Goal: Task Accomplishment & Management: Manage account settings

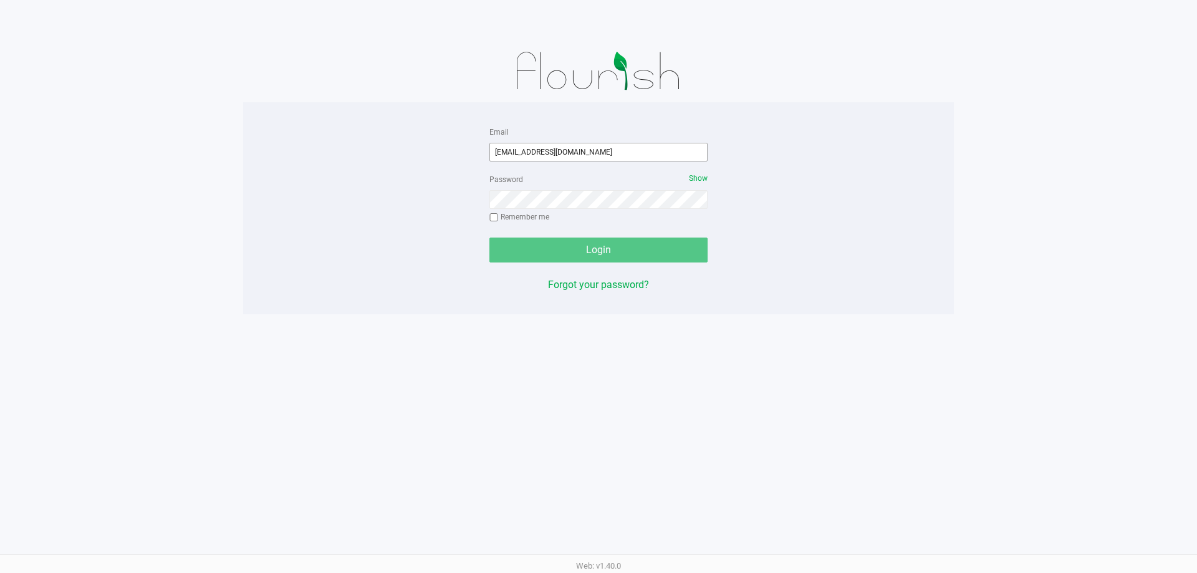
type input "[EMAIL_ADDRESS][DOMAIN_NAME]"
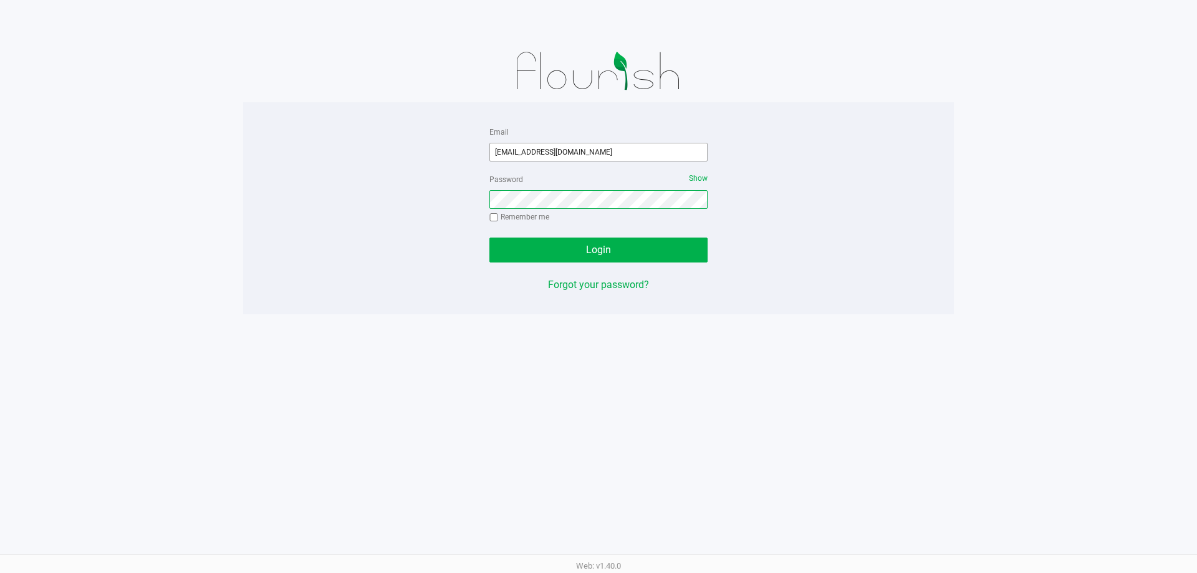
click at [489, 238] on button "Login" at bounding box center [598, 250] width 218 height 25
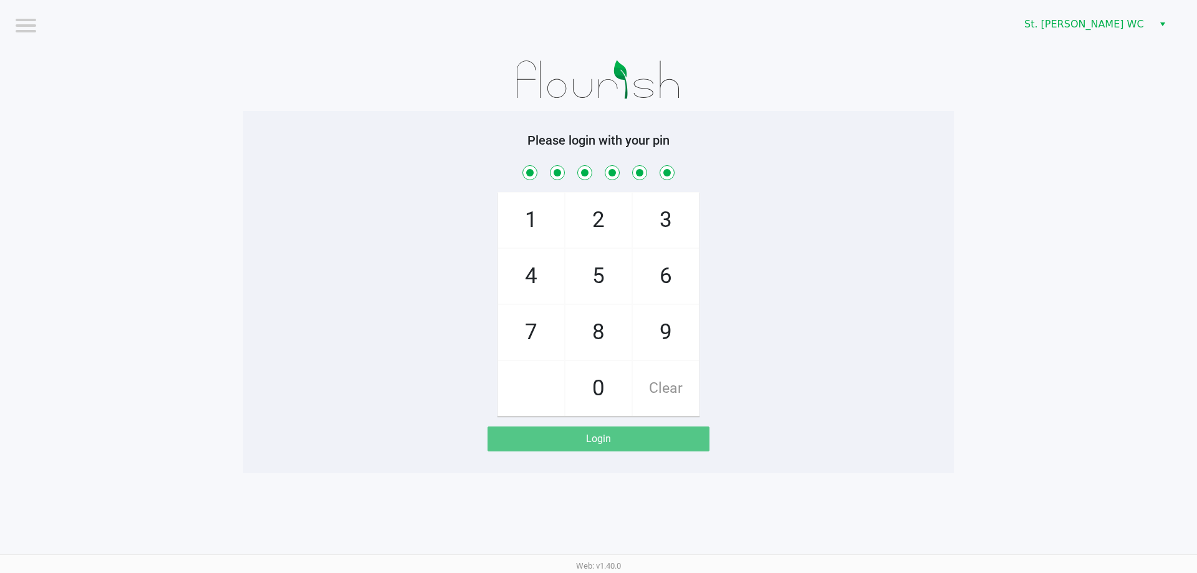
checkbox input "true"
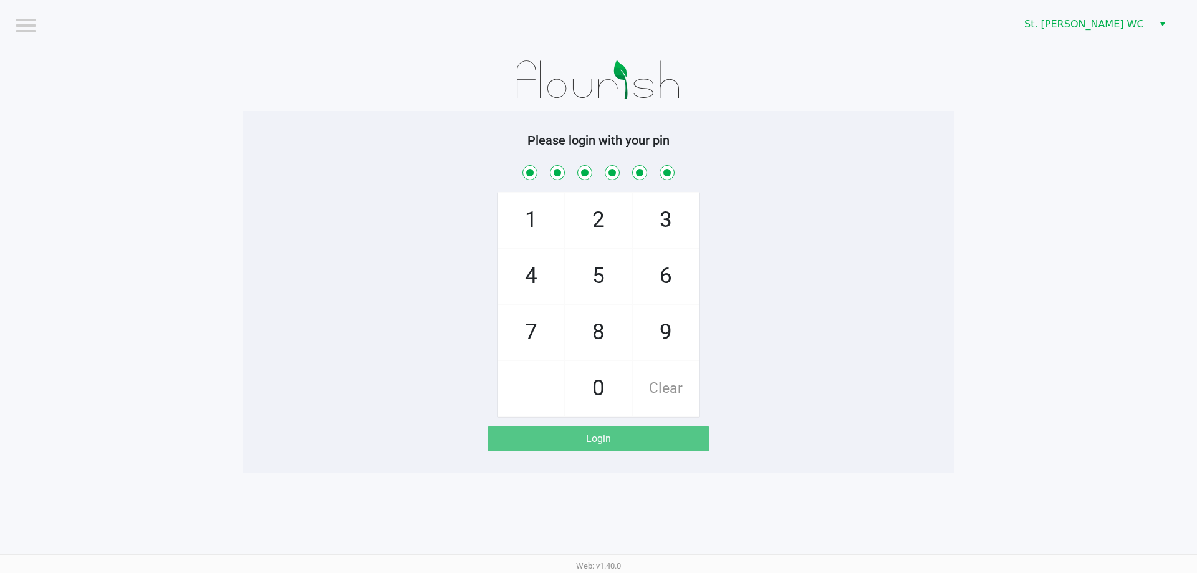
checkbox input "true"
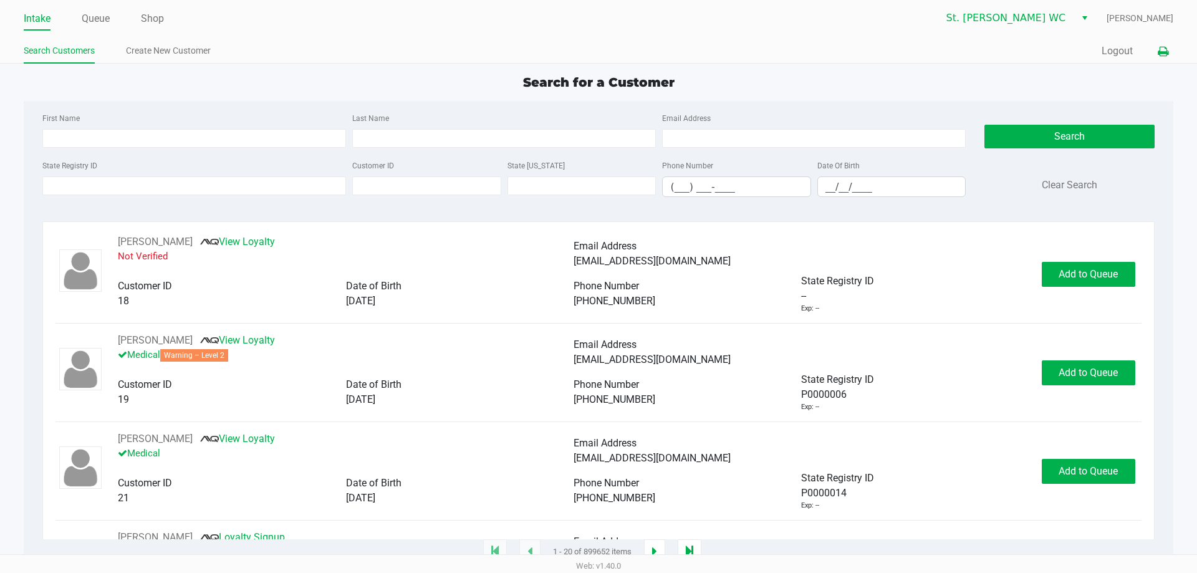
click at [1168, 54] on icon at bounding box center [1163, 51] width 11 height 9
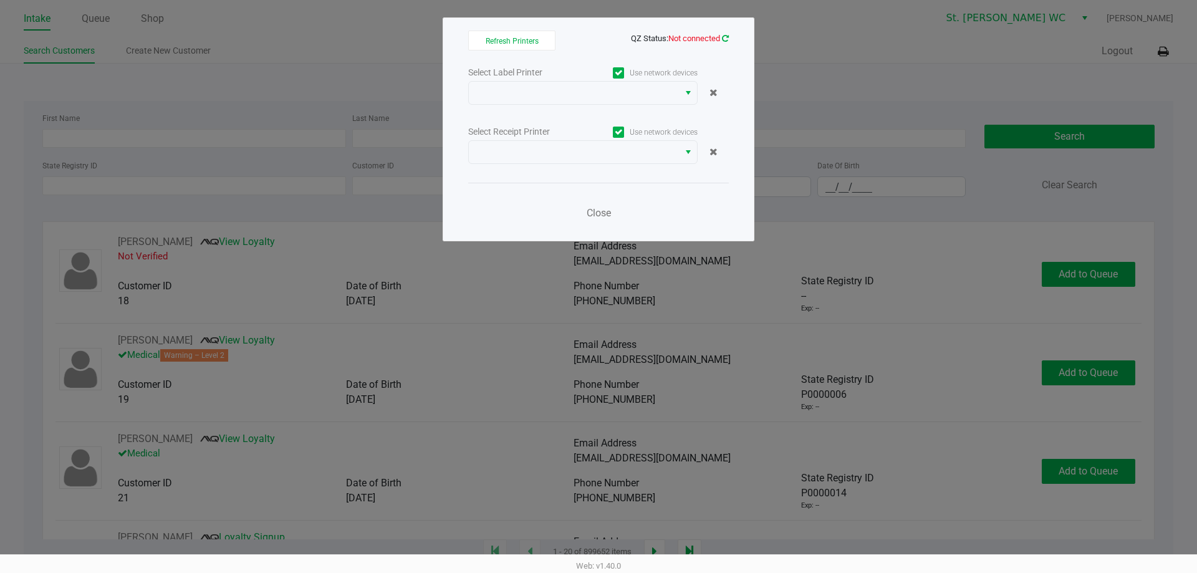
click at [727, 38] on icon at bounding box center [725, 38] width 7 height 8
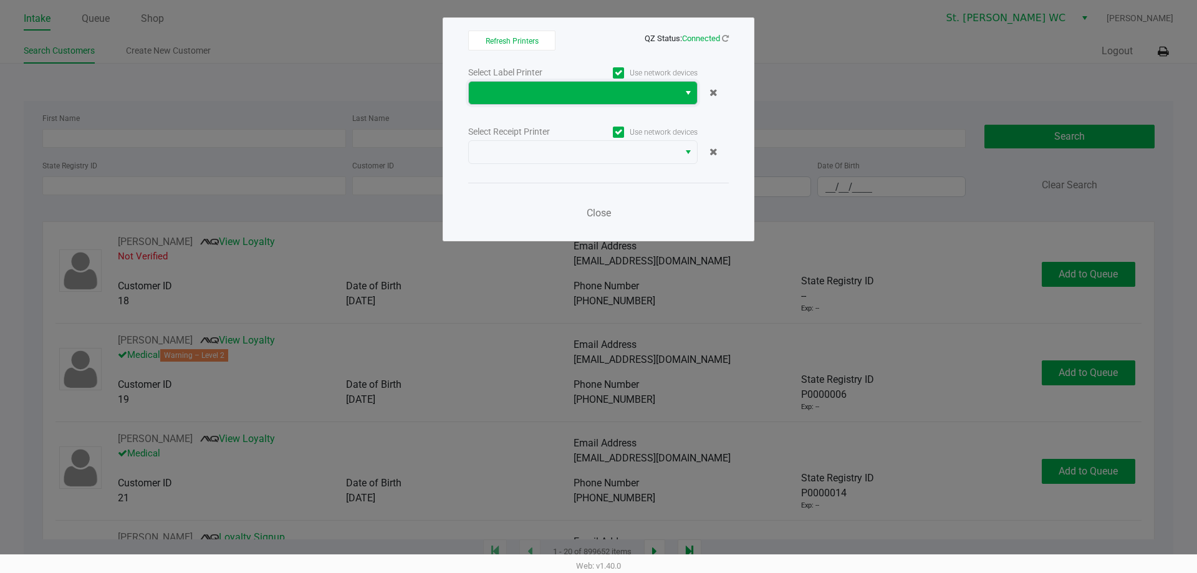
click at [625, 93] on span at bounding box center [573, 92] width 195 height 15
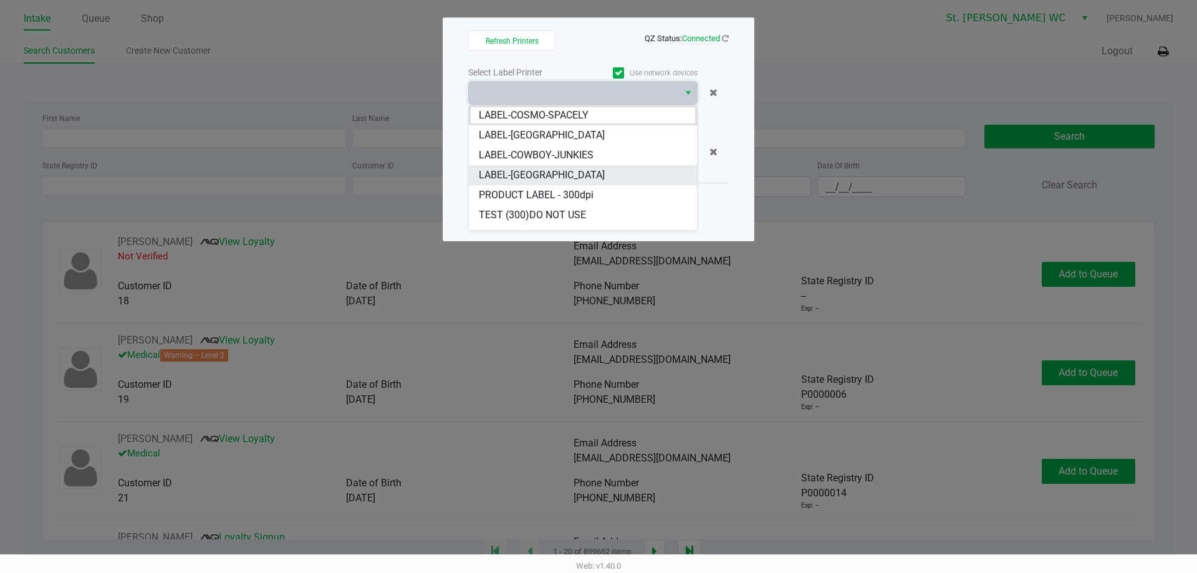
click at [590, 181] on li "LABEL-[GEOGRAPHIC_DATA]" at bounding box center [583, 175] width 228 height 20
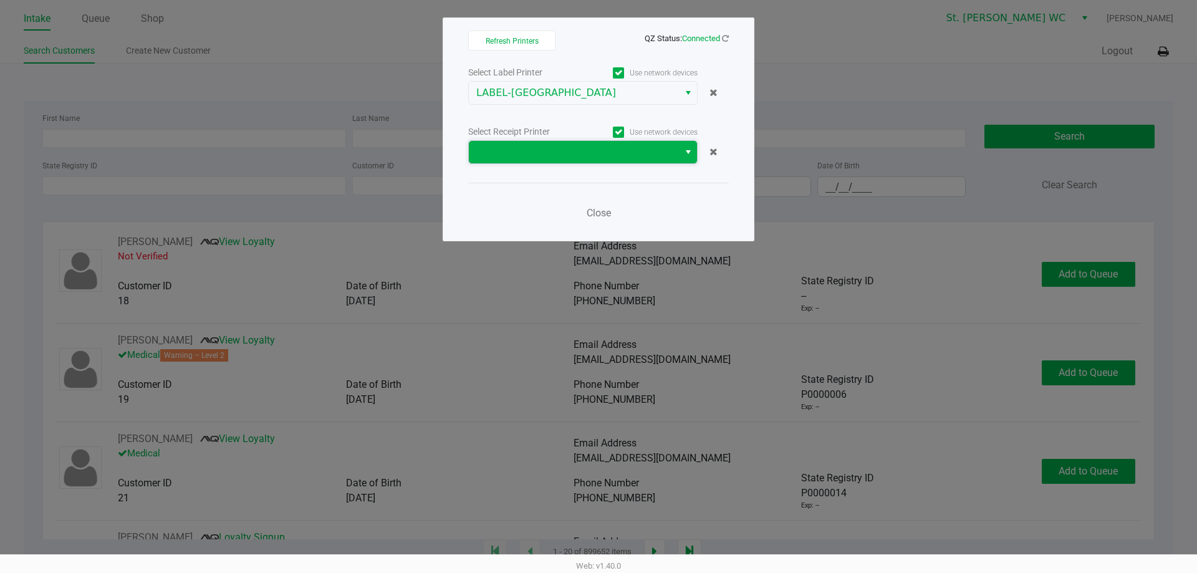
click at [559, 143] on span at bounding box center [574, 152] width 210 height 22
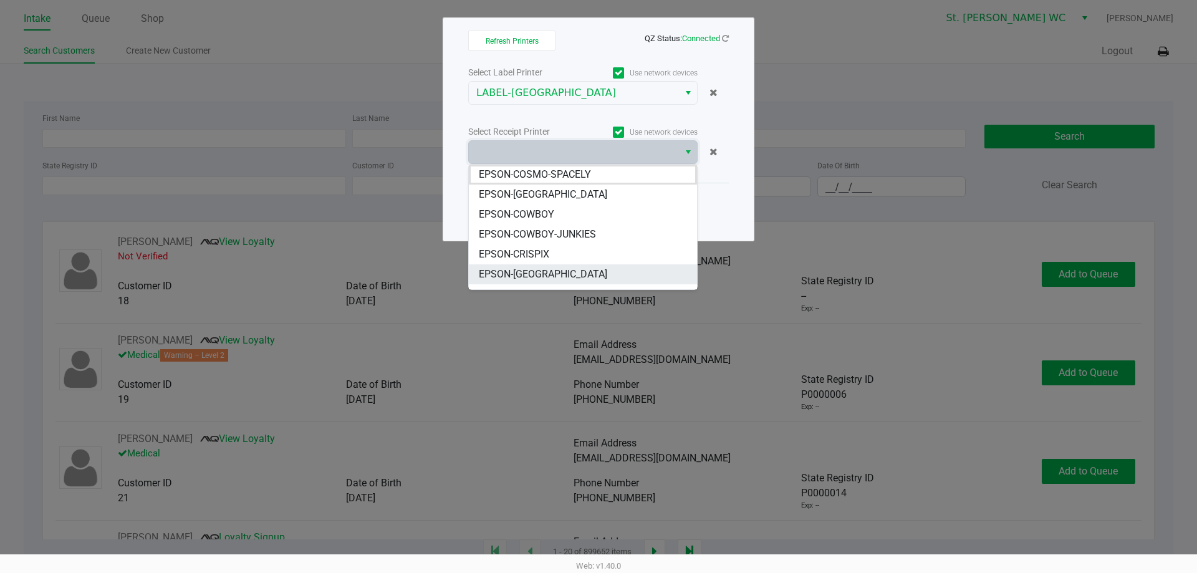
click at [555, 274] on li "EPSON-[GEOGRAPHIC_DATA]" at bounding box center [583, 274] width 228 height 20
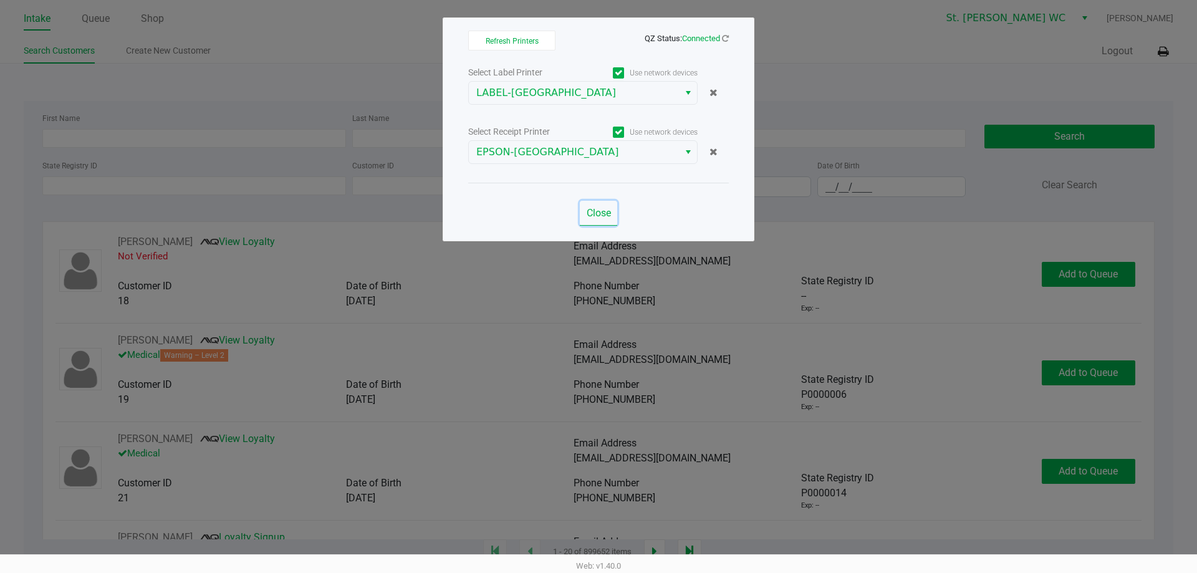
click at [591, 217] on span "Close" at bounding box center [599, 213] width 24 height 12
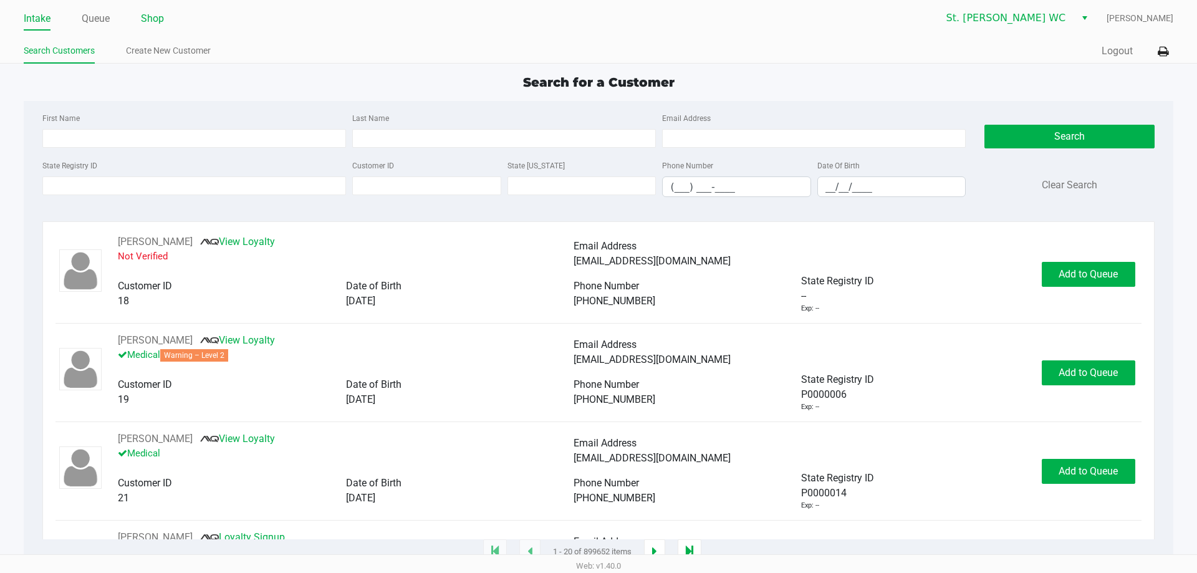
click at [149, 21] on link "Shop" at bounding box center [152, 18] width 23 height 17
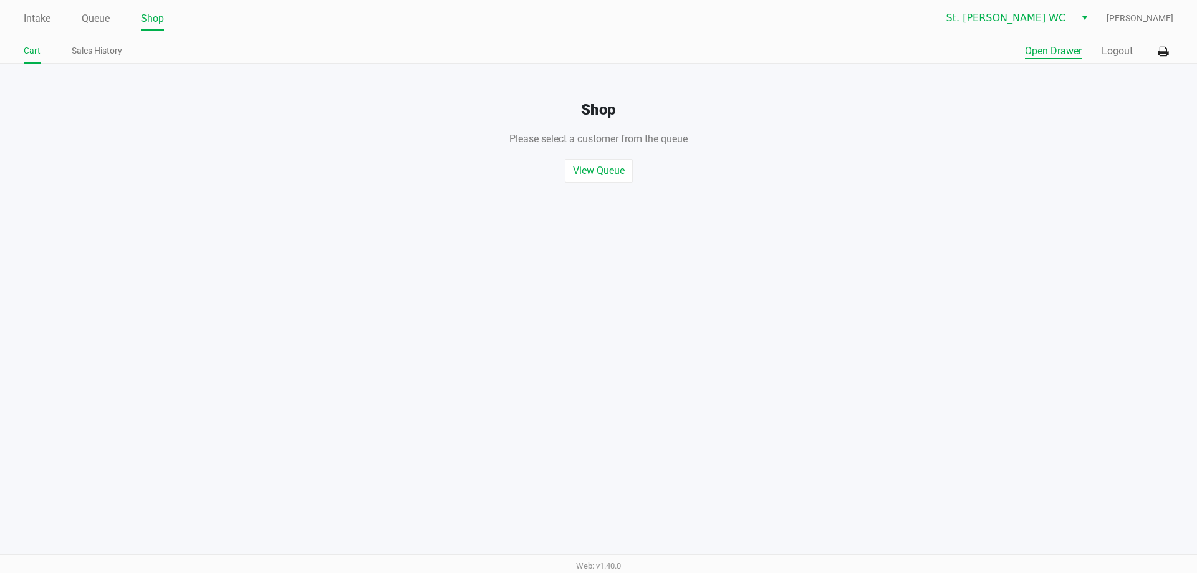
click at [1035, 49] on button "Open Drawer" at bounding box center [1053, 51] width 57 height 15
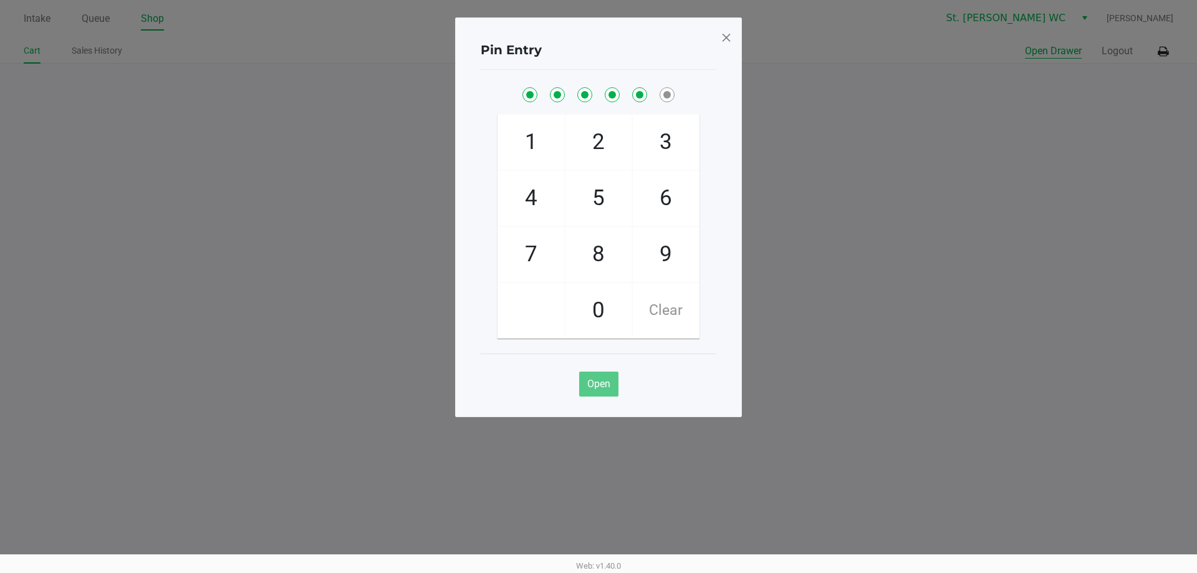
click at [1025, 44] on button "Open Drawer" at bounding box center [1053, 51] width 57 height 15
checkbox input "true"
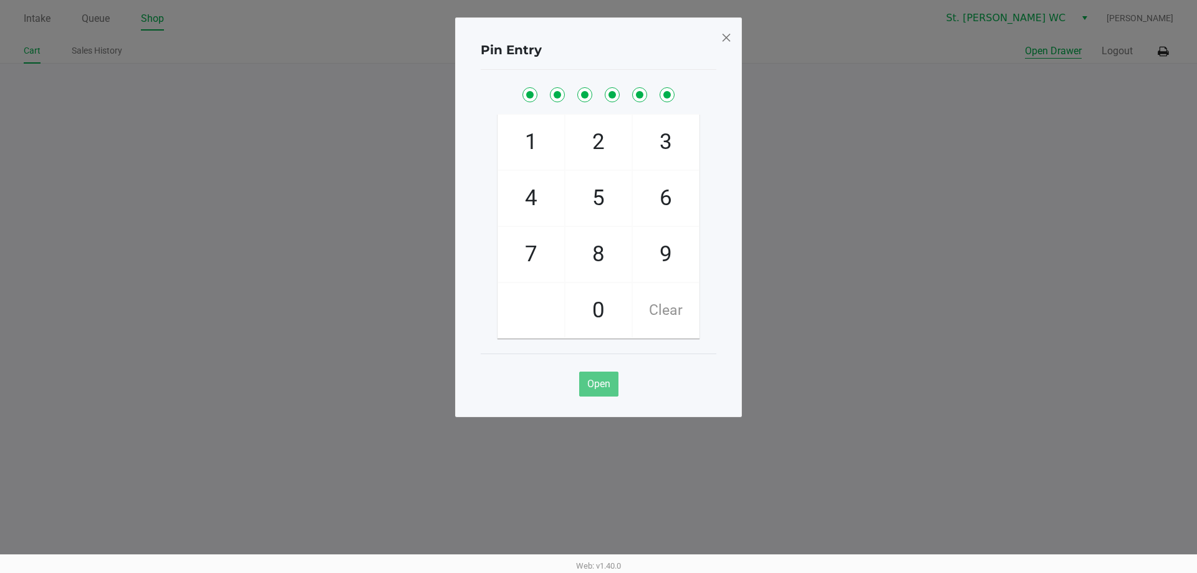
checkbox input "true"
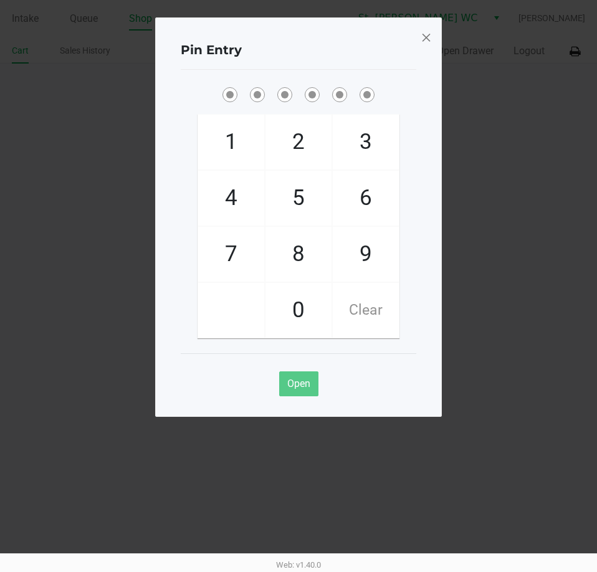
click at [424, 40] on span at bounding box center [426, 37] width 11 height 20
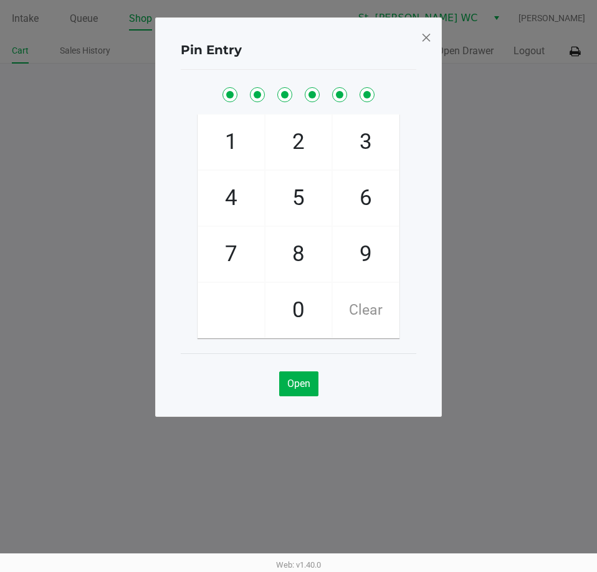
click at [423, 38] on span at bounding box center [426, 37] width 11 height 20
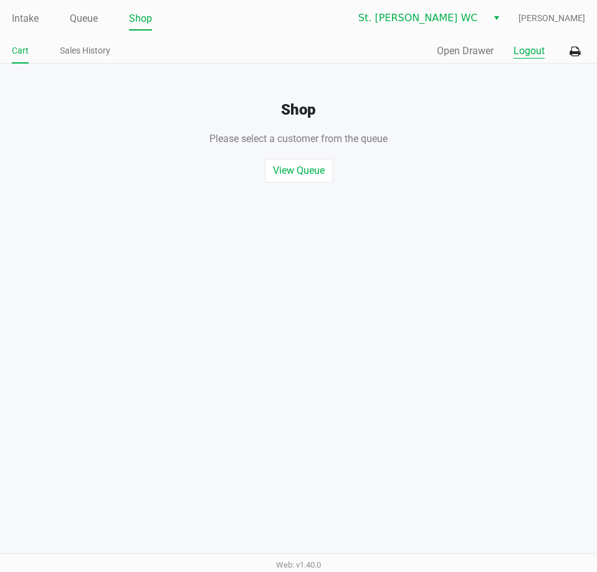
click at [531, 49] on button "Logout" at bounding box center [529, 51] width 31 height 15
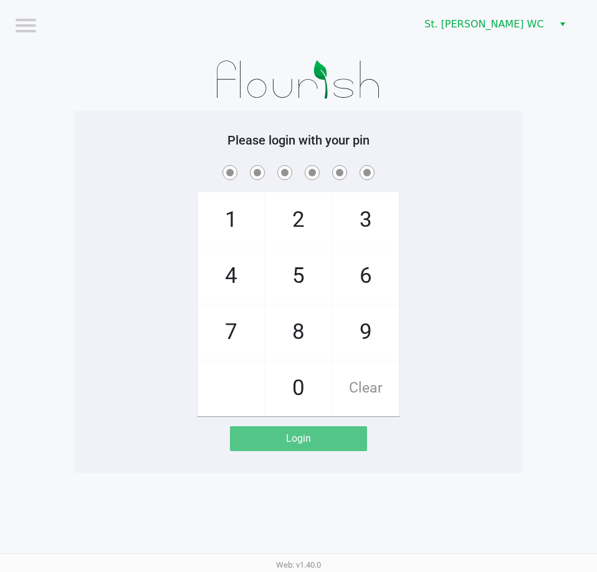
click at [111, 204] on div "1 4 7 2 5 8 0 3 6 9 Clear" at bounding box center [298, 290] width 449 height 254
checkbox input "true"
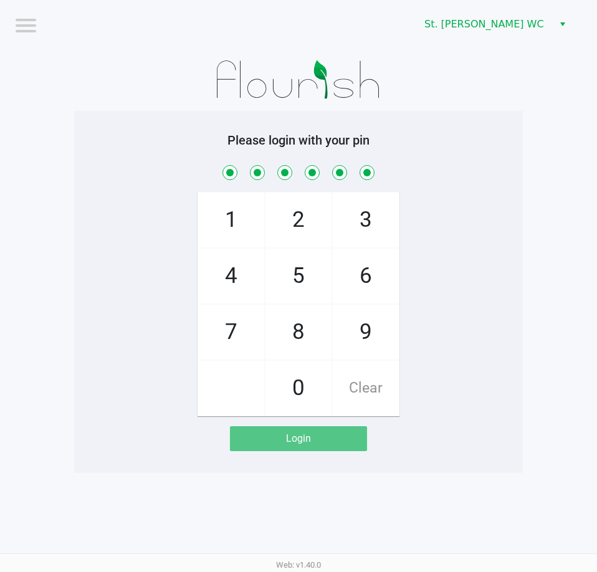
checkbox input "true"
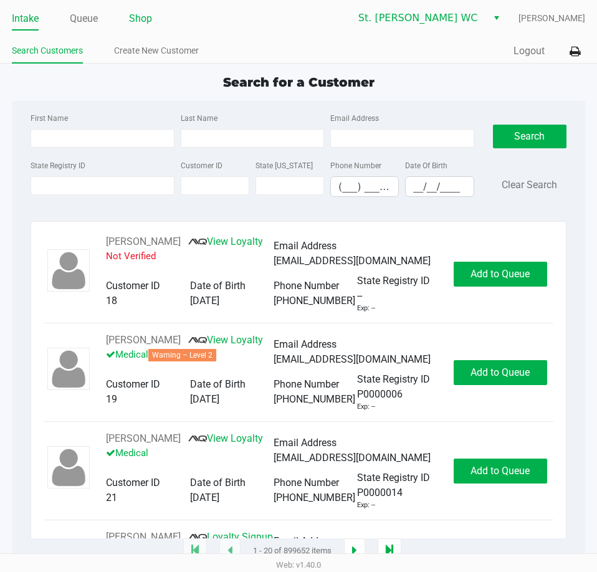
click at [137, 20] on link "Shop" at bounding box center [140, 18] width 23 height 17
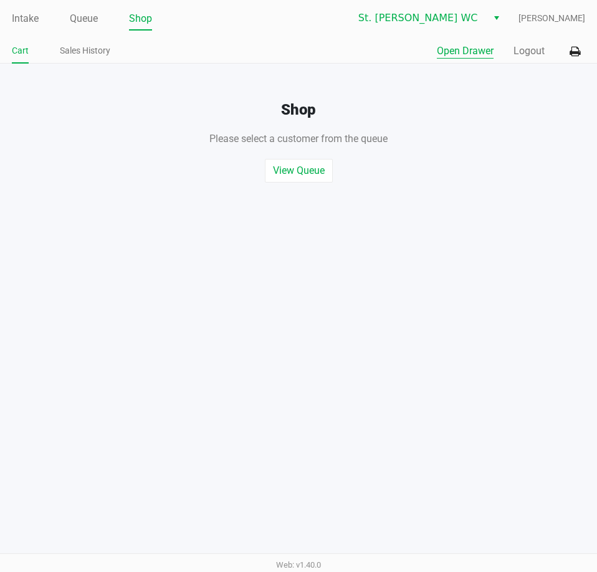
click at [473, 49] on button "Open Drawer" at bounding box center [465, 51] width 57 height 15
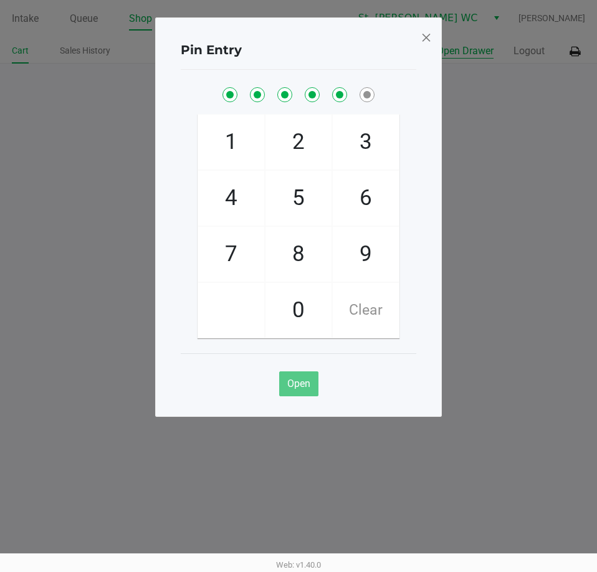
checkbox input "true"
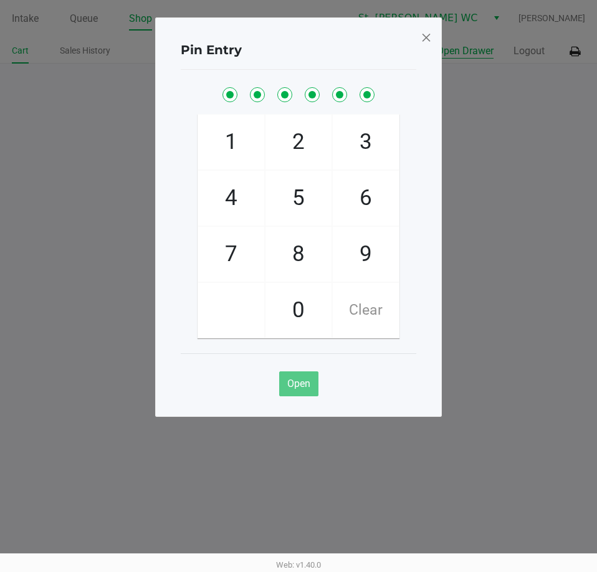
click at [437, 44] on button "Open Drawer" at bounding box center [465, 51] width 57 height 15
checkbox input "true"
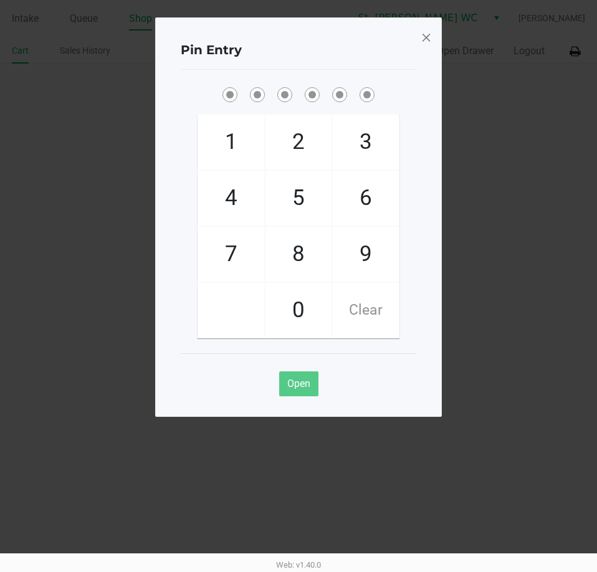
click at [425, 34] on span at bounding box center [426, 37] width 11 height 20
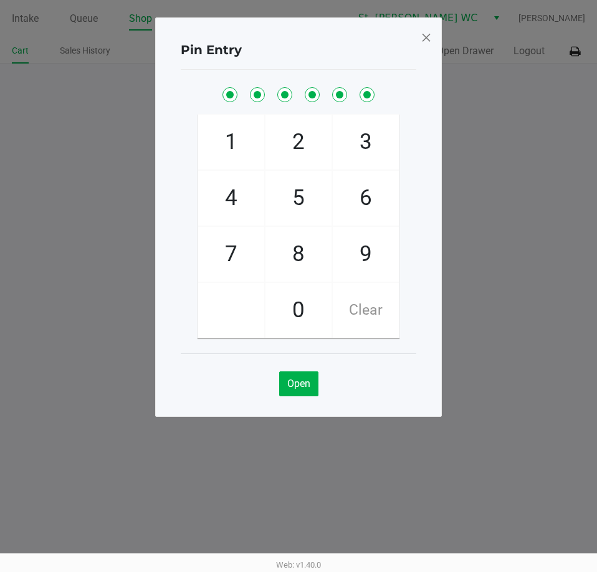
click at [425, 34] on span at bounding box center [426, 37] width 11 height 20
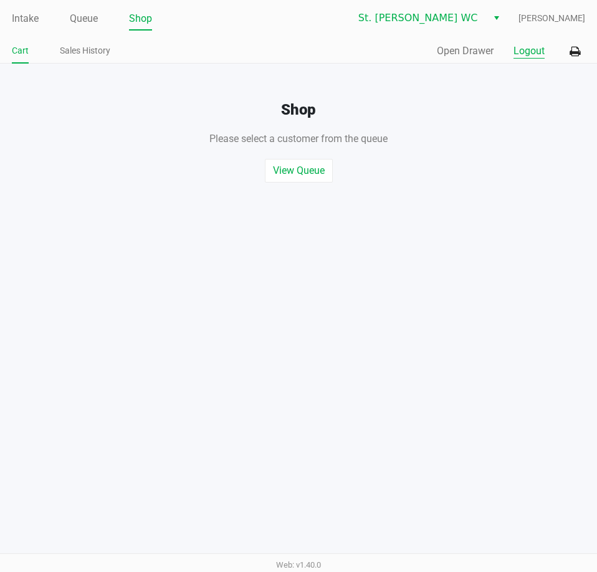
click at [522, 44] on button "Logout" at bounding box center [529, 51] width 31 height 15
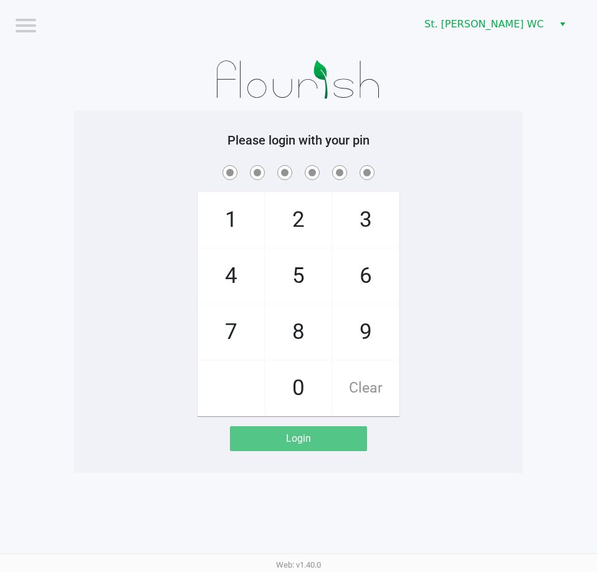
click at [49, 181] on app-pos-login-wrapper "Logout St. Pete WC Please login with your pin 1 4 7 2 5 8 0 3 6 9 Clear Login" at bounding box center [298, 236] width 597 height 473
click at [60, 201] on app-pos-login-wrapper "Logout St. Pete WC Please login with your pin 1 4 7 2 5 8 0 3 6 9 Clear Login" at bounding box center [298, 236] width 597 height 473
click at [99, 155] on div "Please login with your pin 1 4 7 2 5 8 0 3 6 9 Clear Login" at bounding box center [298, 292] width 449 height 319
checkbox input "true"
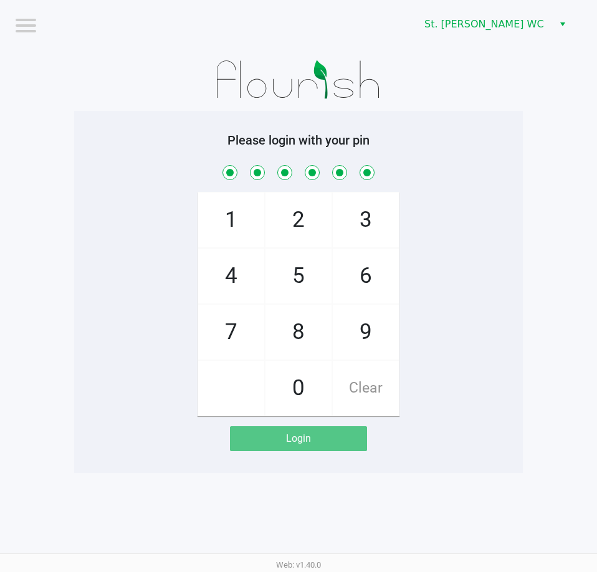
checkbox input "true"
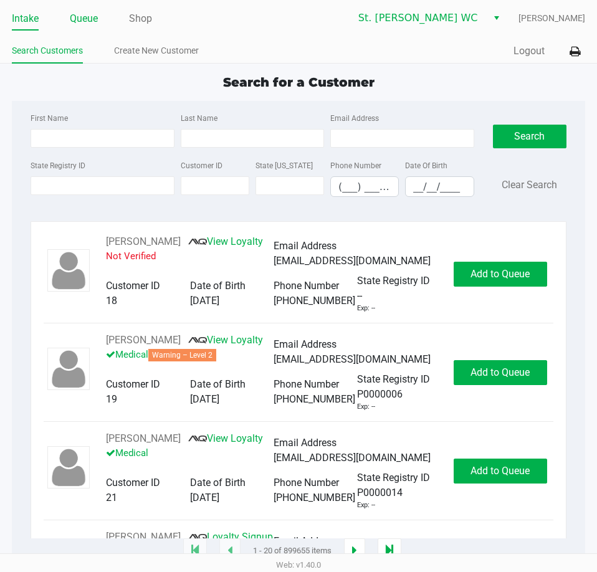
click at [79, 22] on link "Queue" at bounding box center [84, 18] width 28 height 17
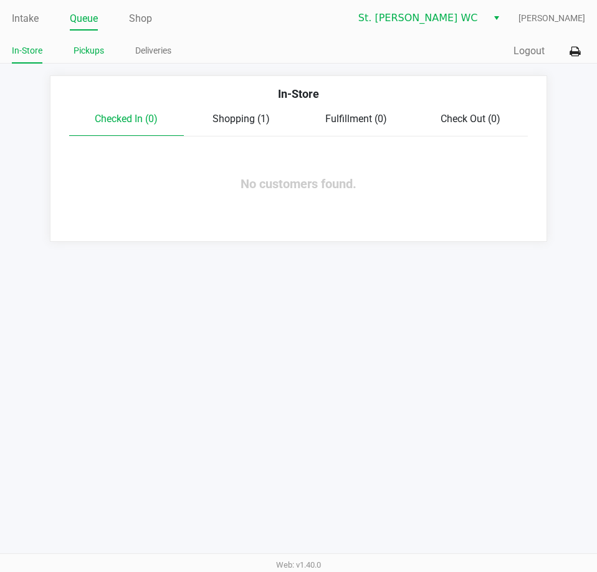
click at [80, 49] on link "Pickups" at bounding box center [89, 51] width 31 height 16
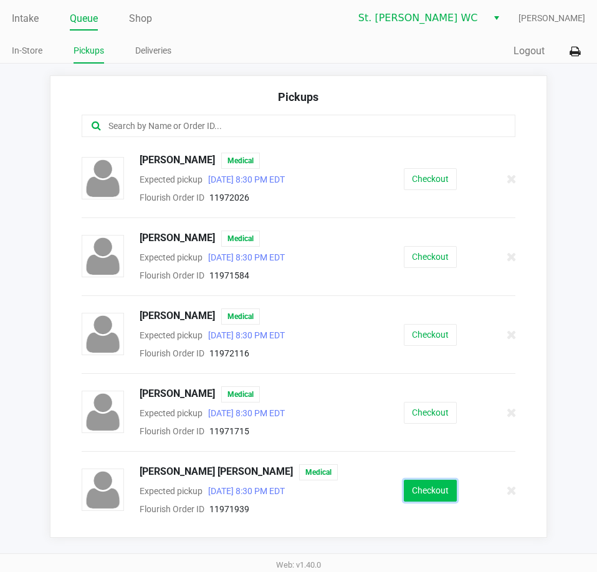
click at [421, 489] on button "Checkout" at bounding box center [430, 491] width 53 height 22
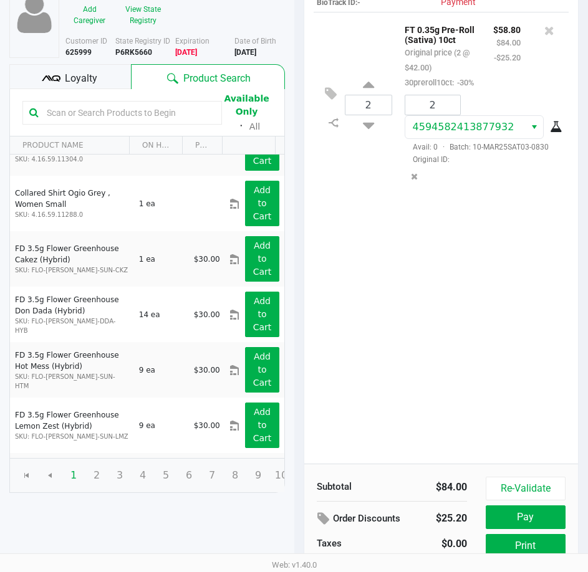
scroll to position [158, 0]
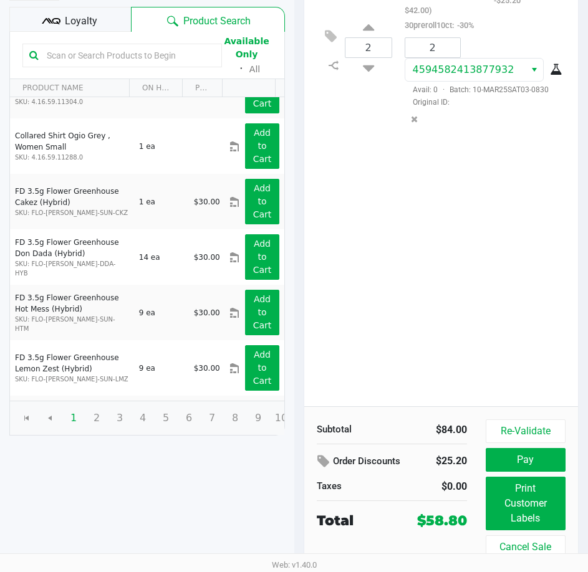
click at [499, 417] on div "Subtotal $84.00 Order Discounts $25.20 Taxes $0.00 Total $58.80 Re-Validate Pay…" at bounding box center [441, 488] width 274 height 165
click at [501, 426] on button "Re-Validate" at bounding box center [526, 432] width 80 height 24
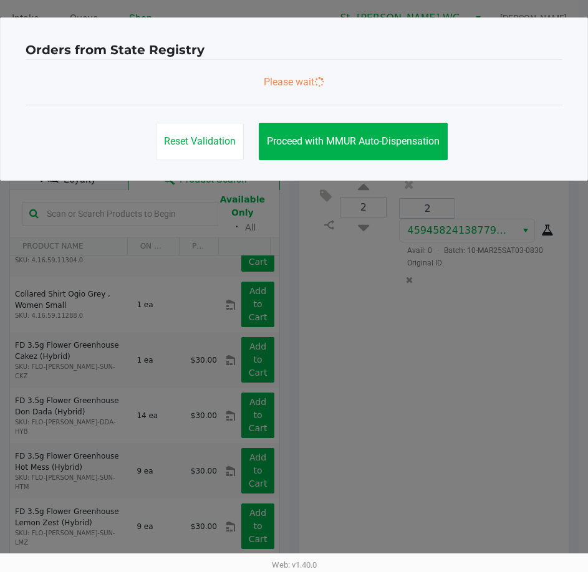
scroll to position [0, 0]
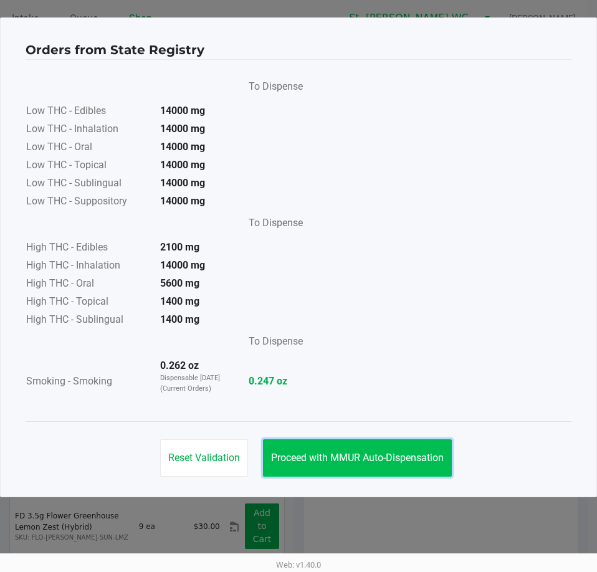
click at [348, 458] on span "Proceed with MMUR Auto-Dispensation" at bounding box center [357, 458] width 173 height 12
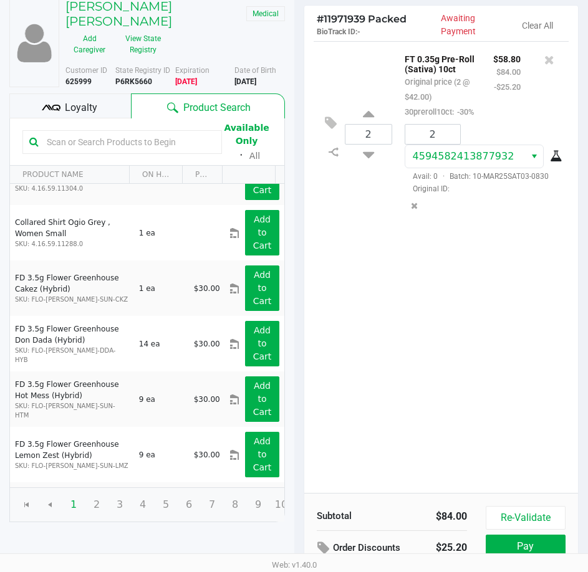
scroll to position [158, 0]
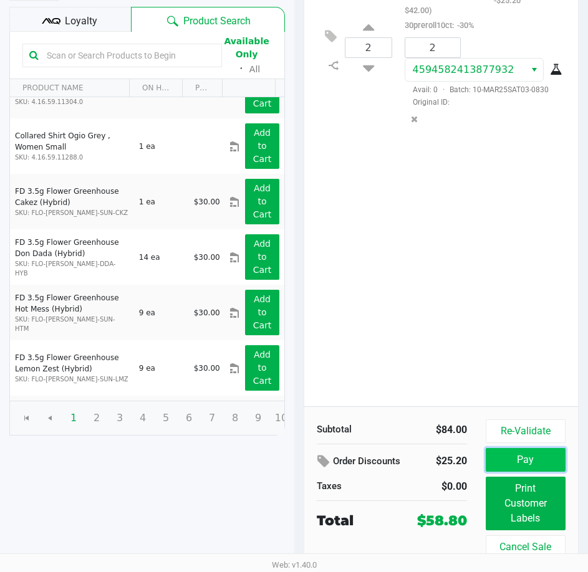
click at [515, 458] on button "Pay" at bounding box center [526, 460] width 80 height 24
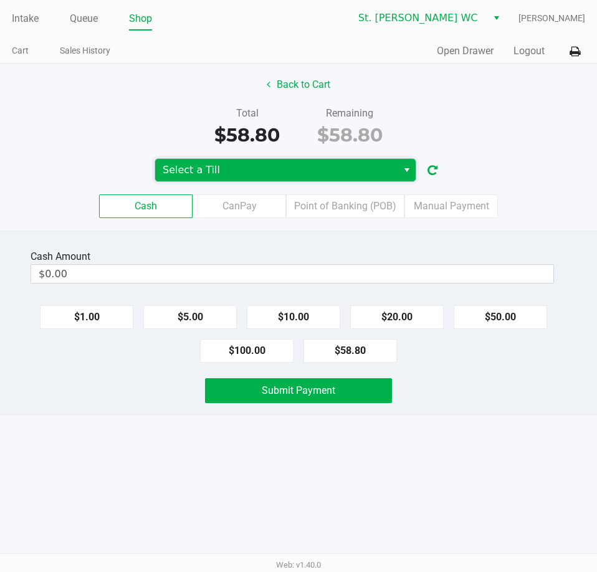
click at [332, 181] on span "Select a Till" at bounding box center [276, 170] width 242 height 22
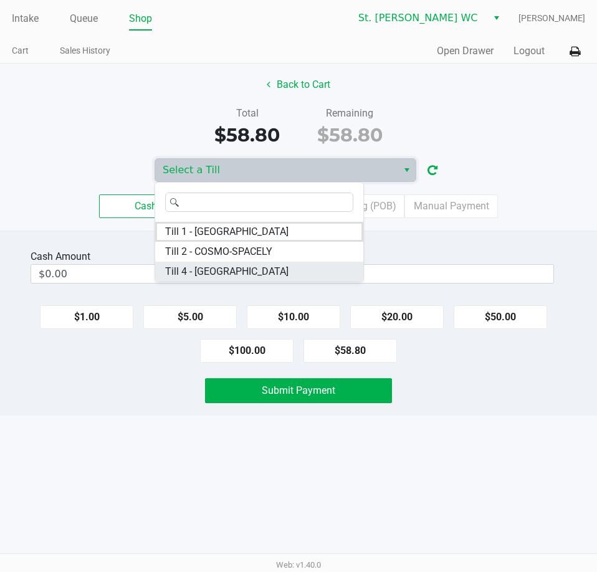
click at [265, 277] on li "Till 4 - CROATIA" at bounding box center [259, 272] width 208 height 20
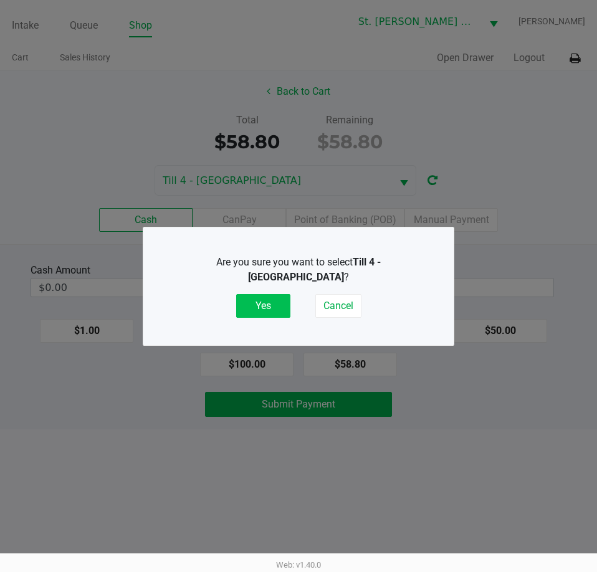
click at [268, 295] on button "Yes" at bounding box center [263, 306] width 54 height 24
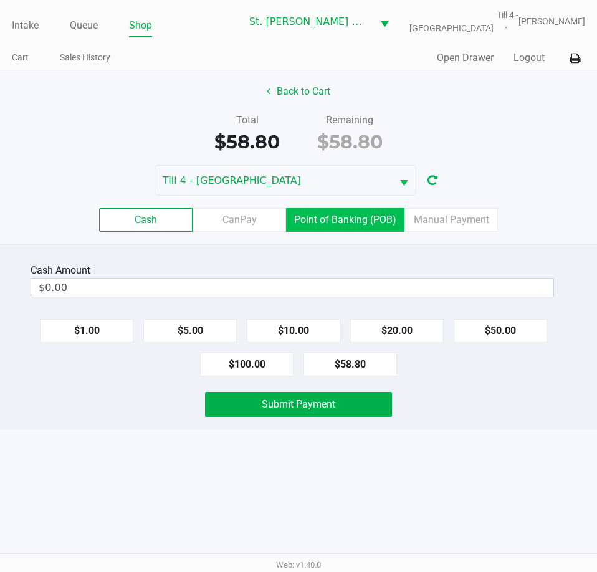
click at [327, 219] on label "Point of Banking (POB)" at bounding box center [345, 220] width 118 height 24
click at [0, 0] on 7 "Point of Banking (POB)" at bounding box center [0, 0] width 0 height 0
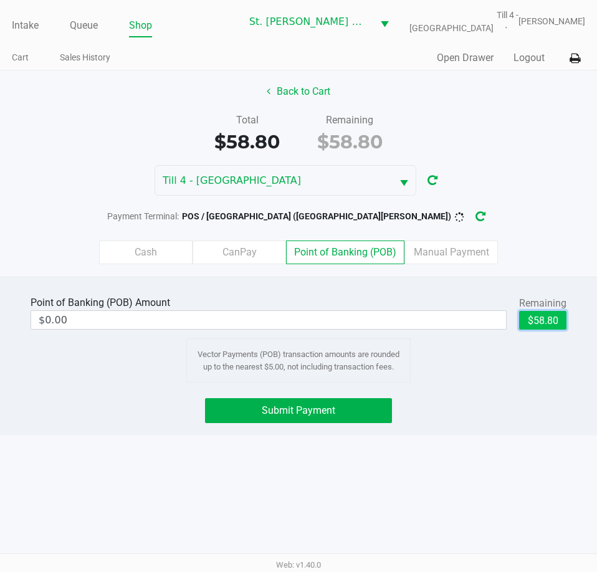
click at [532, 321] on button "$58.80" at bounding box center [542, 320] width 47 height 19
type input "$58.80"
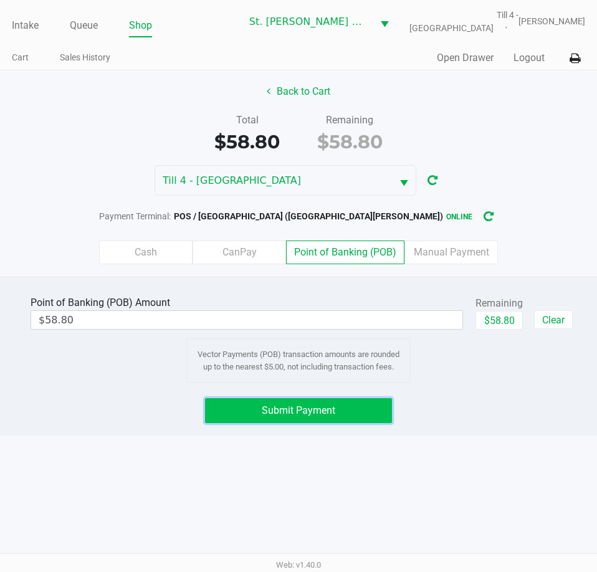
click at [284, 407] on span "Submit Payment" at bounding box center [299, 411] width 74 height 12
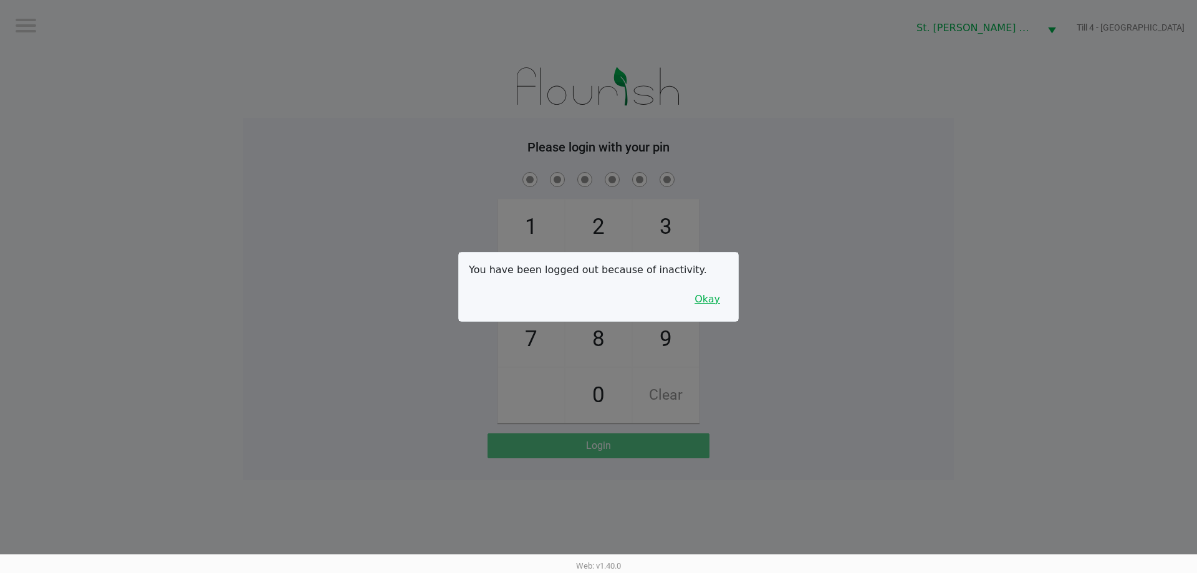
click at [701, 289] on button "Okay" at bounding box center [707, 299] width 42 height 24
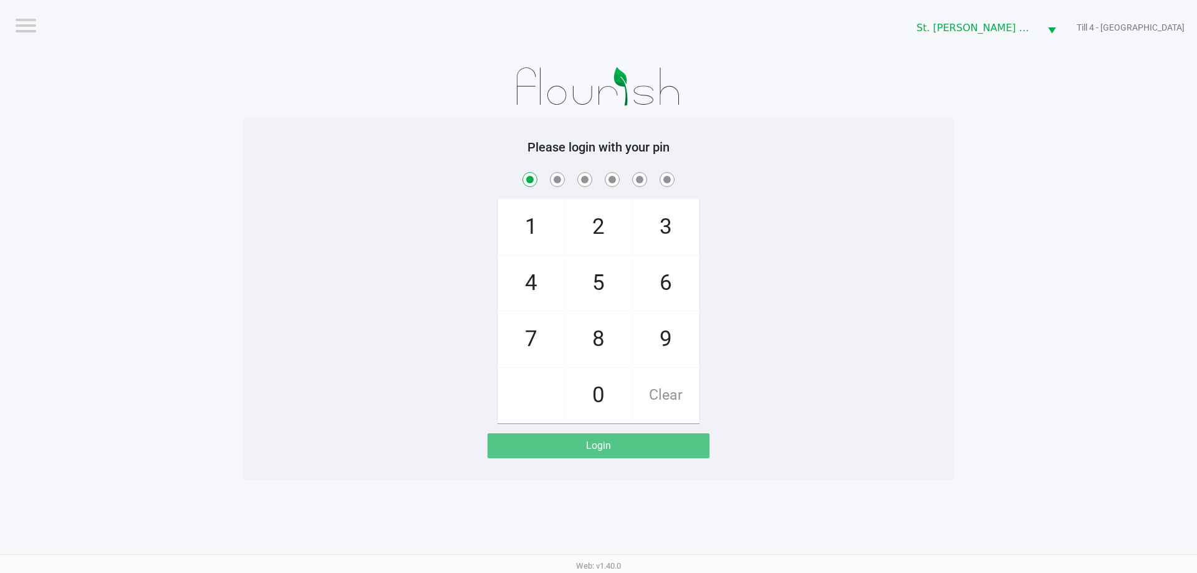
checkbox input "true"
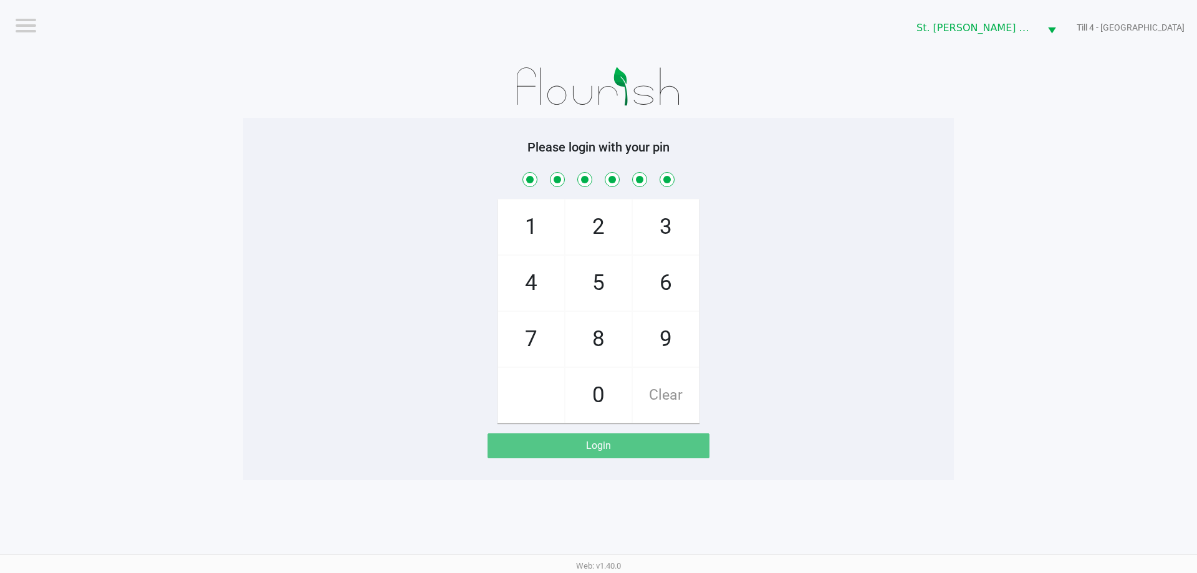
checkbox input "true"
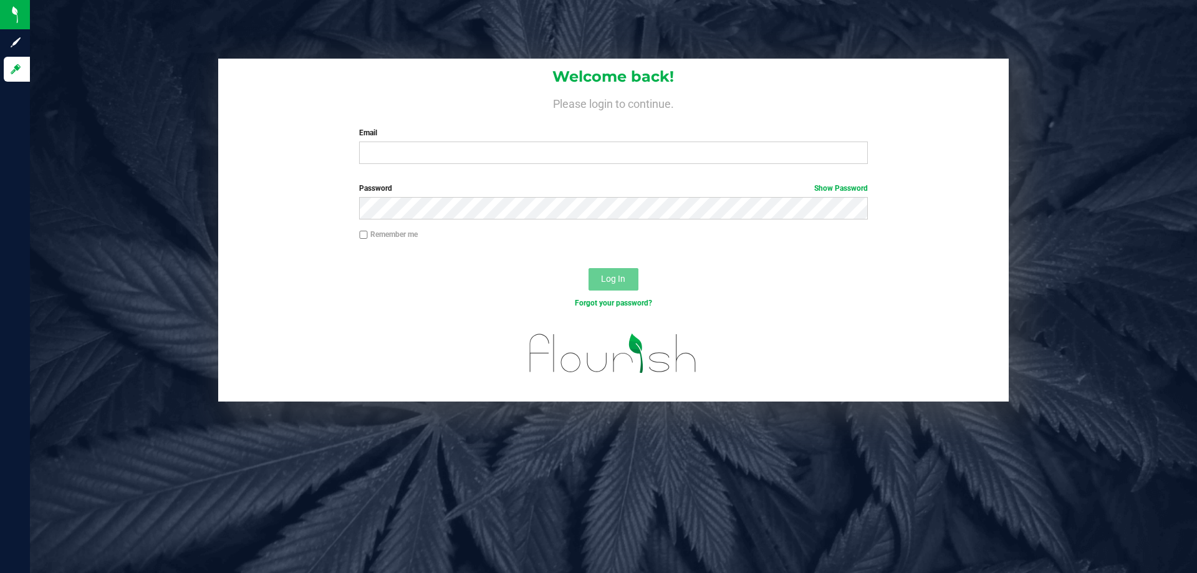
click at [569, 19] on div "Welcome back! Please login to continue. Email Required Please format your email…" at bounding box center [613, 286] width 1167 height 573
click at [517, 144] on input "Email" at bounding box center [613, 153] width 508 height 22
type input "[EMAIL_ADDRESS][DOMAIN_NAME]"
click at [588, 268] on button "Log In" at bounding box center [613, 279] width 50 height 22
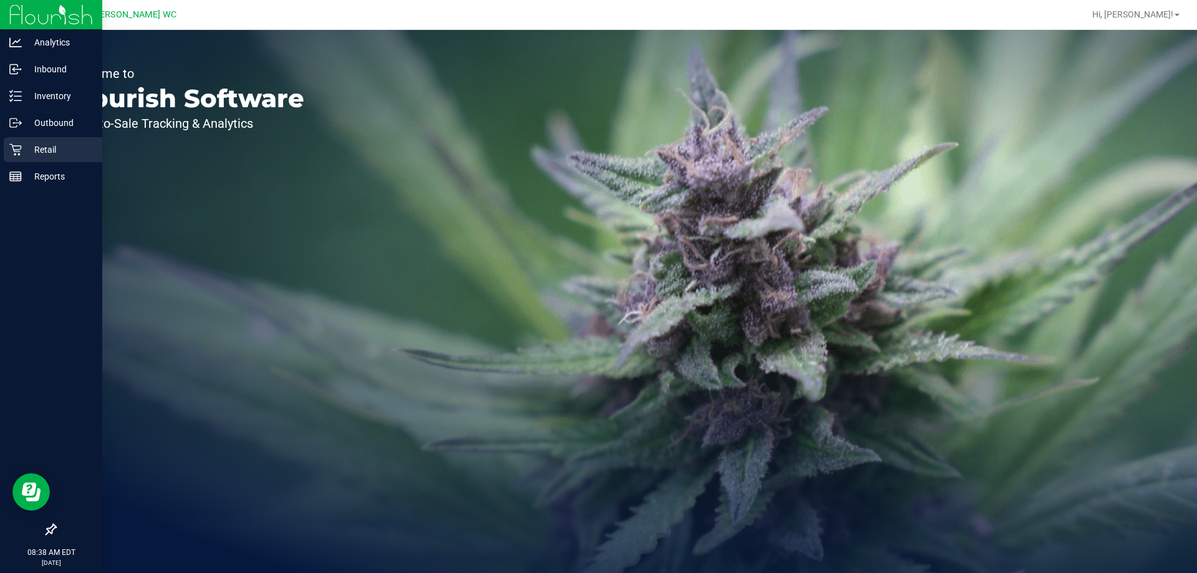
click at [14, 147] on icon at bounding box center [15, 149] width 12 height 12
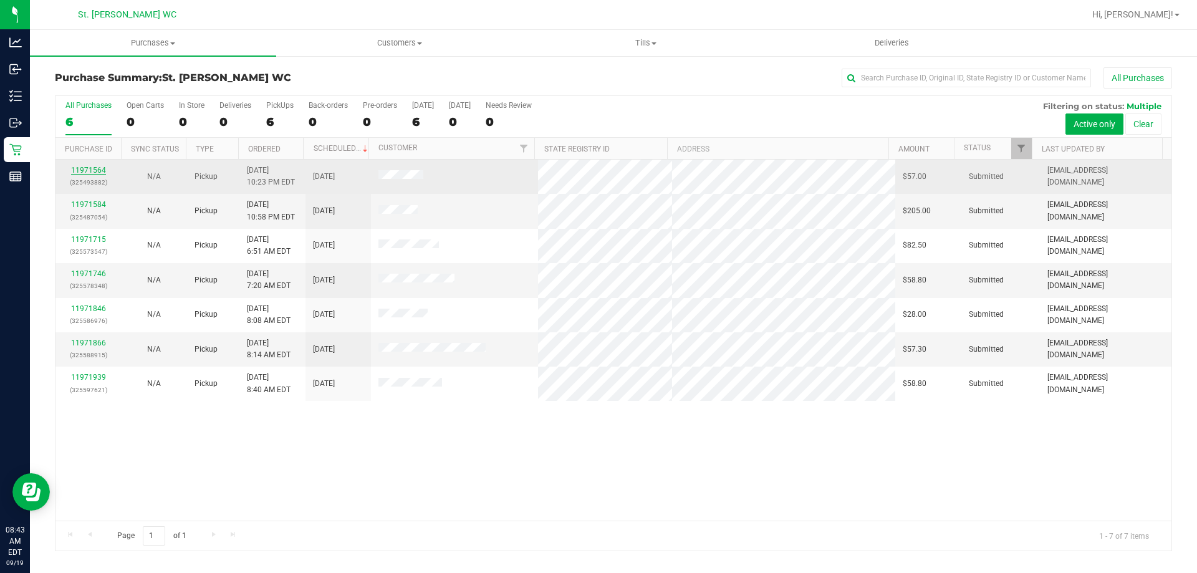
click at [95, 169] on link "11971564" at bounding box center [88, 170] width 35 height 9
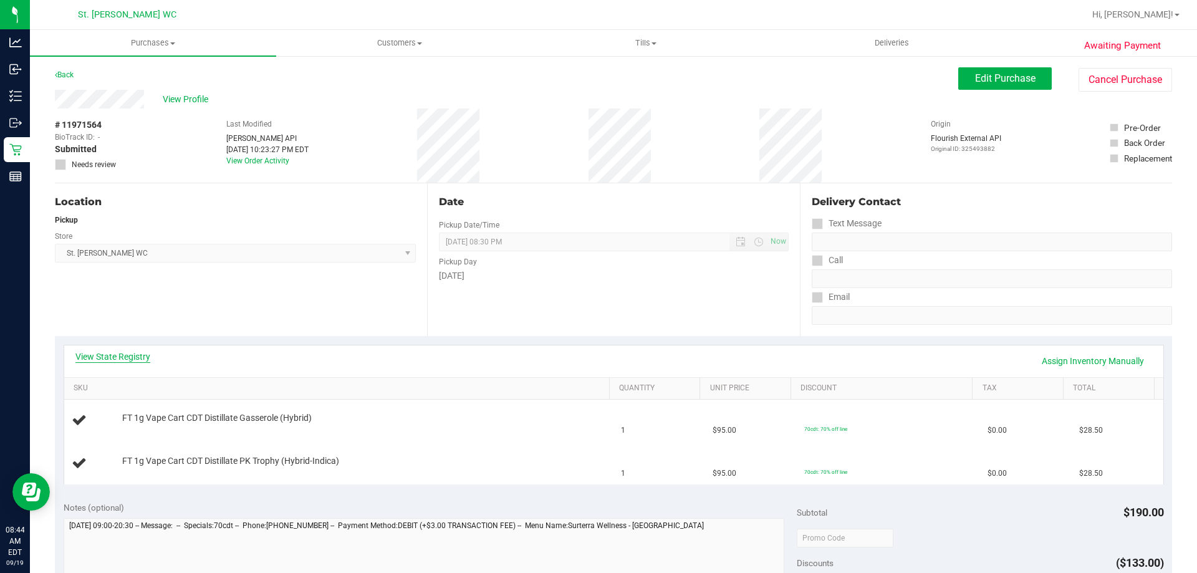
click at [124, 359] on link "View State Registry" at bounding box center [112, 356] width 75 height 12
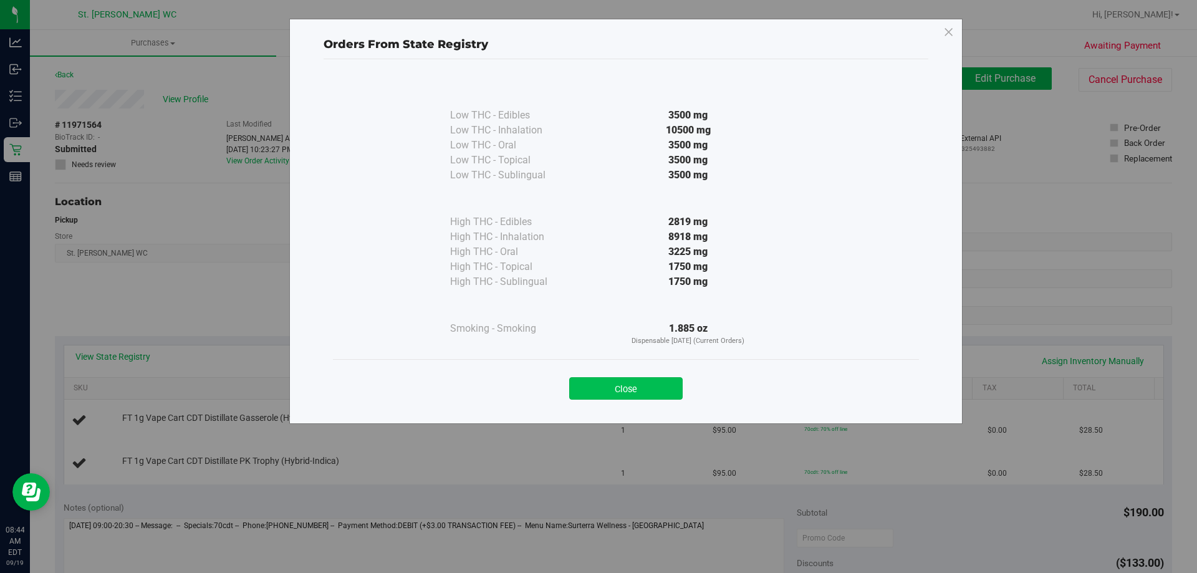
click at [632, 396] on button "Close" at bounding box center [625, 388] width 113 height 22
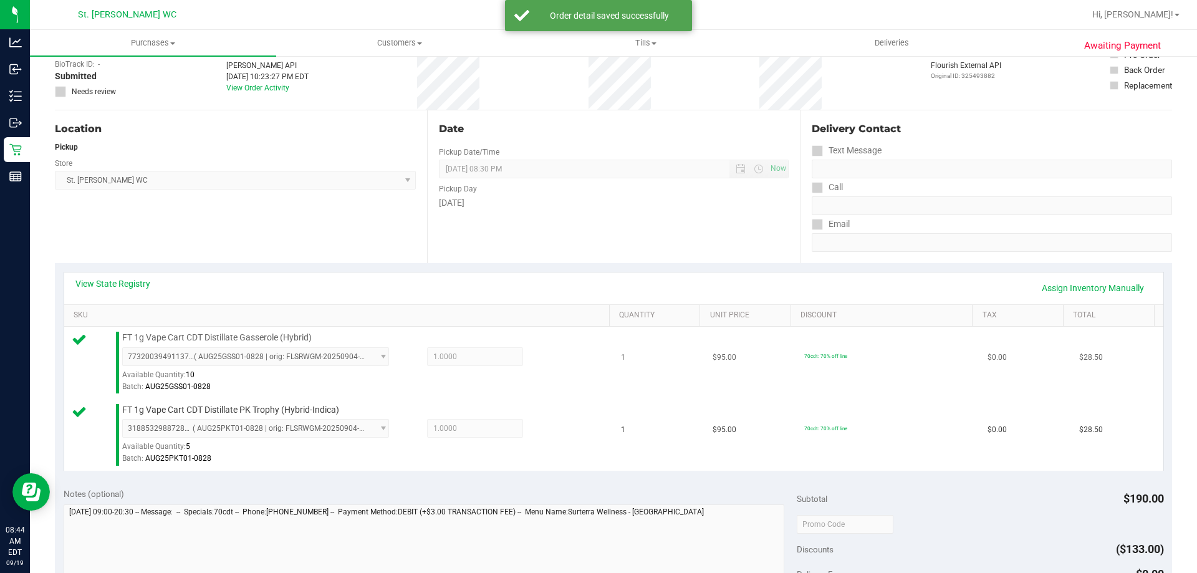
scroll to position [187, 0]
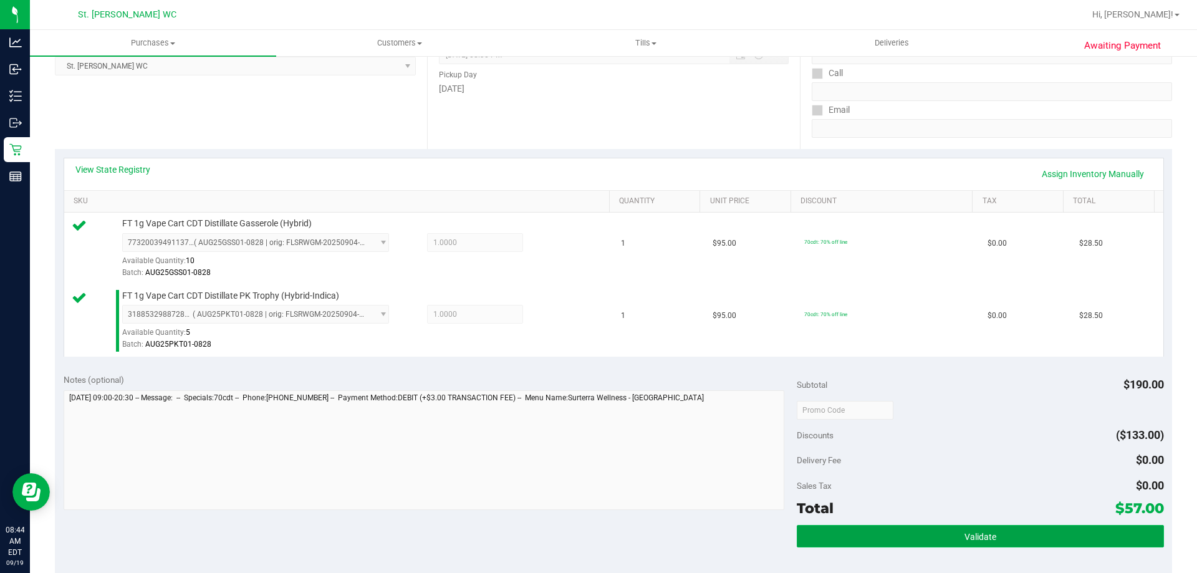
click at [941, 528] on button "Validate" at bounding box center [980, 536] width 367 height 22
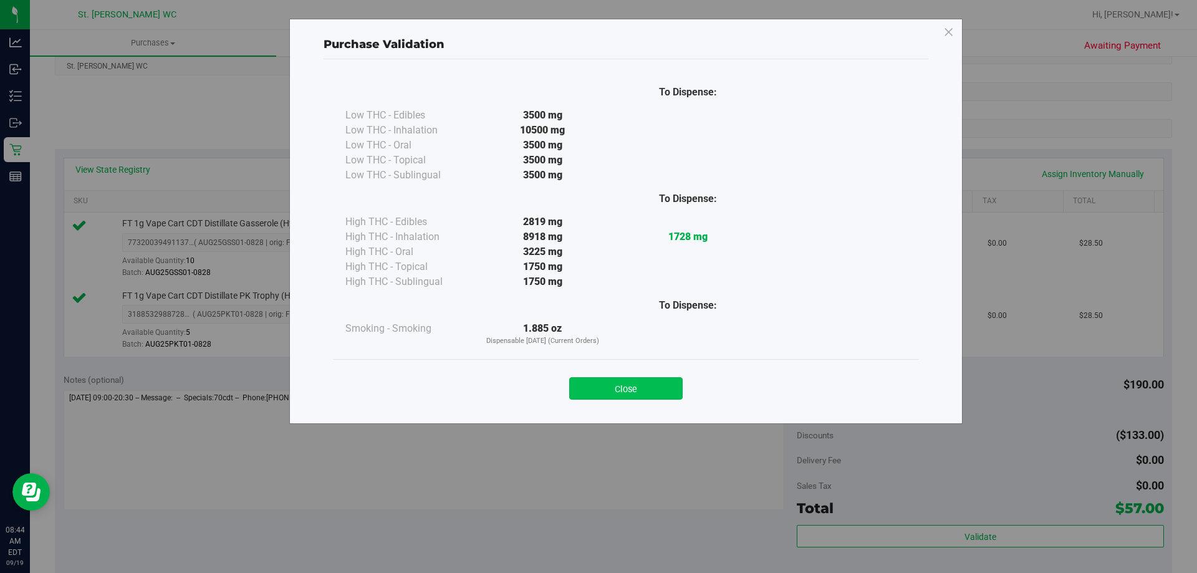
click at [634, 390] on button "Close" at bounding box center [625, 388] width 113 height 22
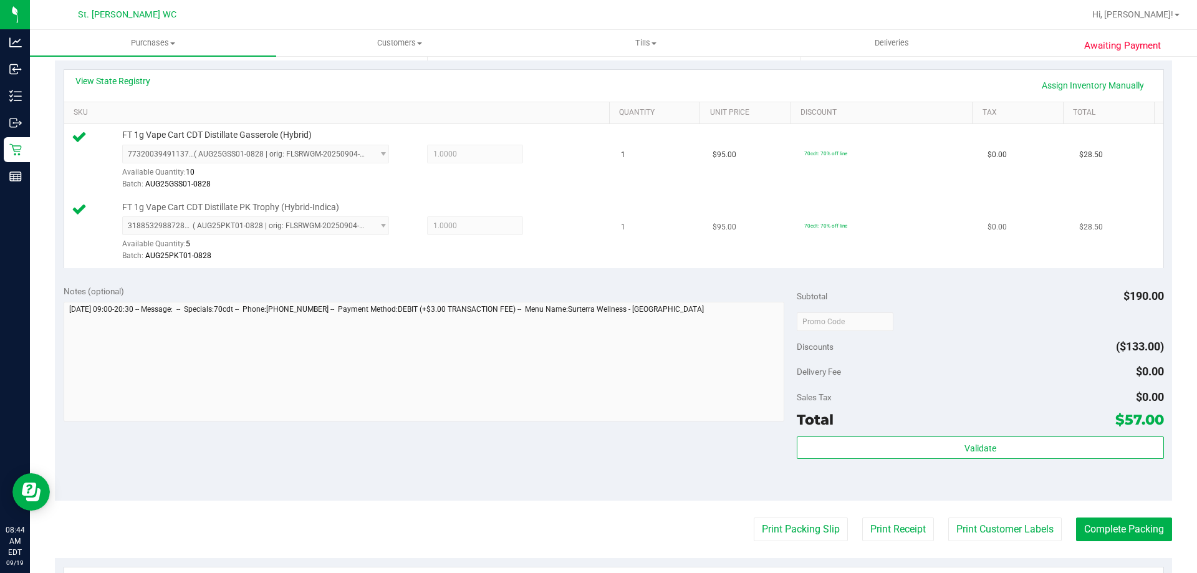
scroll to position [436, 0]
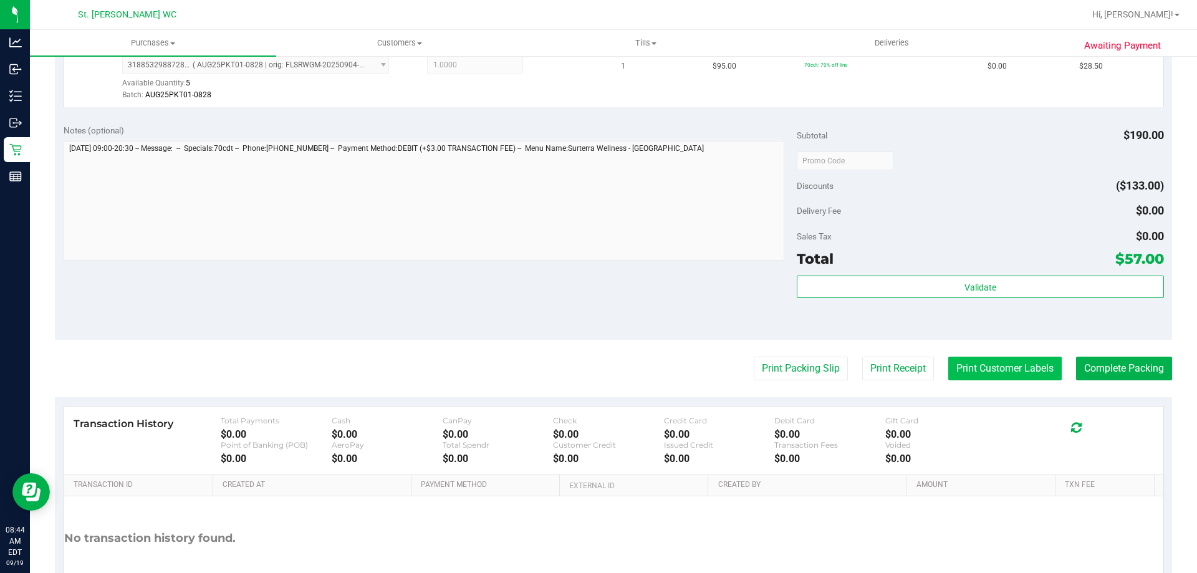
click at [982, 377] on button "Print Customer Labels" at bounding box center [1004, 369] width 113 height 24
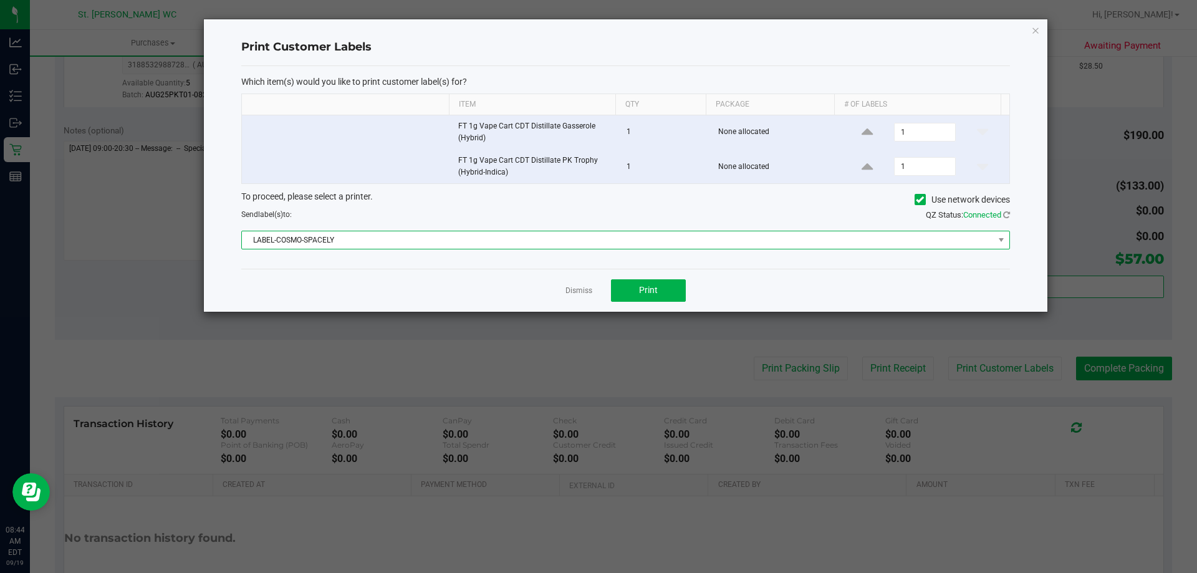
click at [575, 247] on span "LABEL-COSMO-SPACELY" at bounding box center [618, 239] width 752 height 17
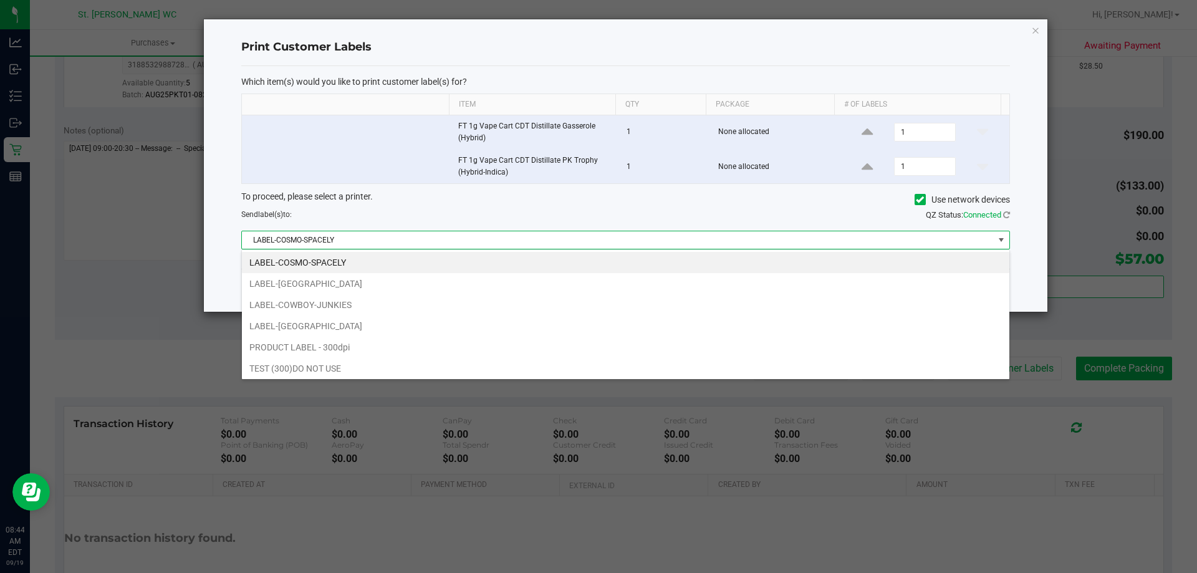
scroll to position [19, 768]
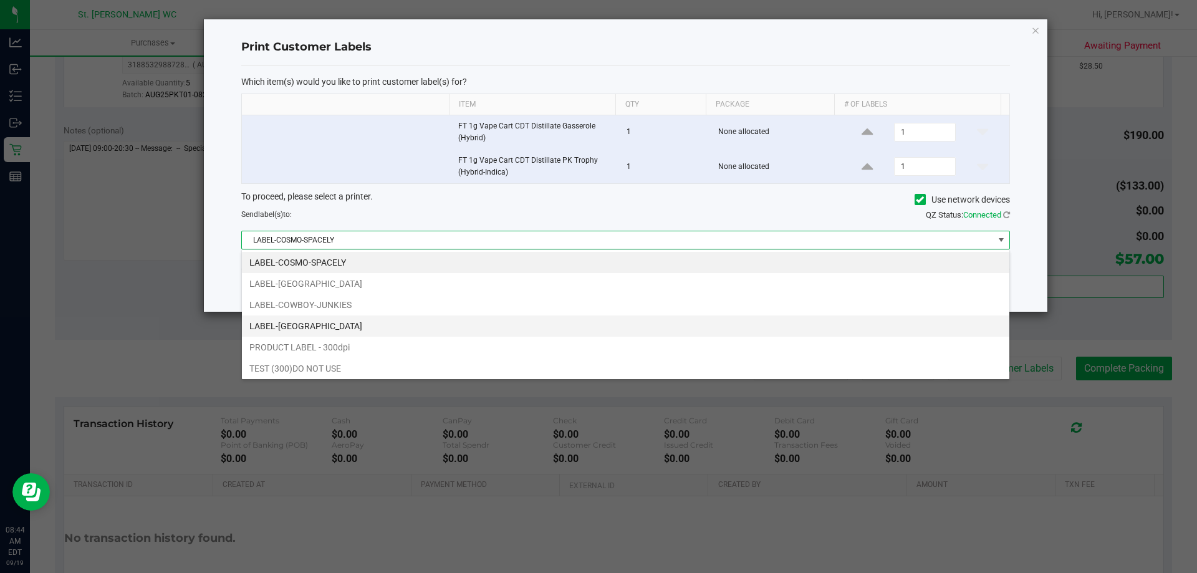
click at [565, 328] on li "LABEL-[GEOGRAPHIC_DATA]" at bounding box center [625, 325] width 767 height 21
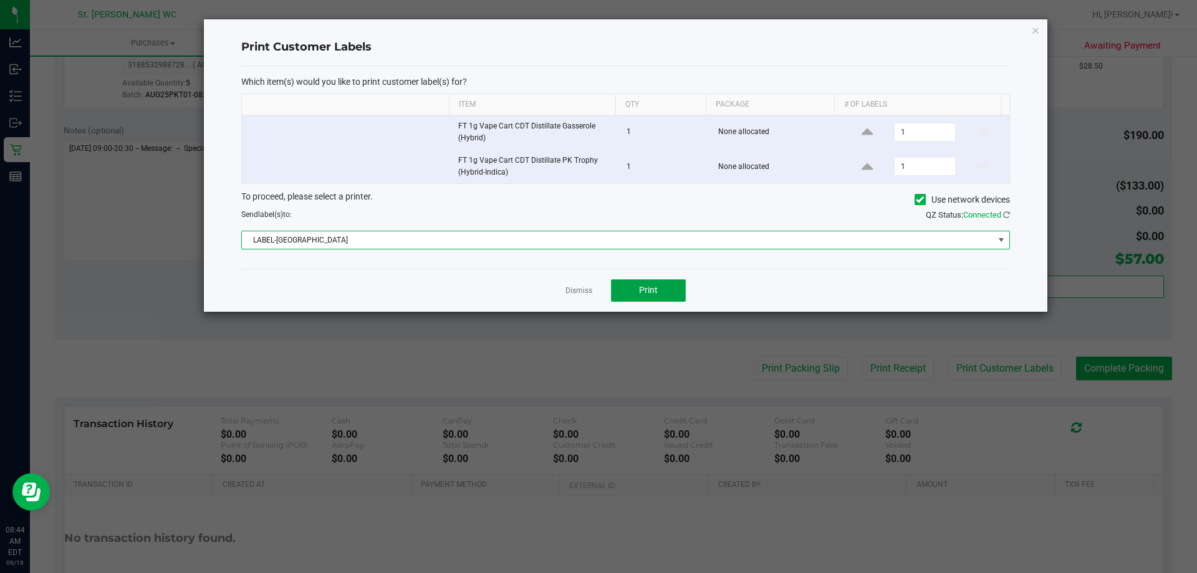
click at [651, 294] on span "Print" at bounding box center [648, 290] width 19 height 10
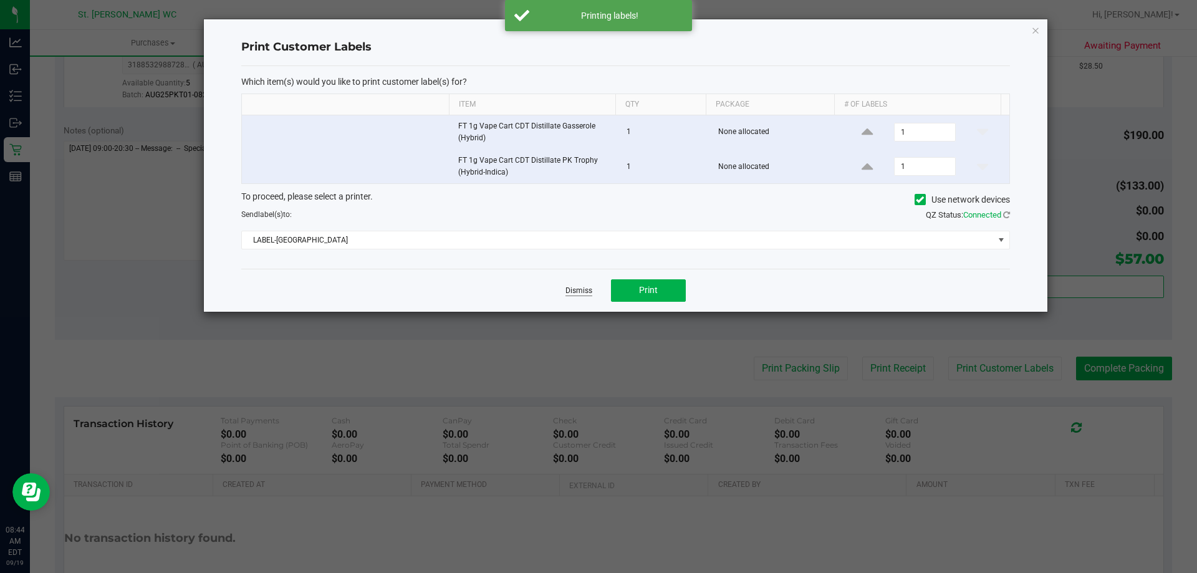
click at [582, 287] on link "Dismiss" at bounding box center [578, 291] width 27 height 11
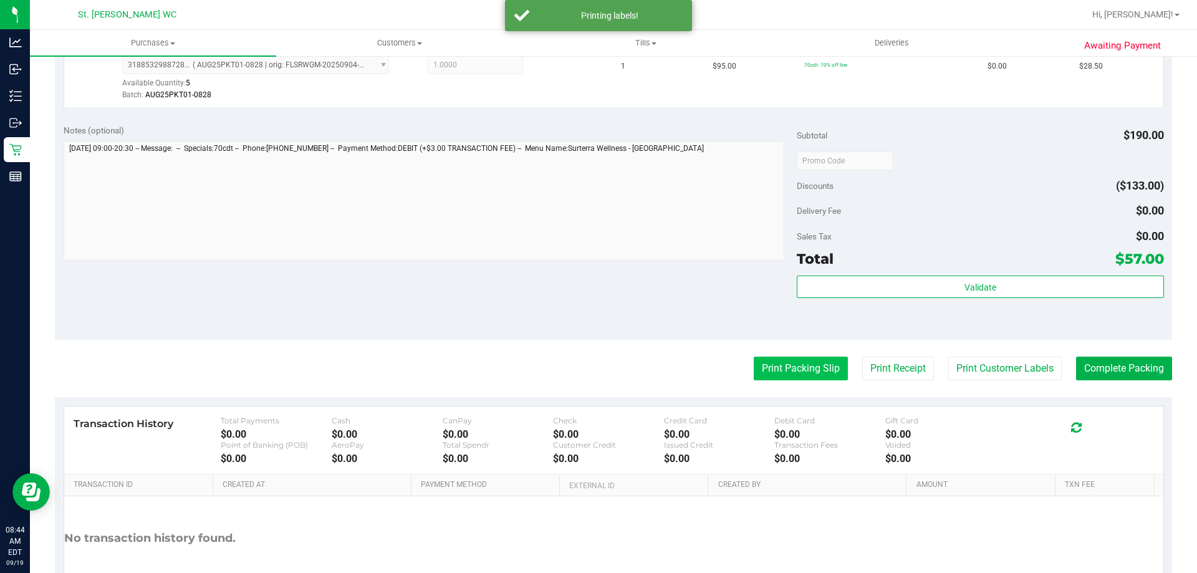
click at [754, 368] on button "Print Packing Slip" at bounding box center [801, 369] width 94 height 24
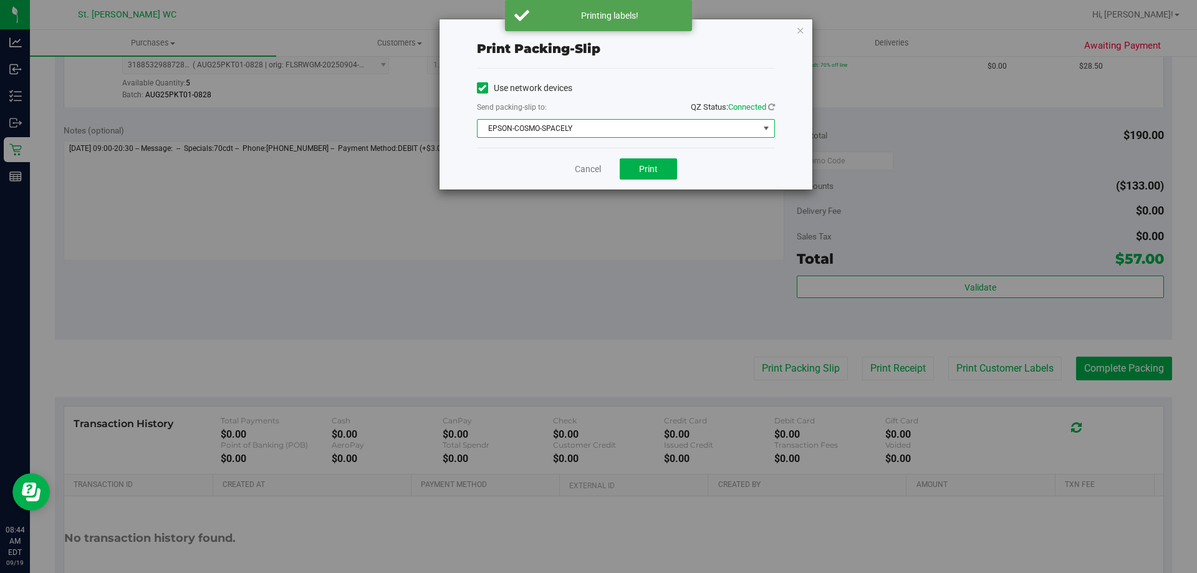
click at [581, 132] on span "EPSON-COSMO-SPACELY" at bounding box center [617, 128] width 281 height 17
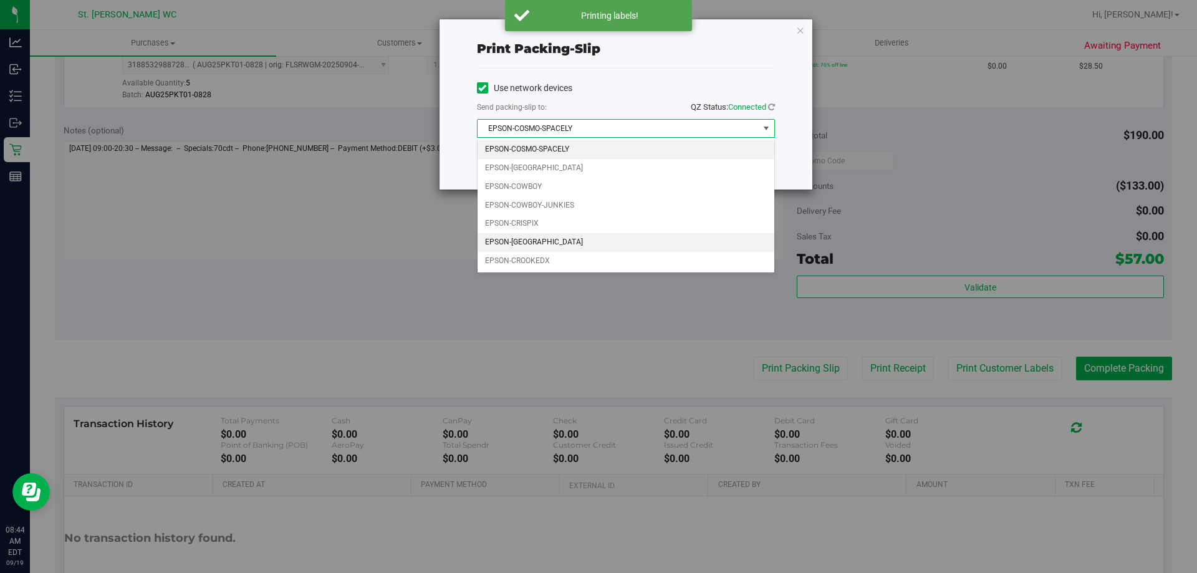
click at [574, 239] on li "EPSON-CROATIA" at bounding box center [625, 242] width 297 height 19
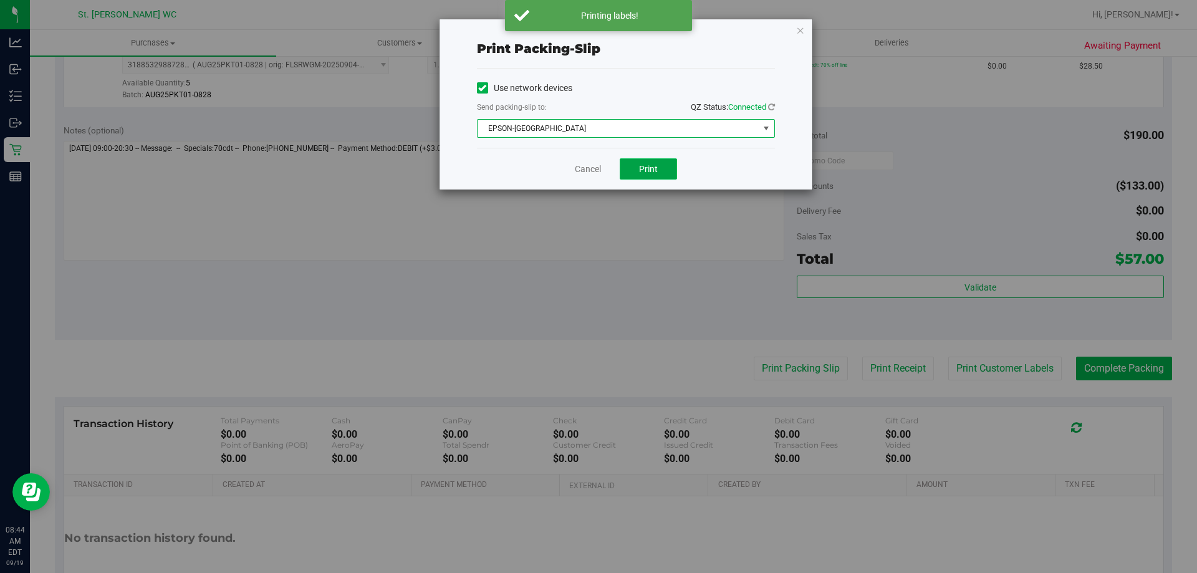
click at [660, 168] on button "Print" at bounding box center [648, 168] width 57 height 21
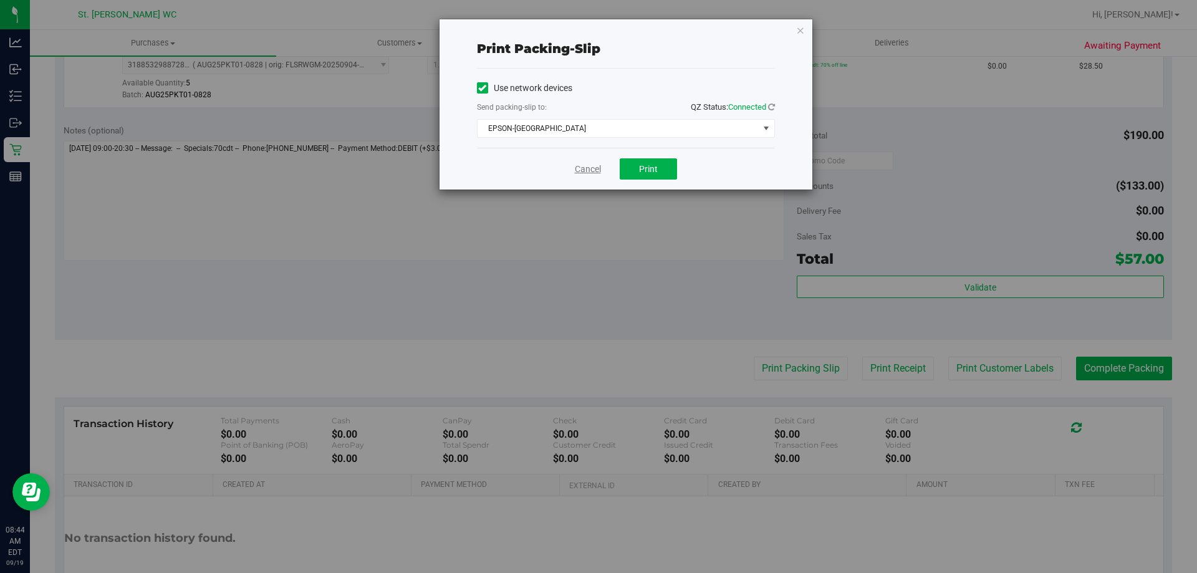
click at [593, 167] on link "Cancel" at bounding box center [588, 169] width 26 height 13
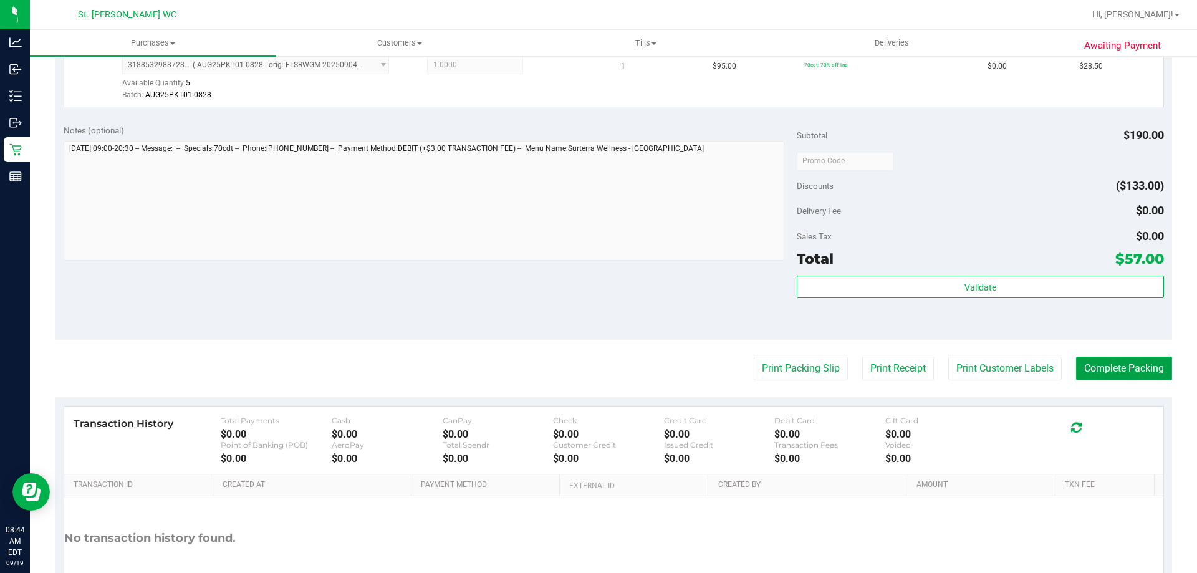
click at [1113, 375] on button "Complete Packing" at bounding box center [1124, 369] width 96 height 24
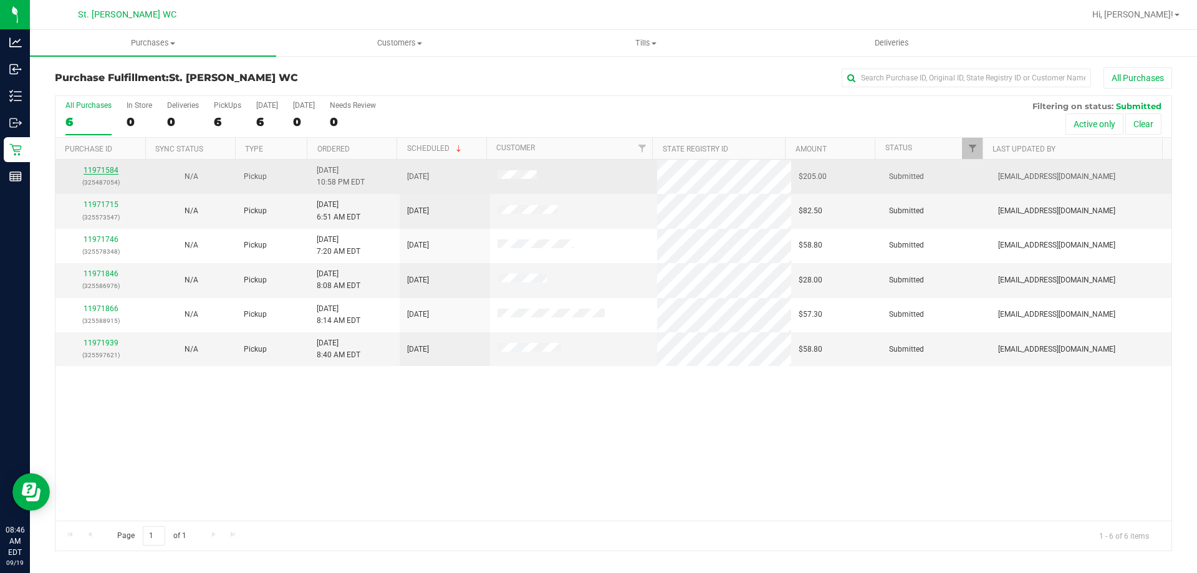
click at [110, 171] on link "11971584" at bounding box center [101, 170] width 35 height 9
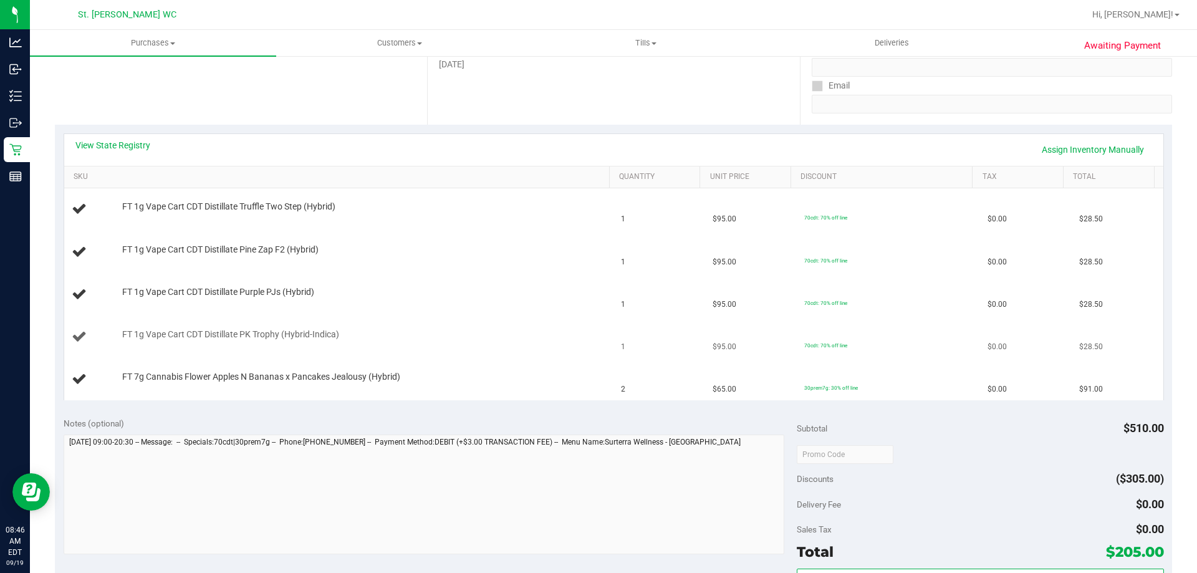
scroll to position [249, 0]
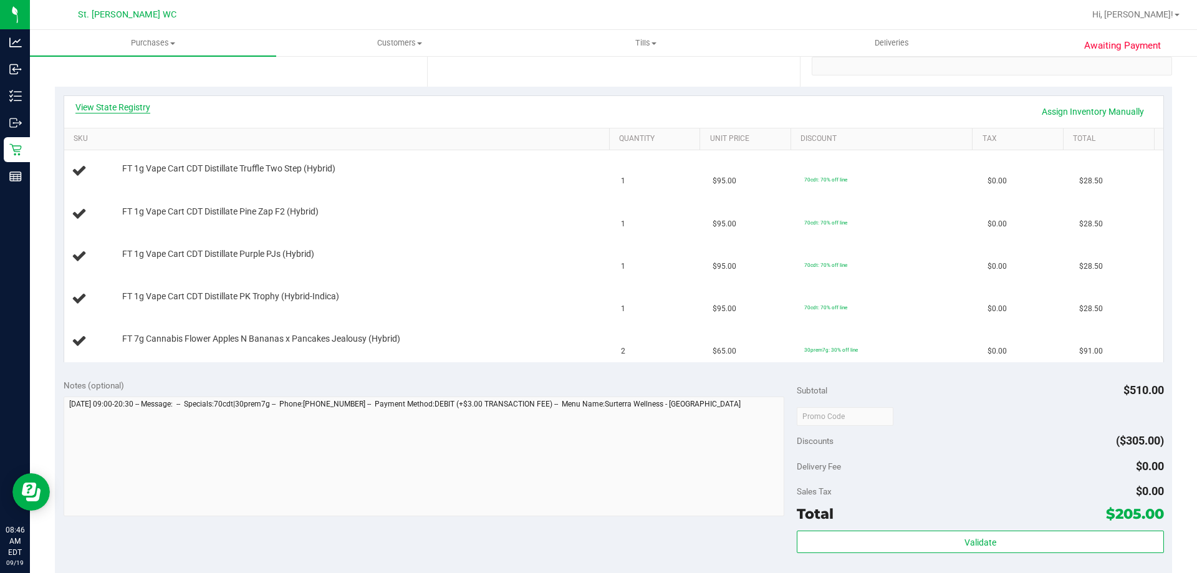
click at [132, 104] on link "View State Registry" at bounding box center [112, 107] width 75 height 12
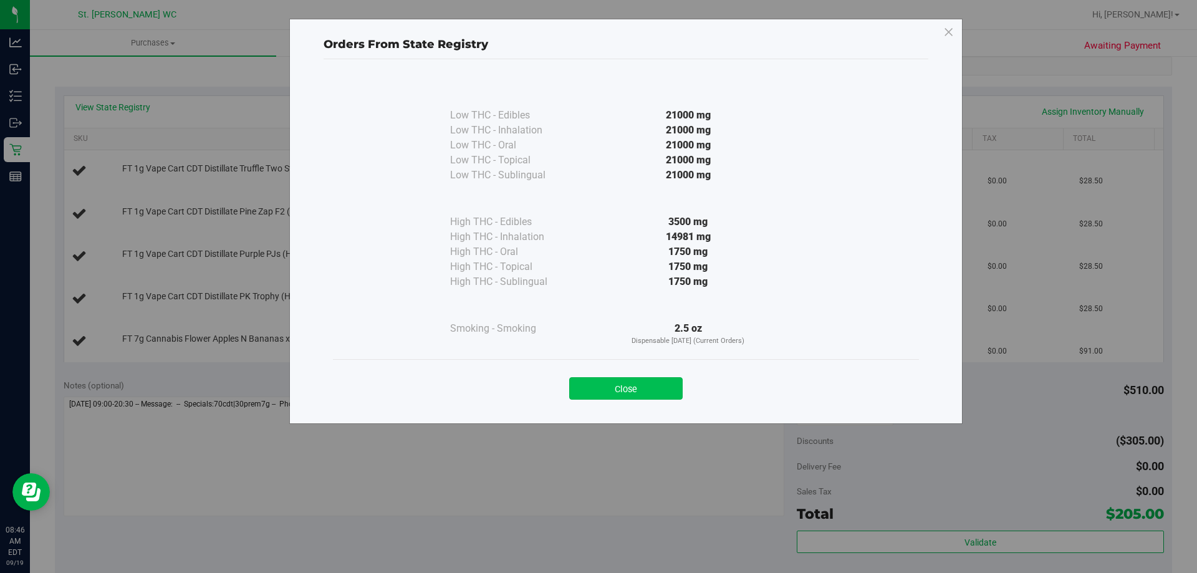
click at [609, 394] on button "Close" at bounding box center [625, 388] width 113 height 22
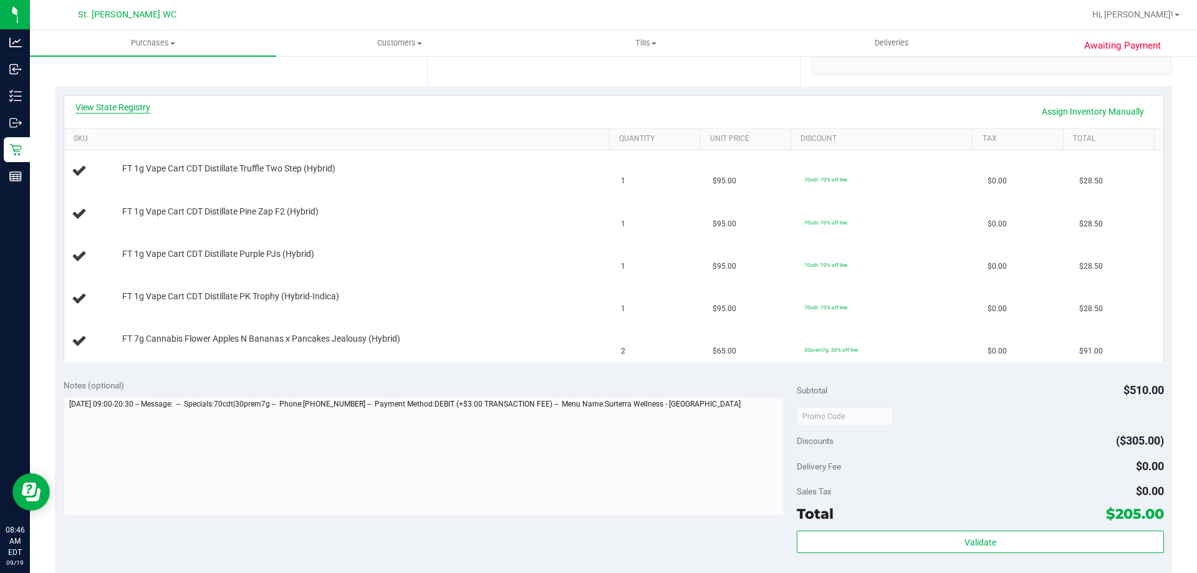
click at [138, 105] on link "View State Registry" at bounding box center [112, 107] width 75 height 12
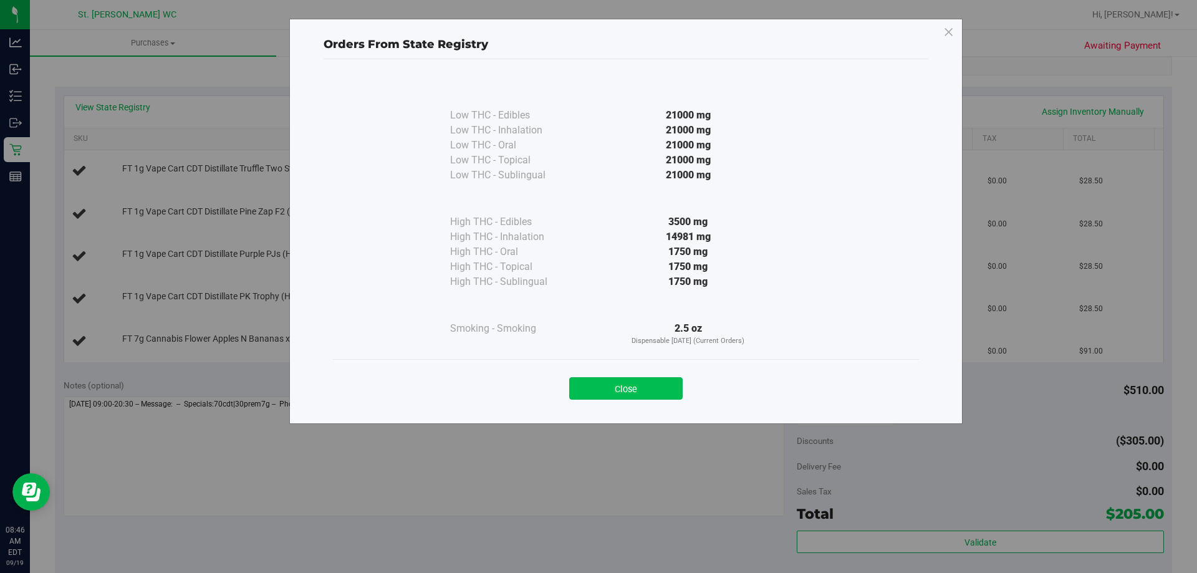
click at [621, 396] on button "Close" at bounding box center [625, 388] width 113 height 22
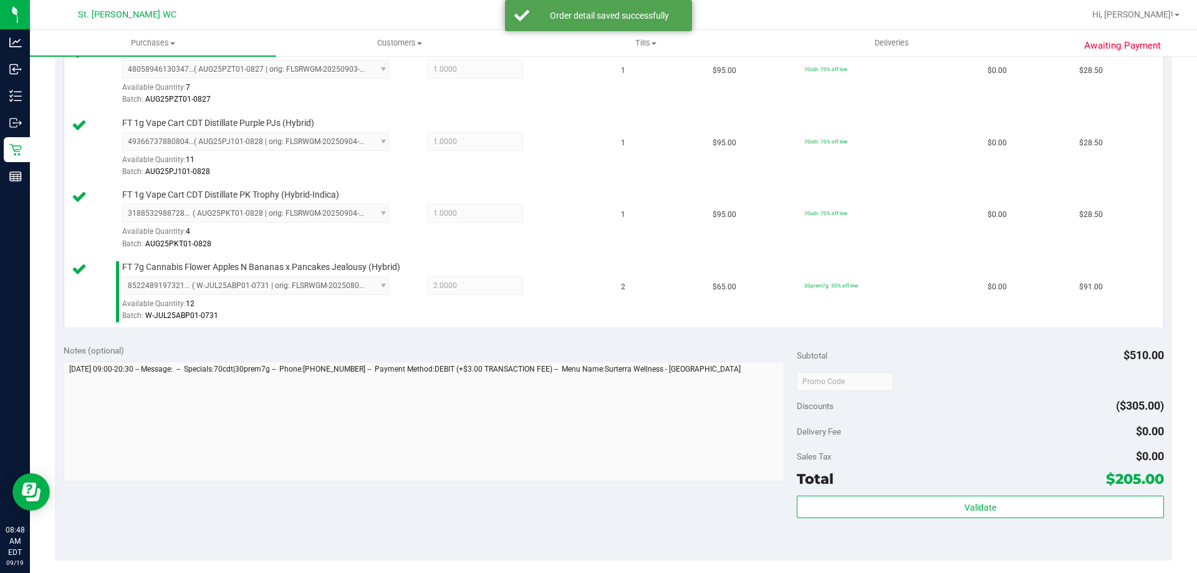
scroll to position [561, 0]
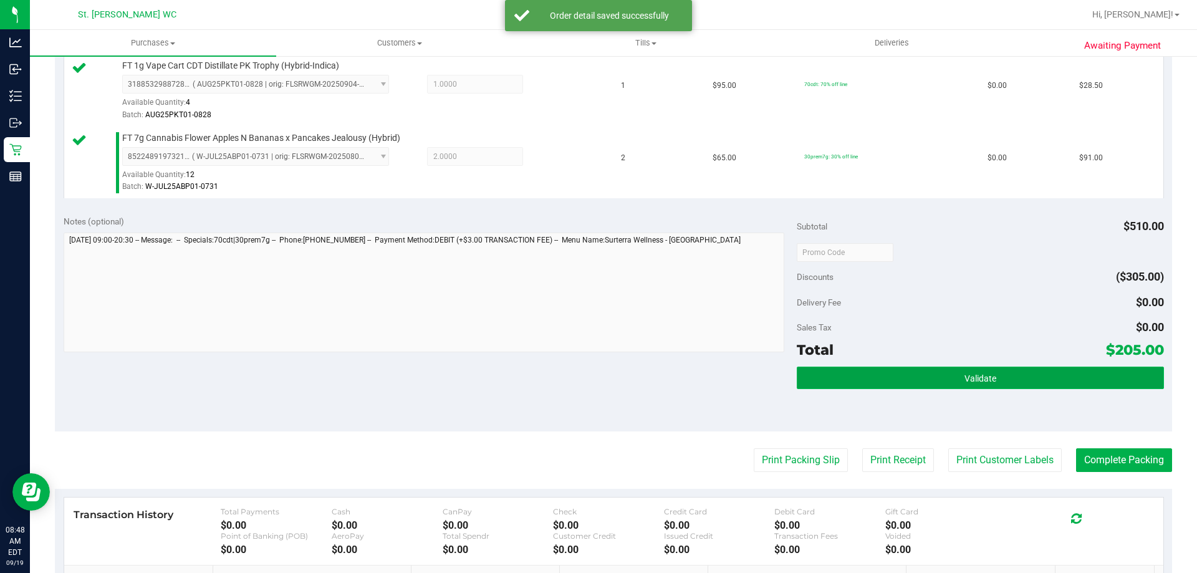
click at [979, 372] on button "Validate" at bounding box center [980, 378] width 367 height 22
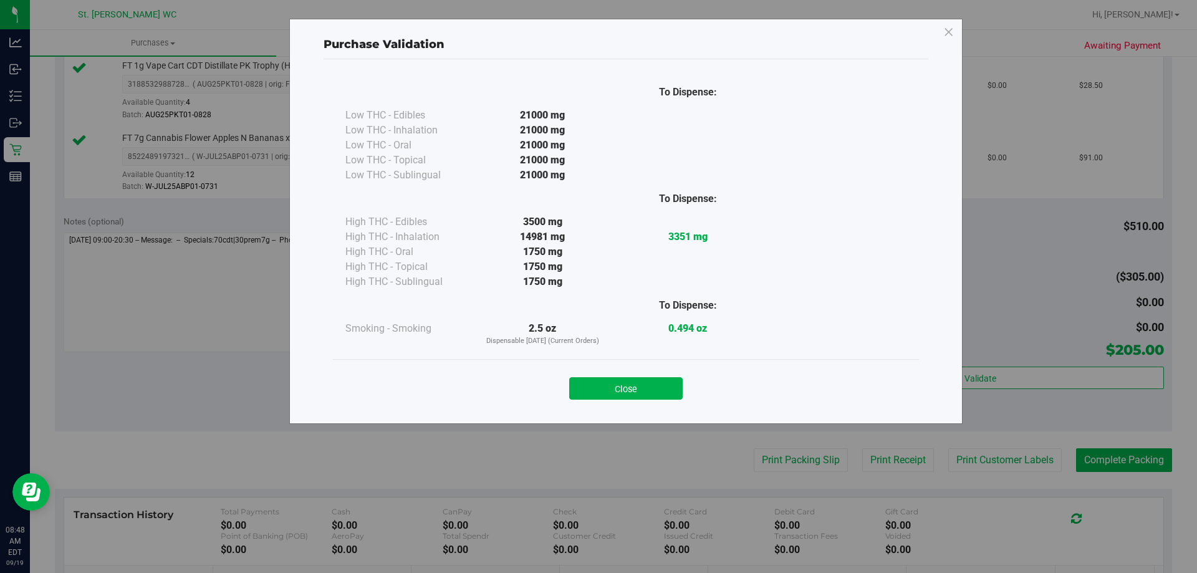
click at [629, 375] on div "Close" at bounding box center [625, 384] width 567 height 31
click at [627, 387] on button "Close" at bounding box center [625, 388] width 113 height 22
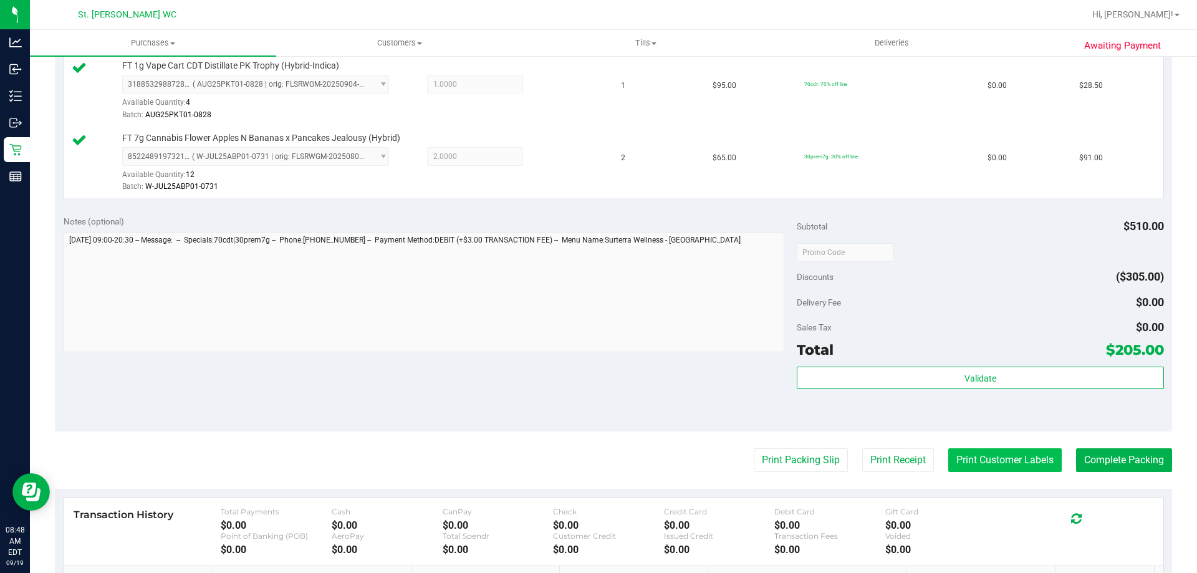
click at [957, 451] on button "Print Customer Labels" at bounding box center [1004, 460] width 113 height 24
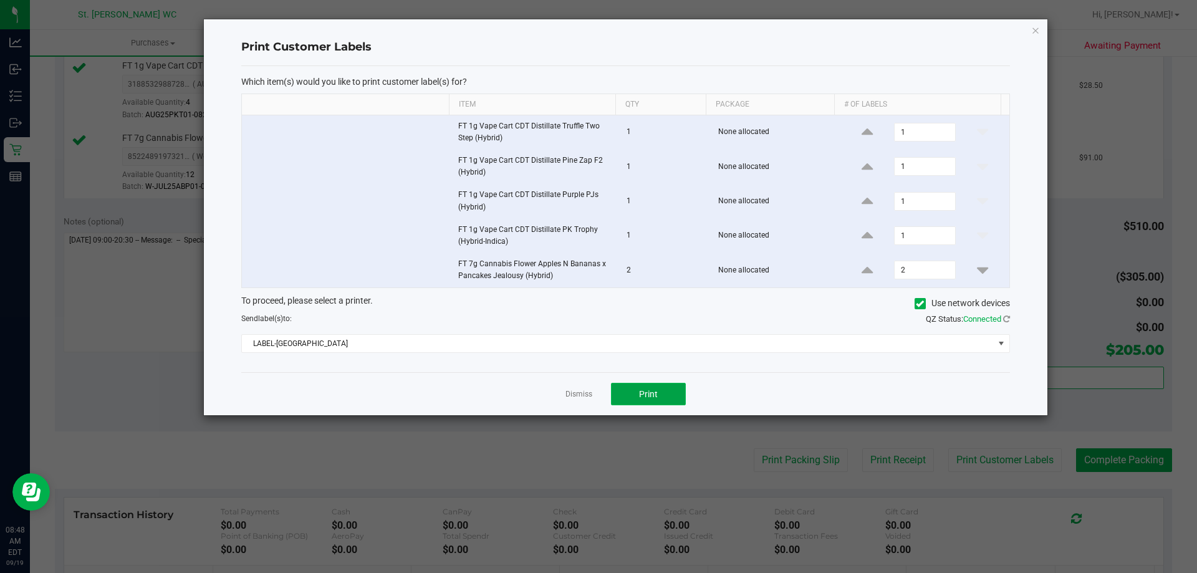
click at [630, 388] on button "Print" at bounding box center [648, 394] width 75 height 22
click at [578, 394] on link "Dismiss" at bounding box center [578, 394] width 27 height 11
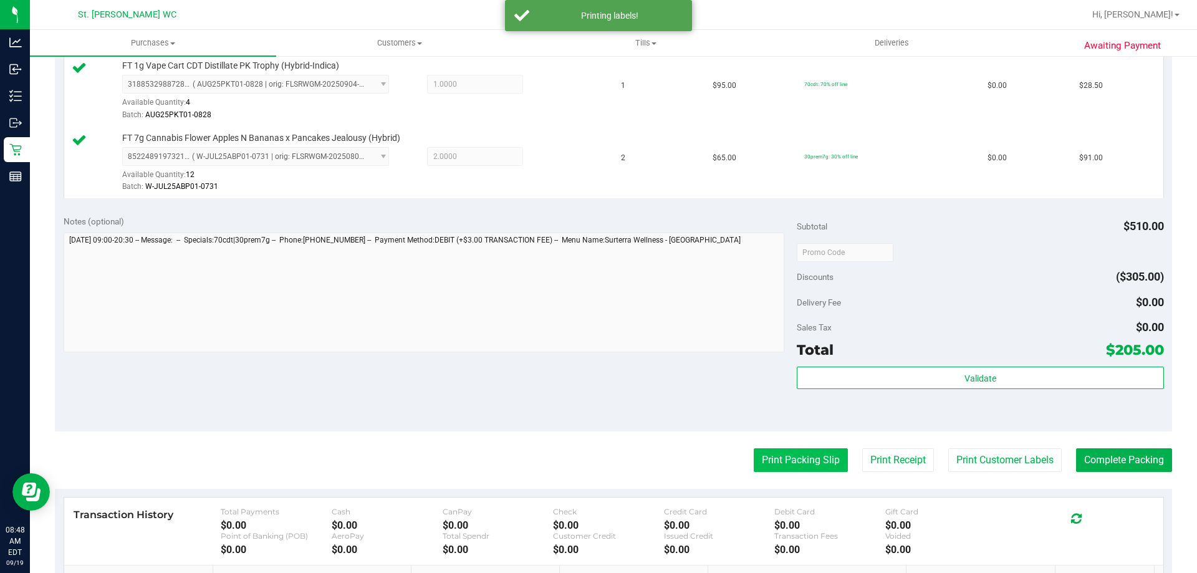
click at [762, 457] on button "Print Packing Slip" at bounding box center [801, 460] width 94 height 24
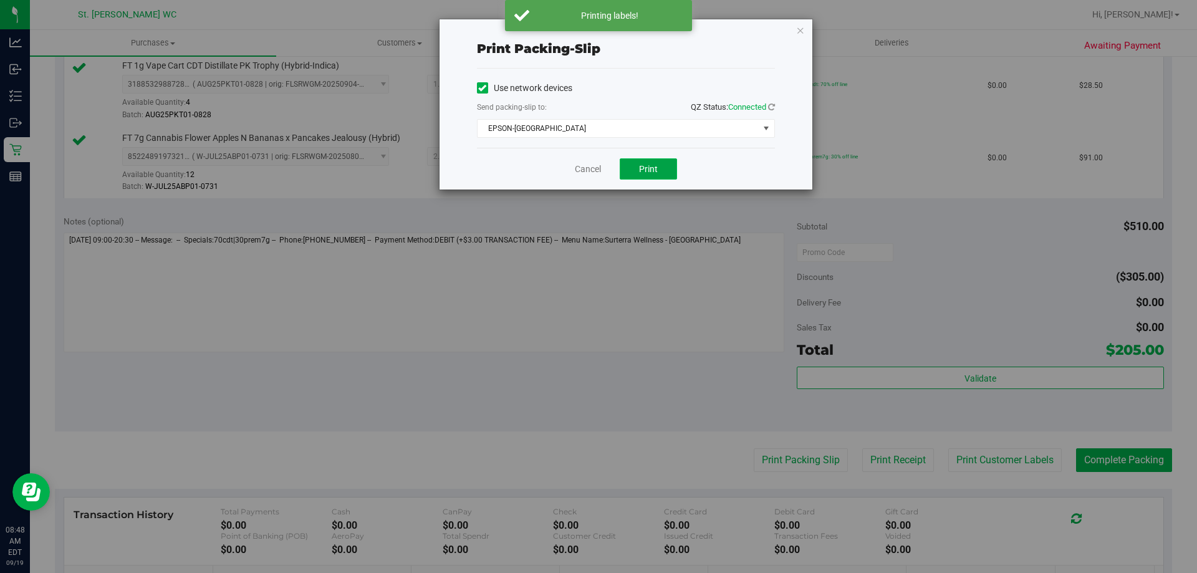
click at [665, 176] on button "Print" at bounding box center [648, 168] width 57 height 21
click at [580, 174] on link "Cancel" at bounding box center [588, 169] width 26 height 13
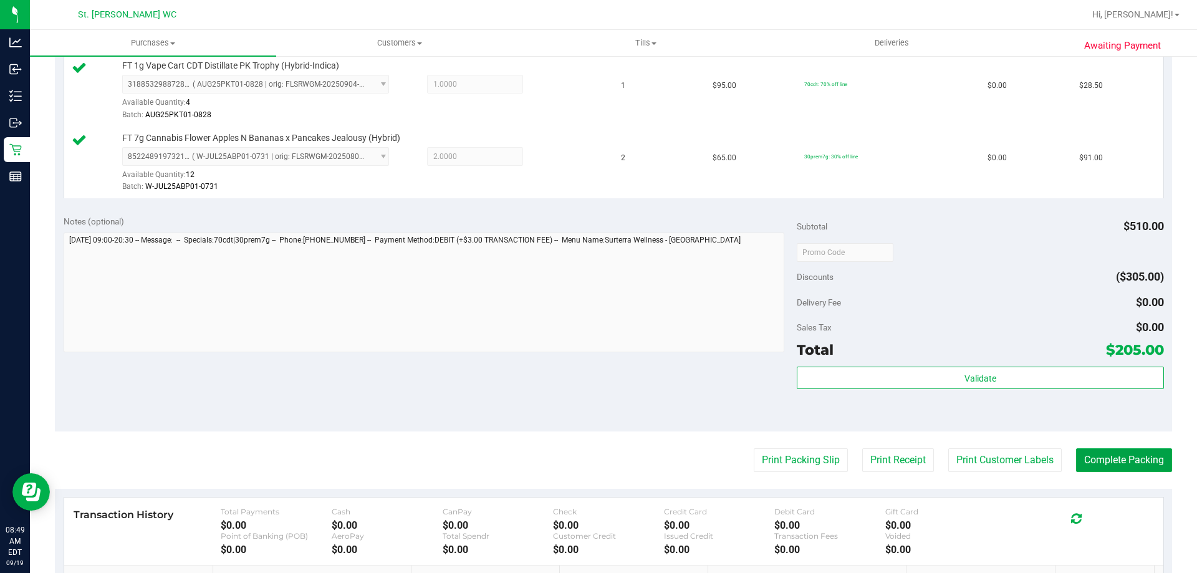
click at [1096, 473] on purchase-details "Back Edit Purchase Cancel Purchase View Profile # 11971584 BioTrack ID: - Submi…" at bounding box center [613, 114] width 1117 height 1216
click at [1107, 456] on button "Complete Packing" at bounding box center [1124, 460] width 96 height 24
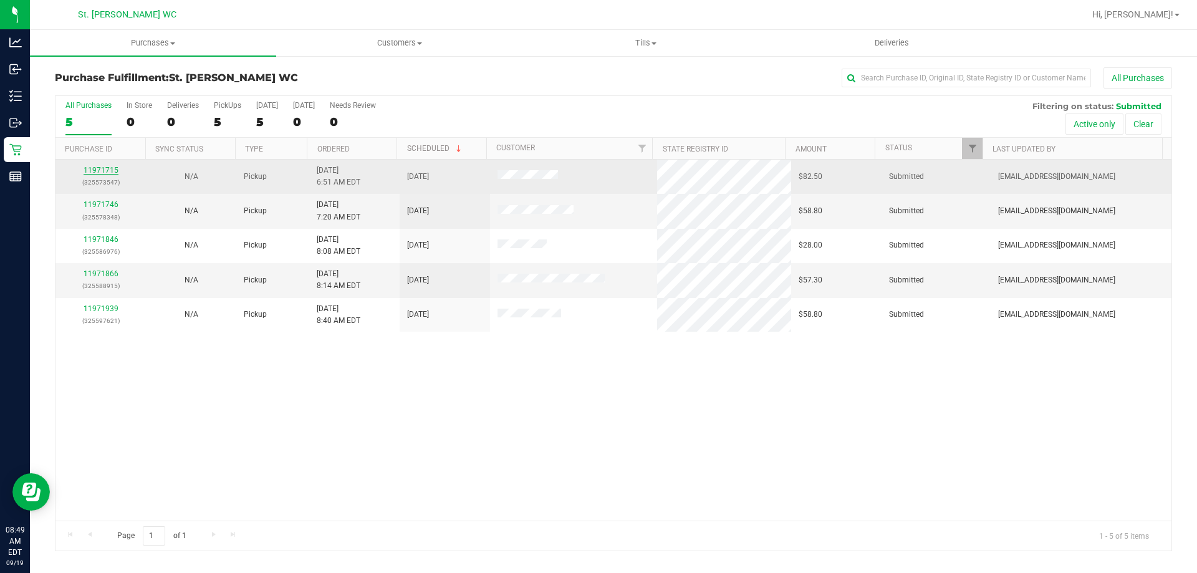
click at [97, 169] on link "11971715" at bounding box center [101, 170] width 35 height 9
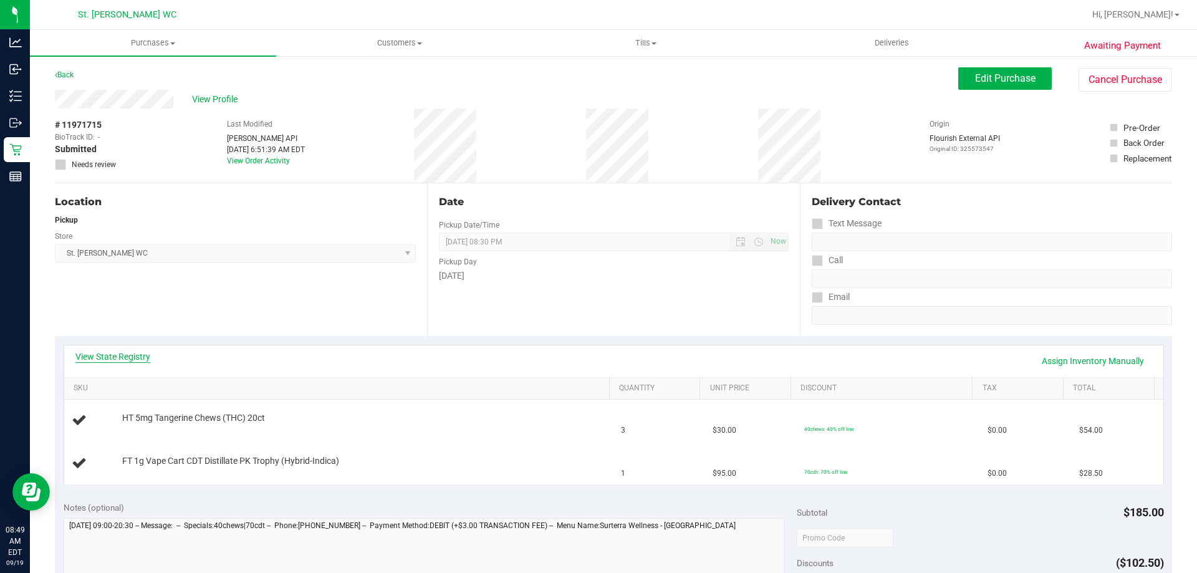
click at [141, 358] on link "View State Registry" at bounding box center [112, 356] width 75 height 12
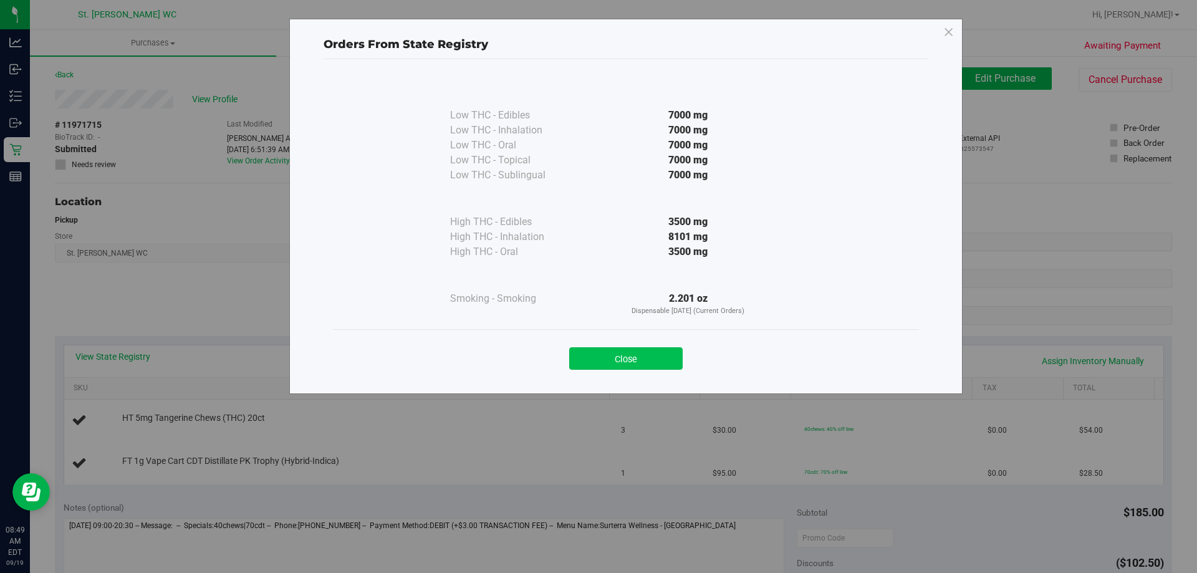
click at [612, 353] on button "Close" at bounding box center [625, 358] width 113 height 22
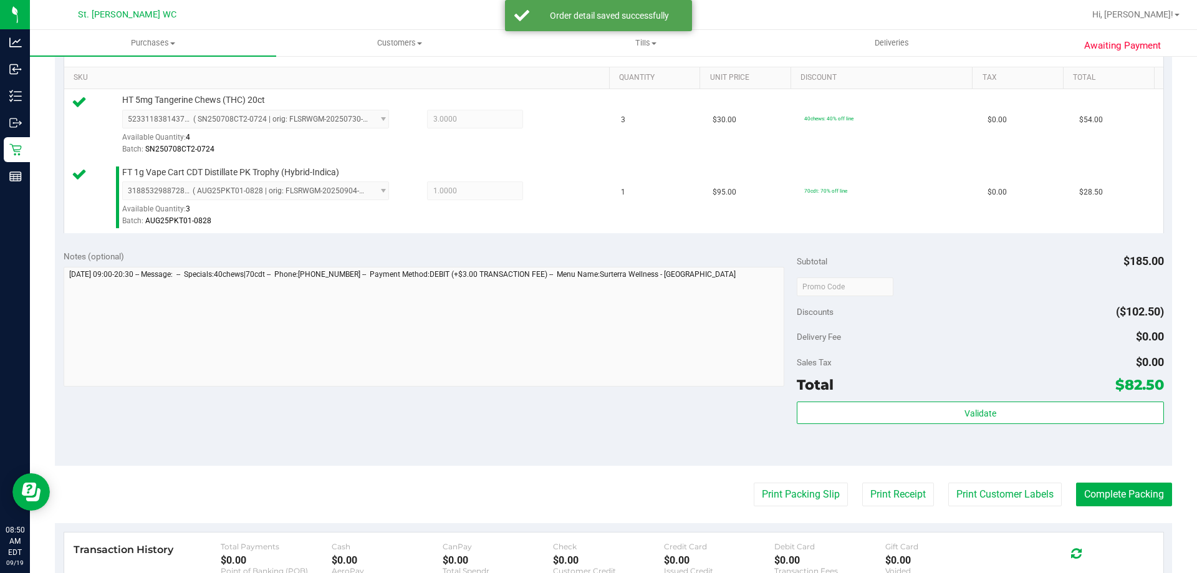
scroll to position [312, 0]
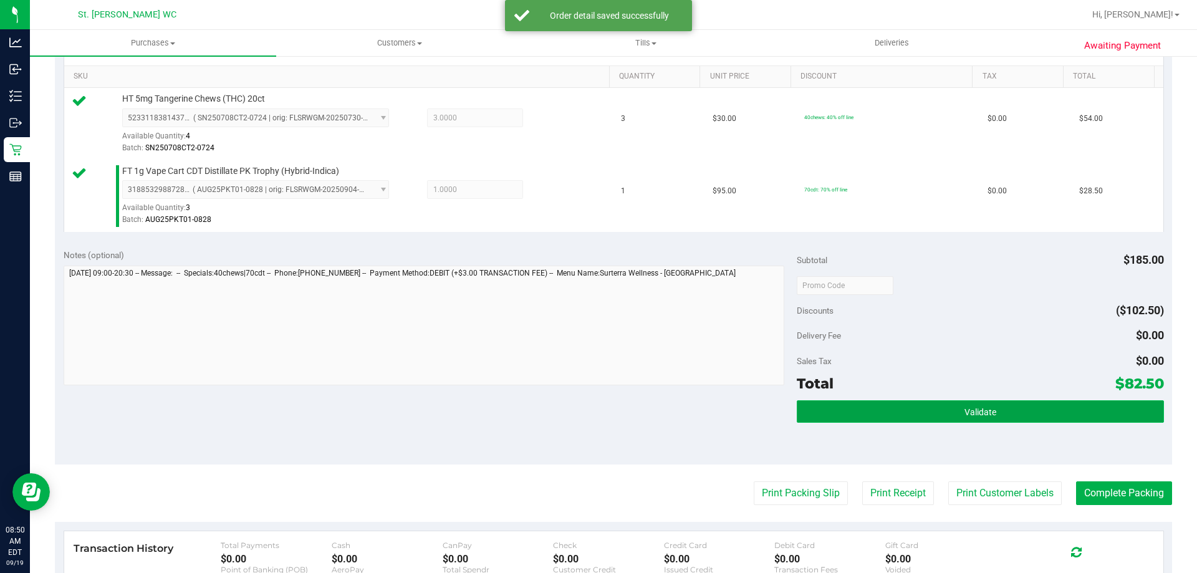
click at [959, 405] on button "Validate" at bounding box center [980, 411] width 367 height 22
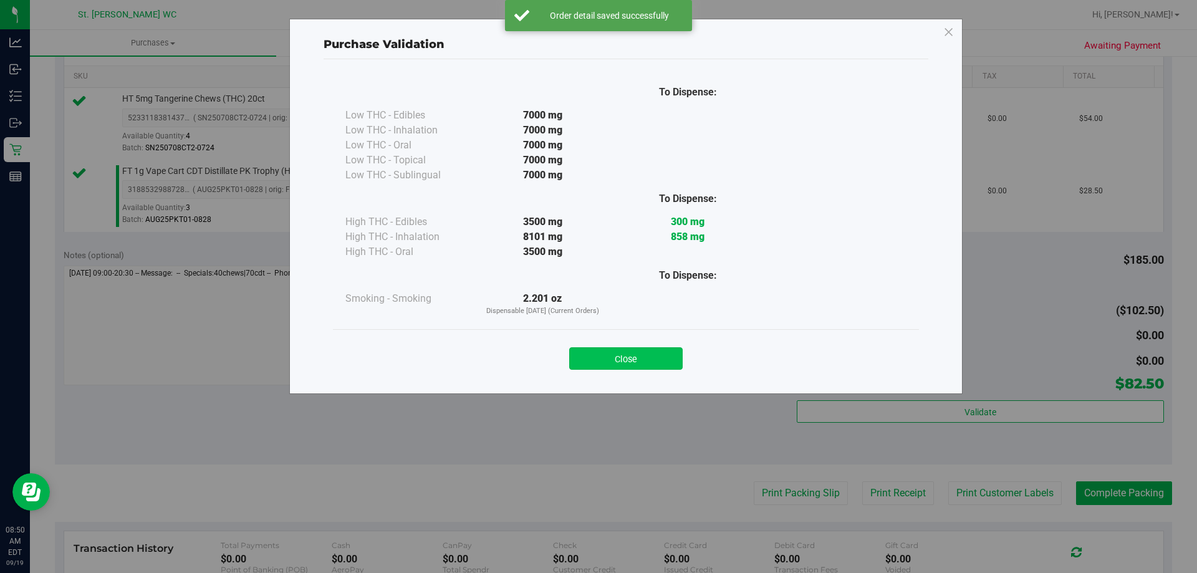
click at [662, 351] on button "Close" at bounding box center [625, 358] width 113 height 22
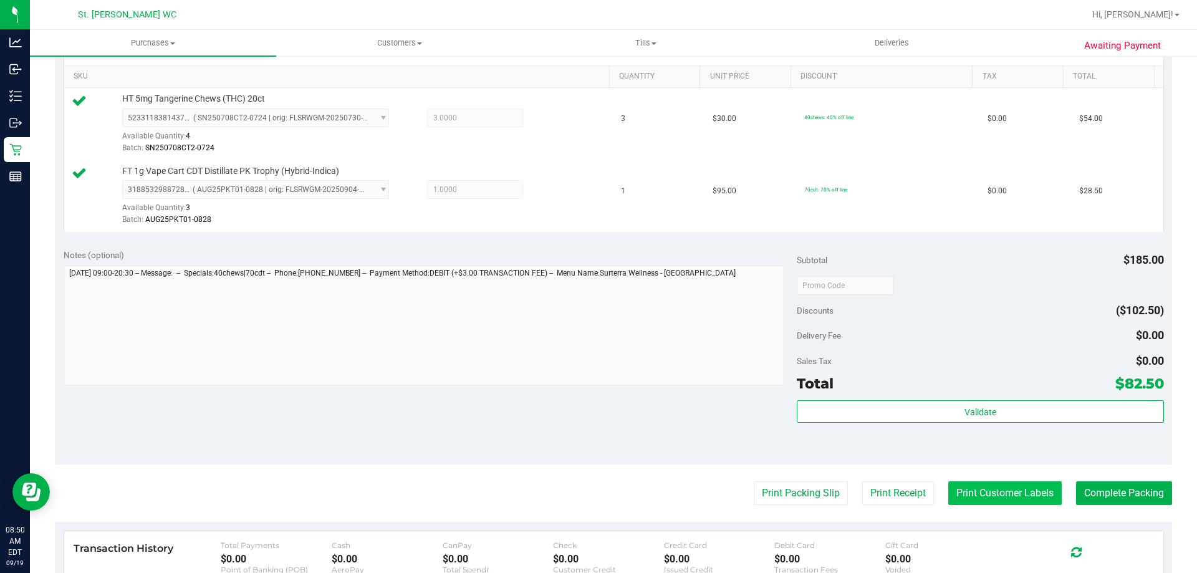
click at [988, 485] on button "Print Customer Labels" at bounding box center [1004, 493] width 113 height 24
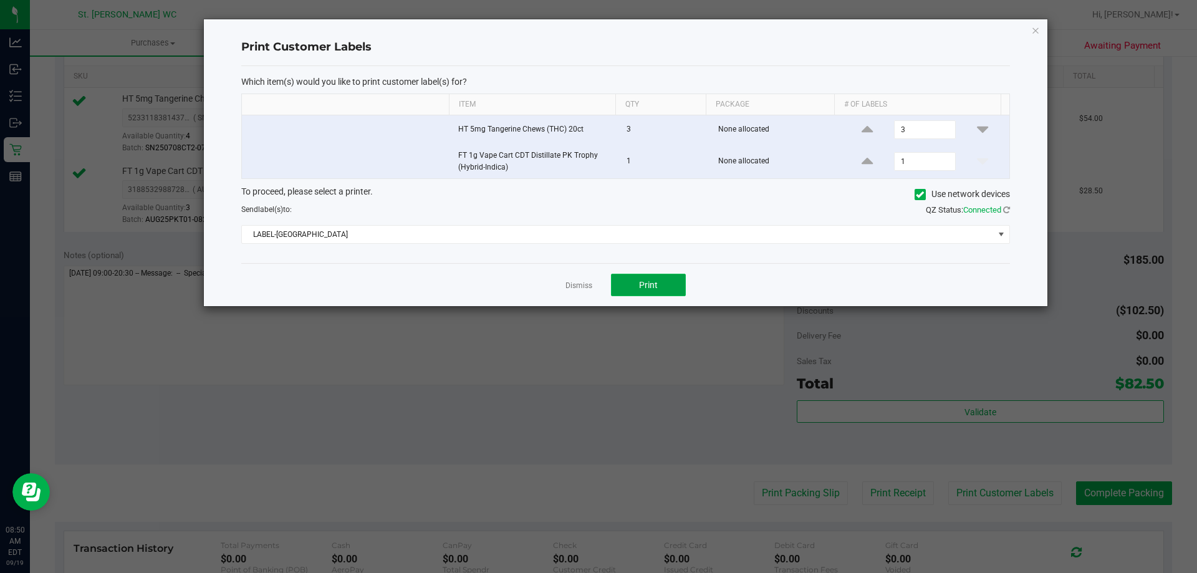
click at [653, 290] on button "Print" at bounding box center [648, 285] width 75 height 22
click at [570, 286] on link "Dismiss" at bounding box center [578, 286] width 27 height 11
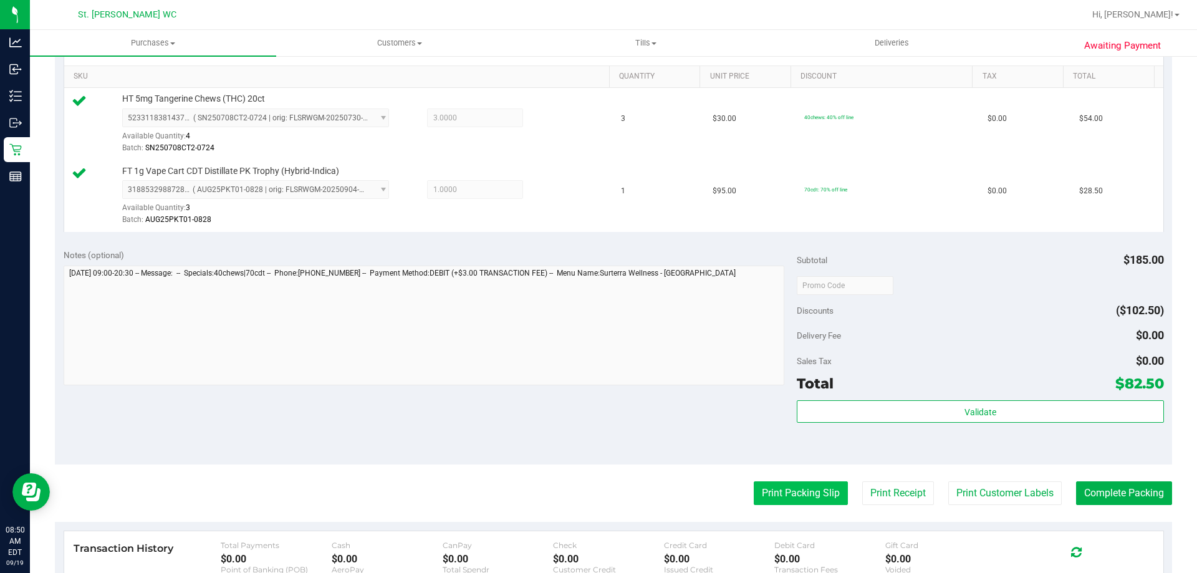
click at [800, 489] on button "Print Packing Slip" at bounding box center [801, 493] width 94 height 24
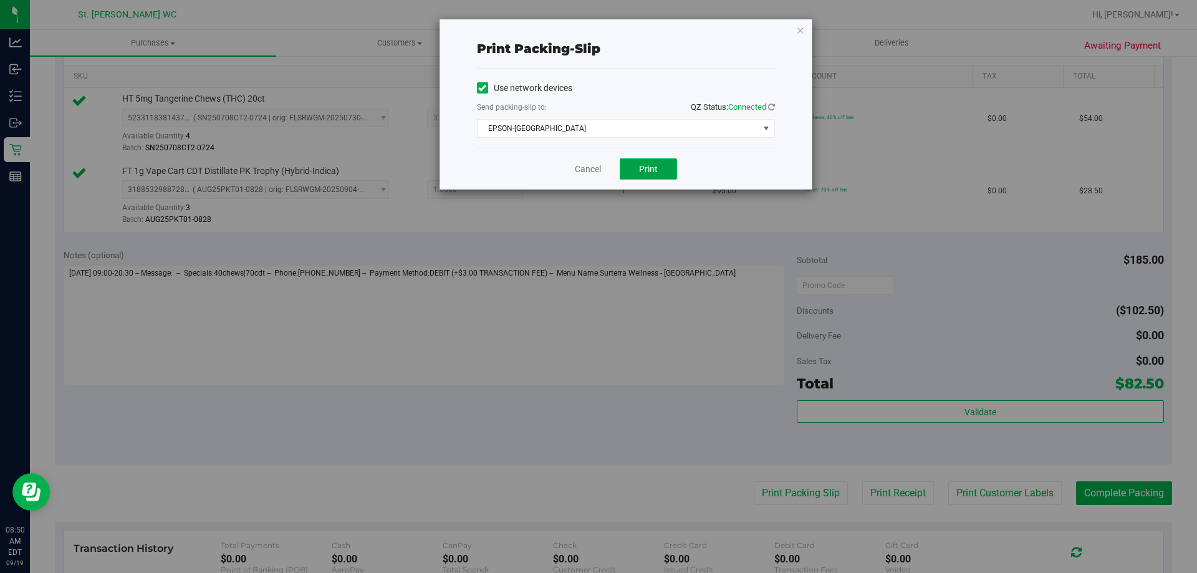
click at [630, 168] on button "Print" at bounding box center [648, 168] width 57 height 21
click at [579, 172] on link "Cancel" at bounding box center [588, 169] width 26 height 13
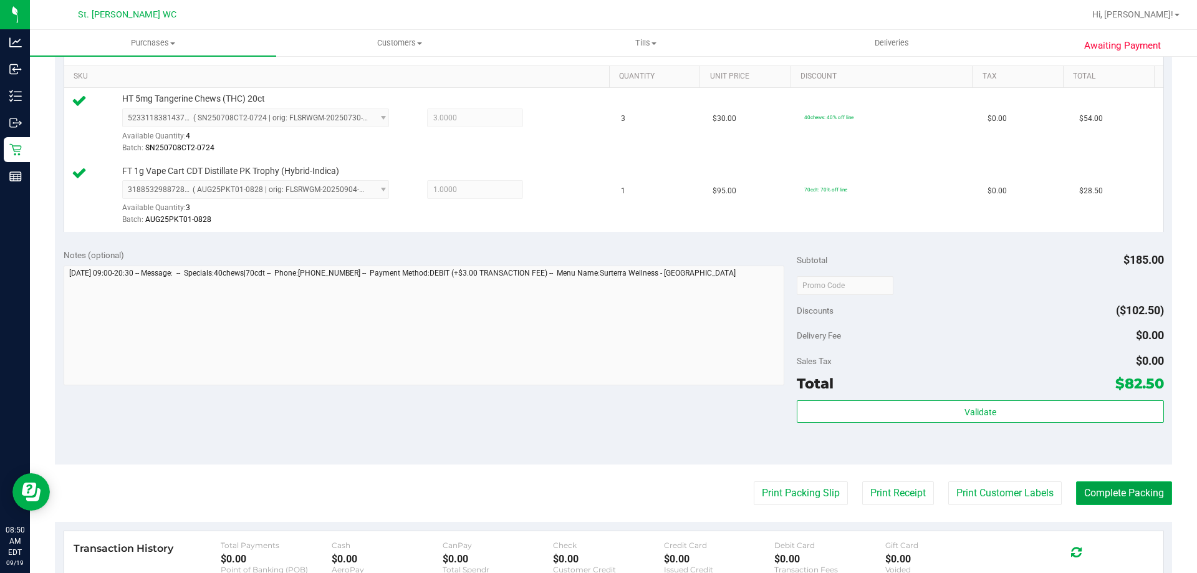
click at [1087, 487] on button "Complete Packing" at bounding box center [1124, 493] width 96 height 24
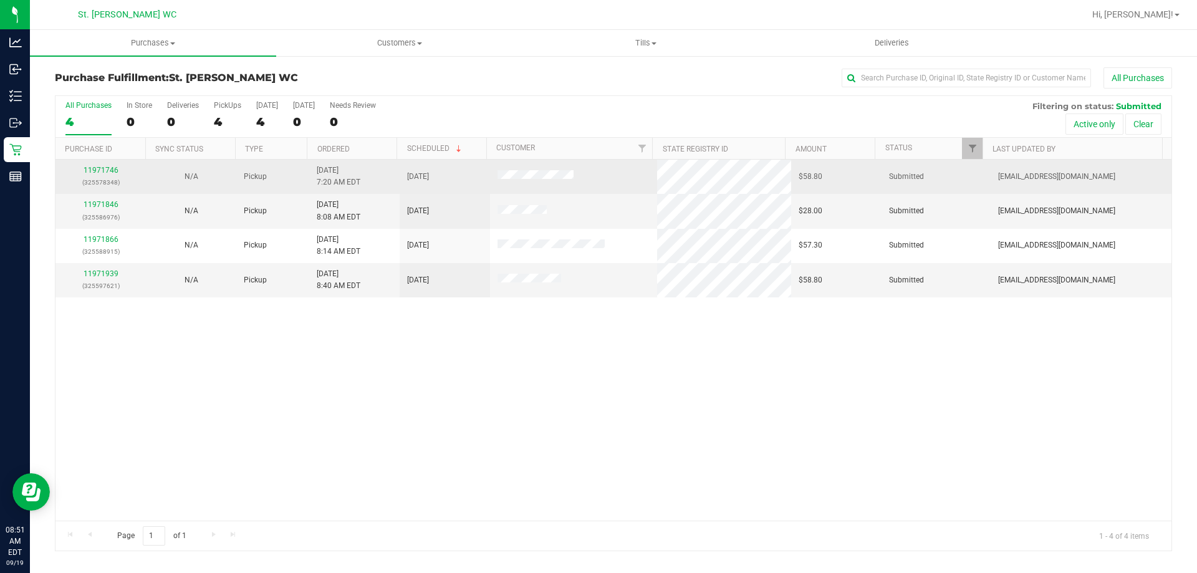
click at [102, 165] on div "11971746 (325578348)" at bounding box center [100, 177] width 75 height 24
click at [103, 171] on link "11971746" at bounding box center [101, 170] width 35 height 9
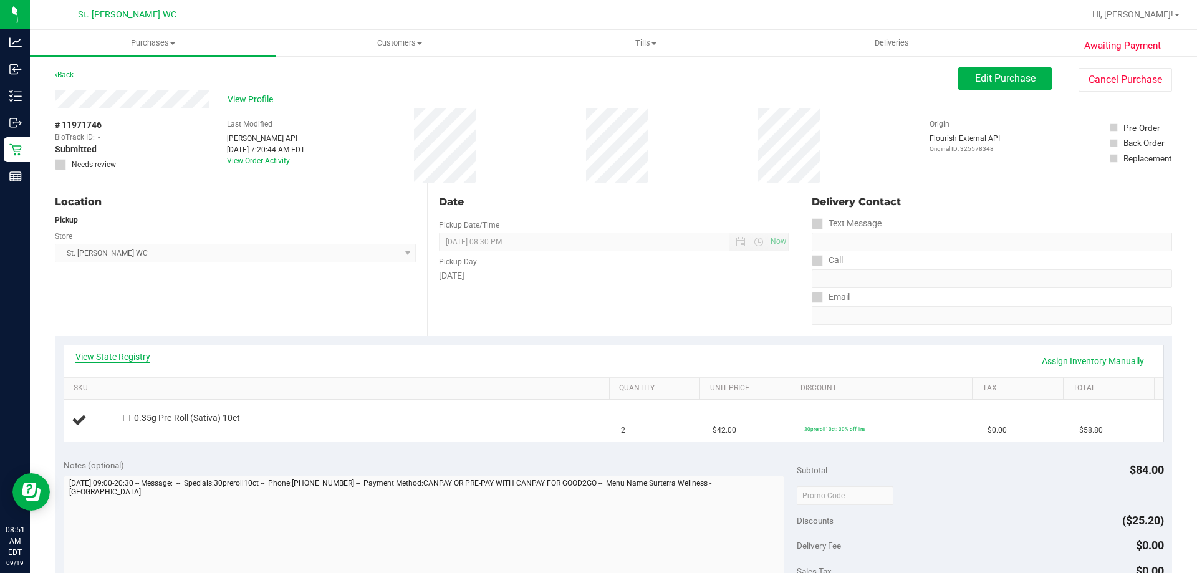
click at [132, 361] on link "View State Registry" at bounding box center [112, 356] width 75 height 12
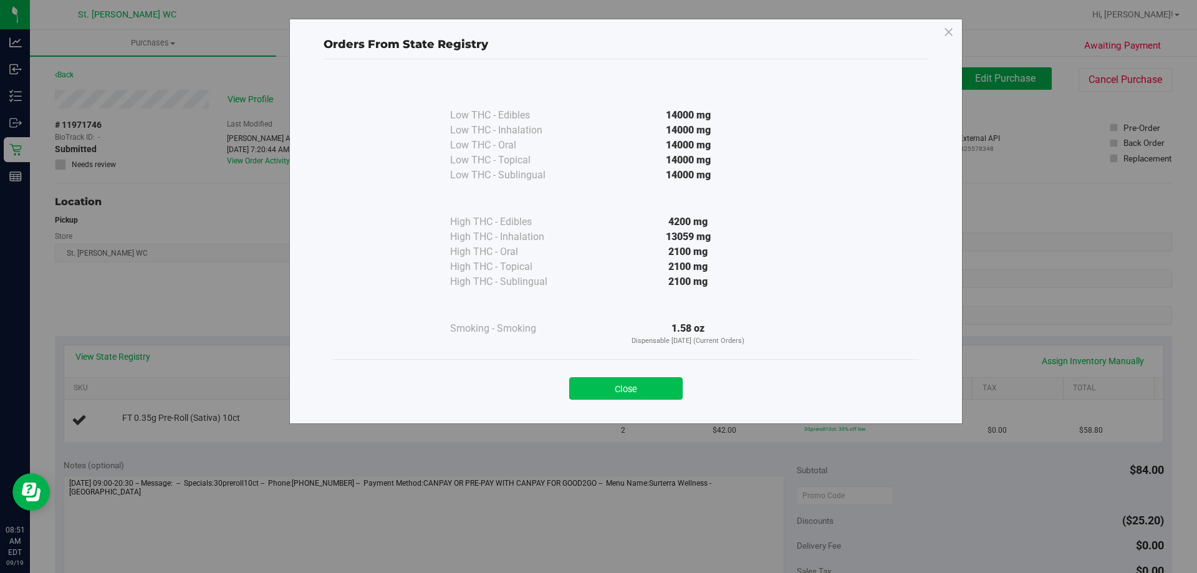
click at [636, 383] on button "Close" at bounding box center [625, 388] width 113 height 22
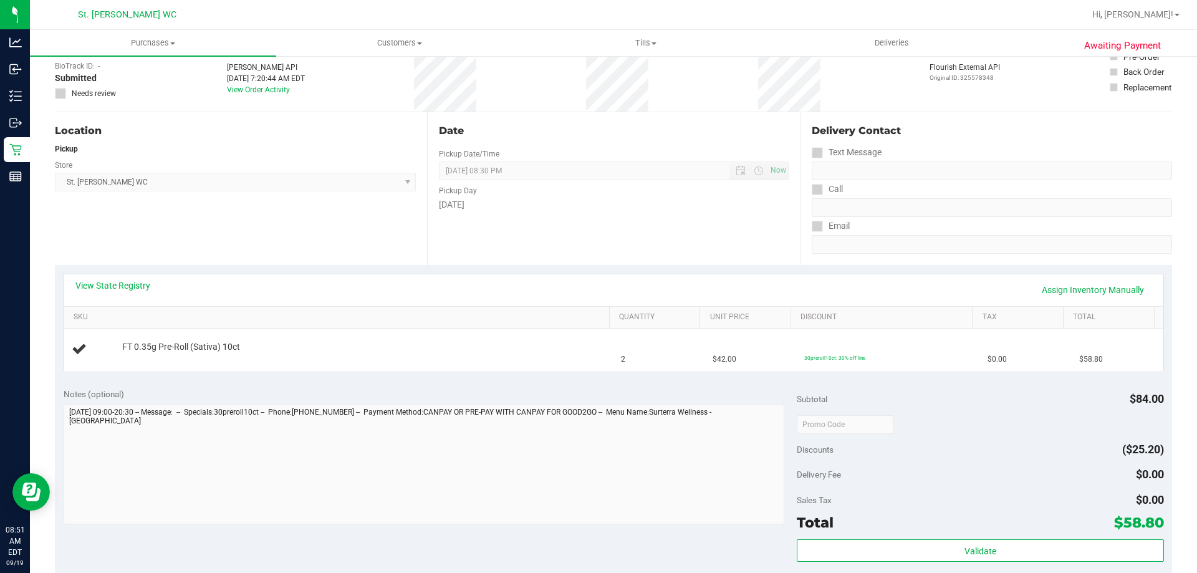
scroll to position [125, 0]
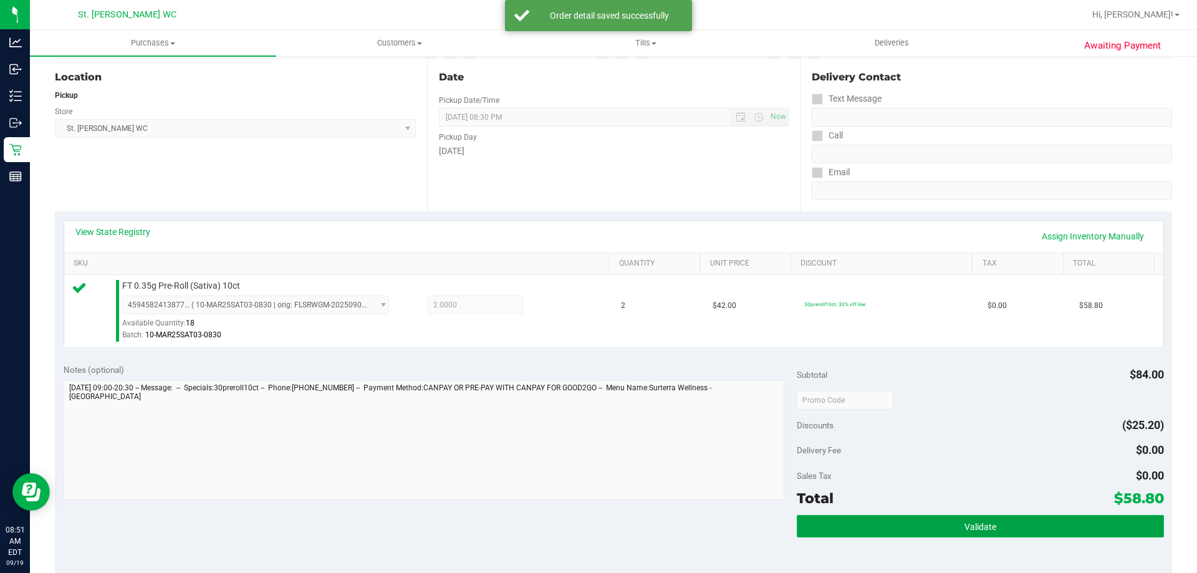
click at [964, 531] on span "Validate" at bounding box center [980, 527] width 32 height 10
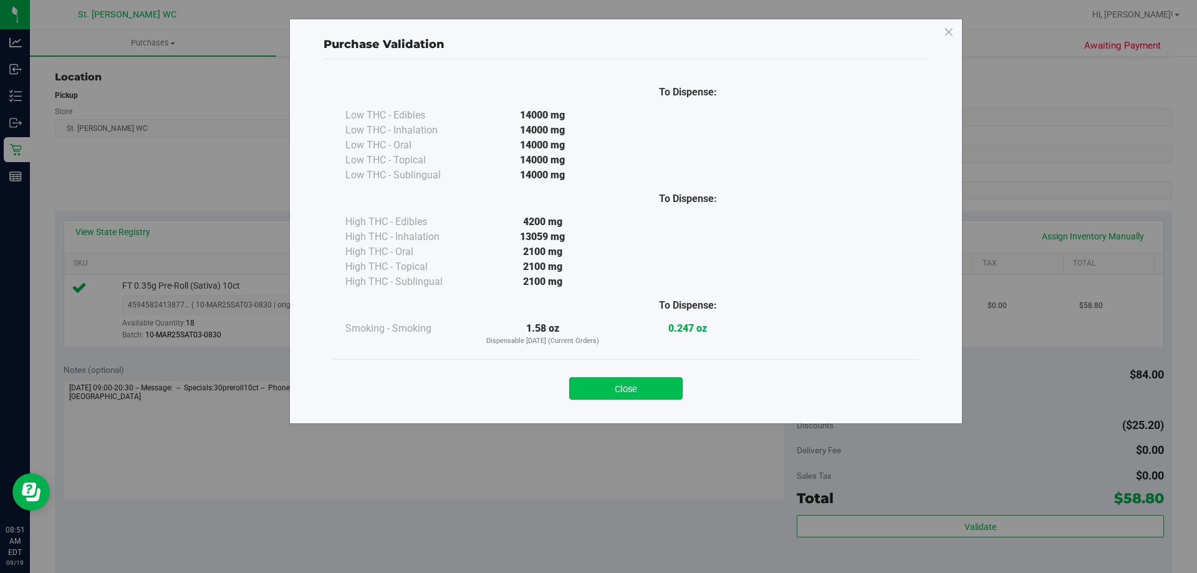
click at [620, 394] on button "Close" at bounding box center [625, 388] width 113 height 22
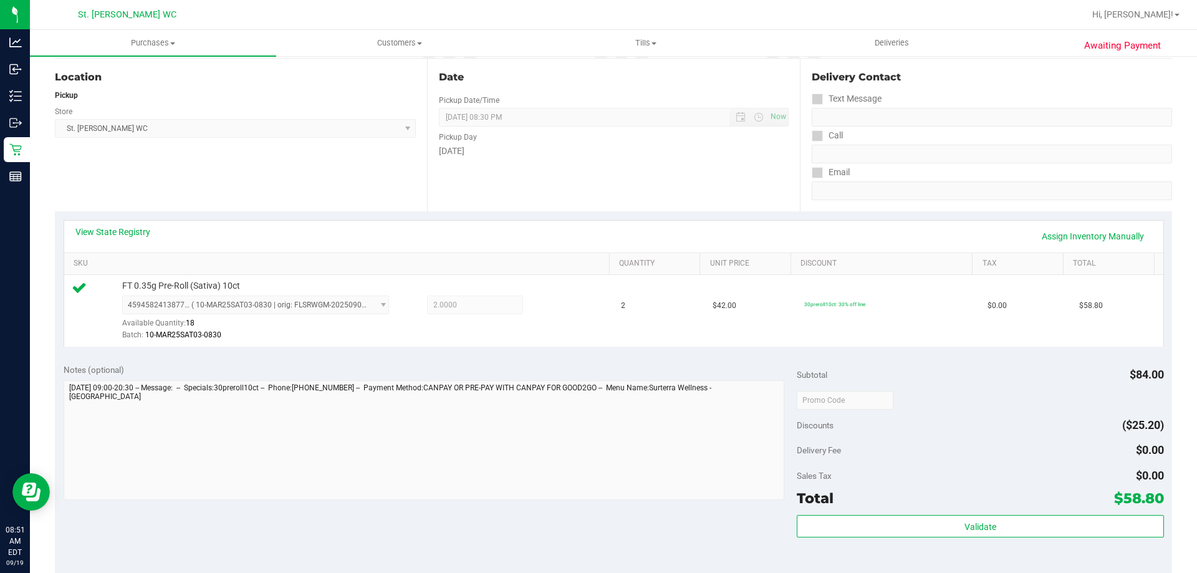
scroll to position [249, 0]
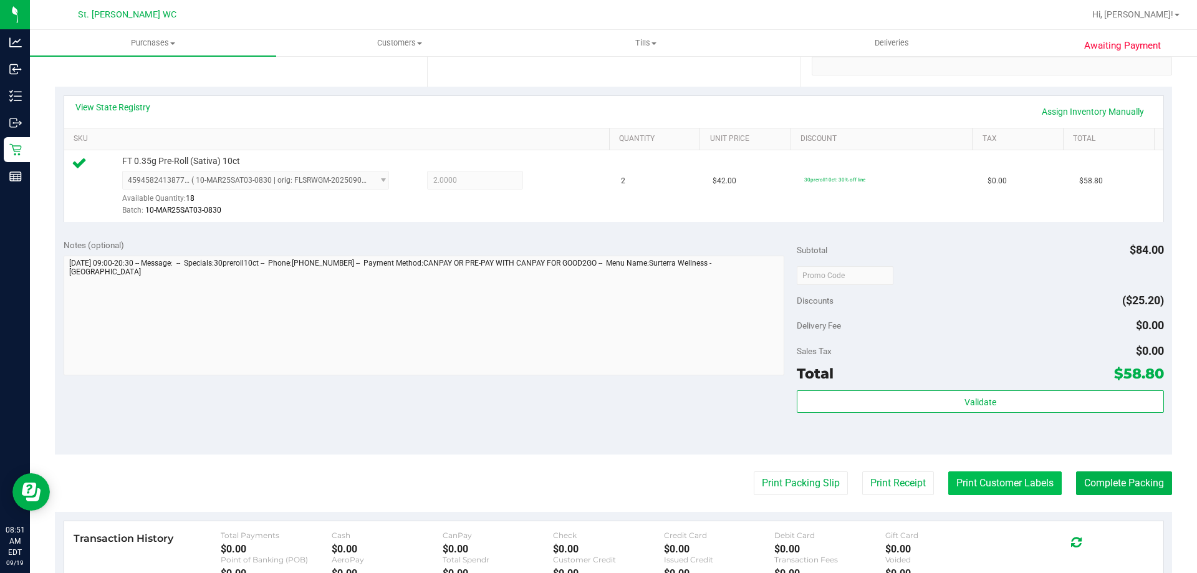
click at [962, 491] on button "Print Customer Labels" at bounding box center [1004, 483] width 113 height 24
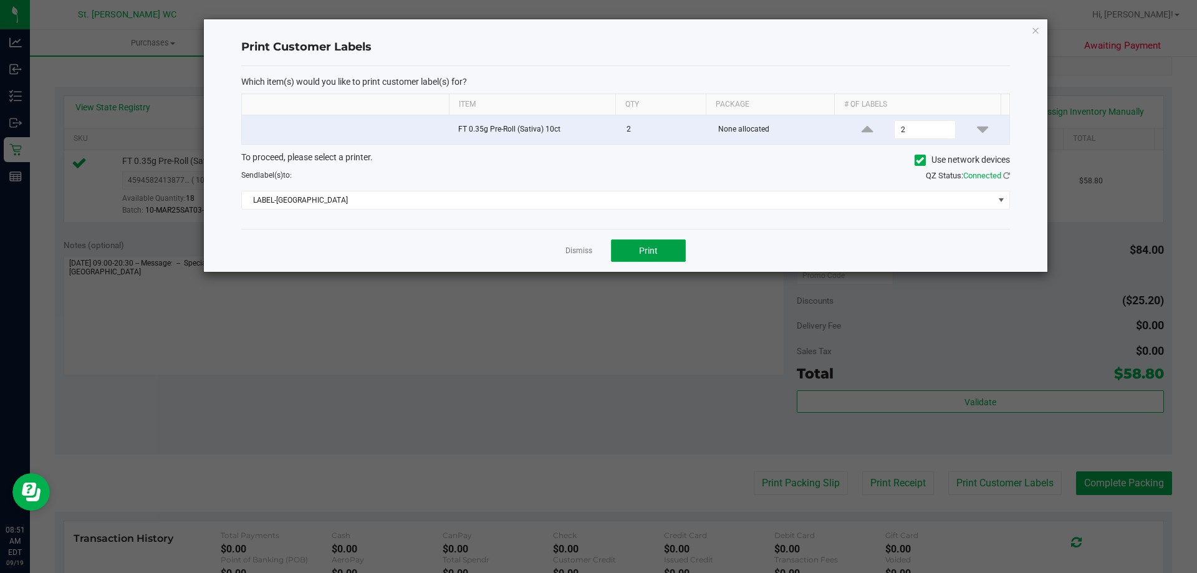
click at [635, 254] on button "Print" at bounding box center [648, 250] width 75 height 22
click at [585, 252] on link "Dismiss" at bounding box center [578, 251] width 27 height 11
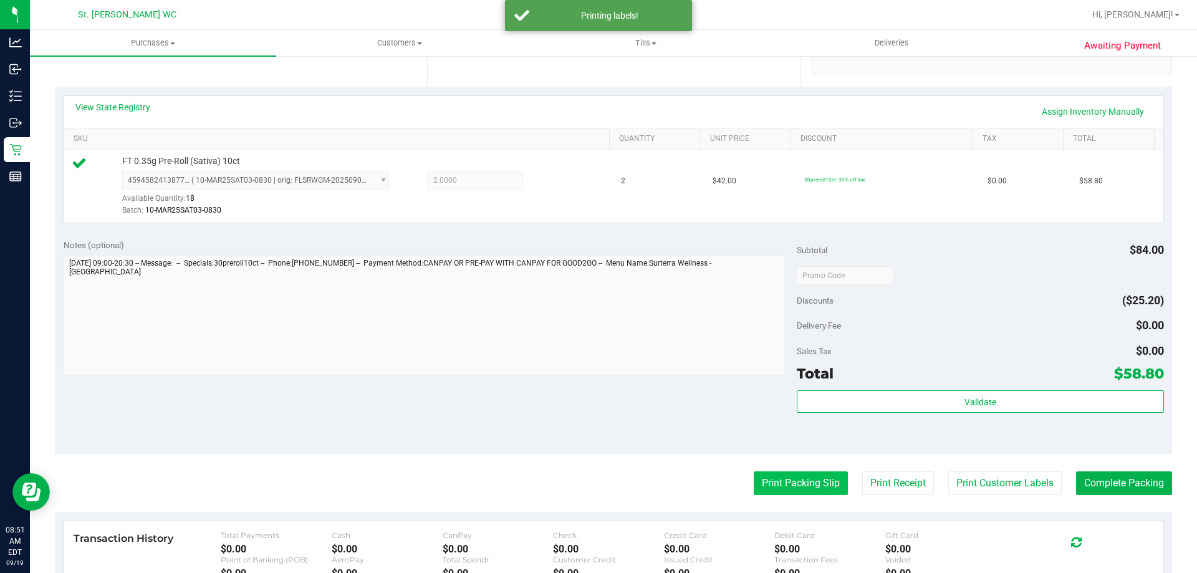
click at [783, 479] on button "Print Packing Slip" at bounding box center [801, 483] width 94 height 24
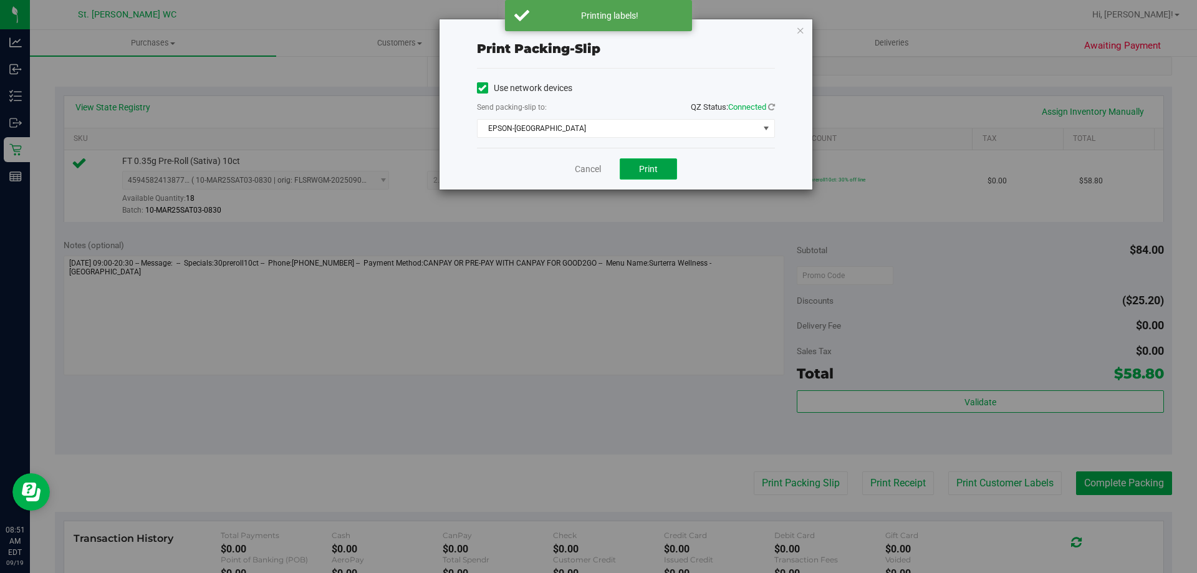
click at [647, 161] on button "Print" at bounding box center [648, 168] width 57 height 21
click at [586, 167] on link "Cancel" at bounding box center [588, 169] width 26 height 13
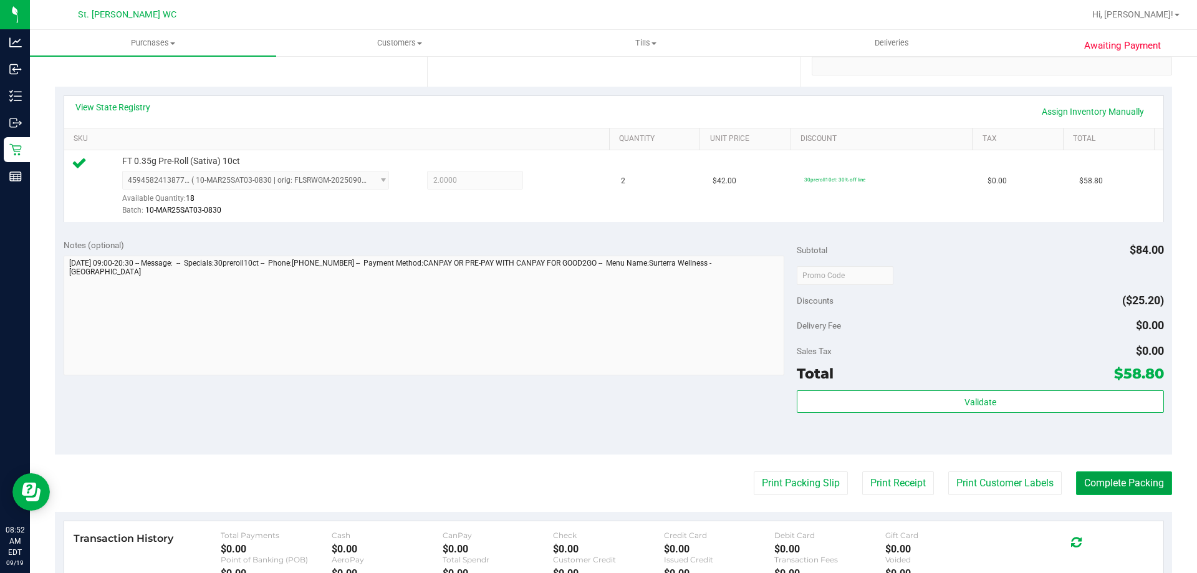
click at [1076, 483] on button "Complete Packing" at bounding box center [1124, 483] width 96 height 24
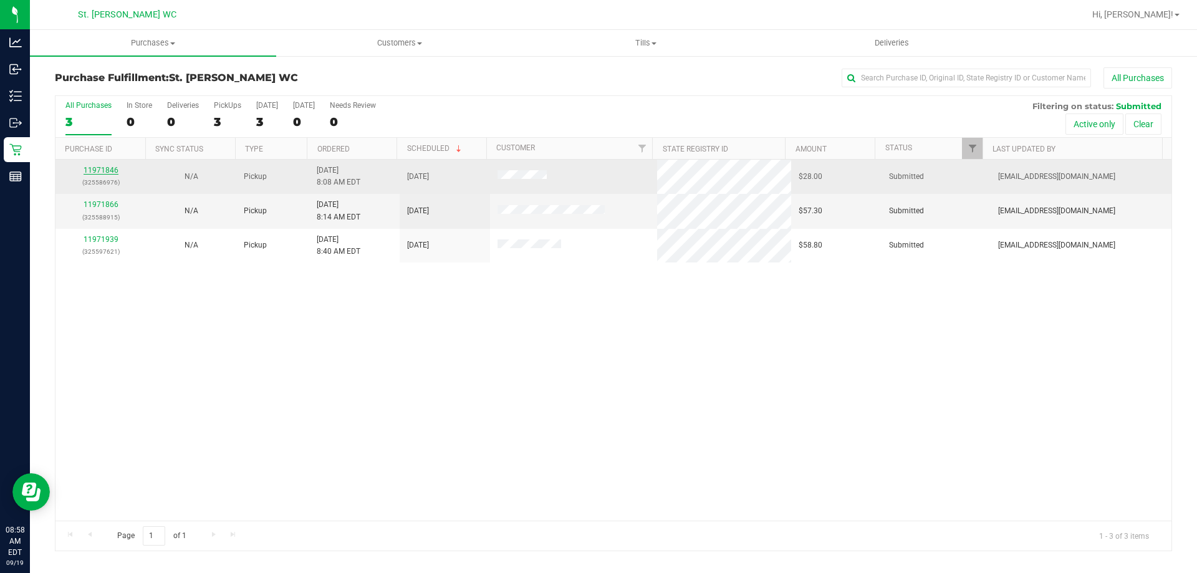
click at [112, 168] on link "11971846" at bounding box center [101, 170] width 35 height 9
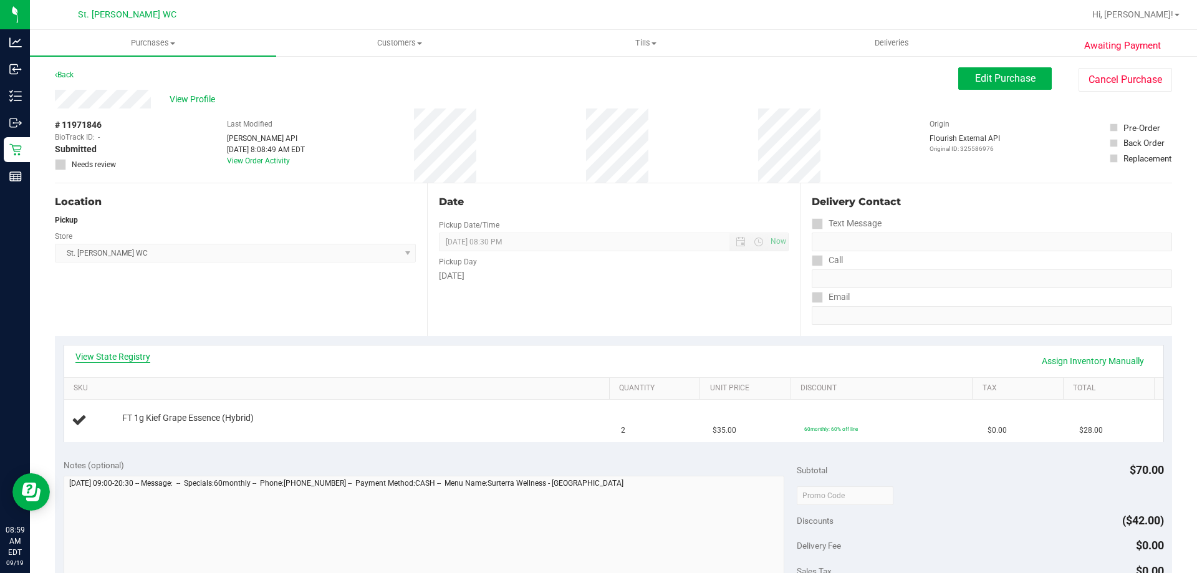
click at [132, 357] on link "View State Registry" at bounding box center [112, 356] width 75 height 12
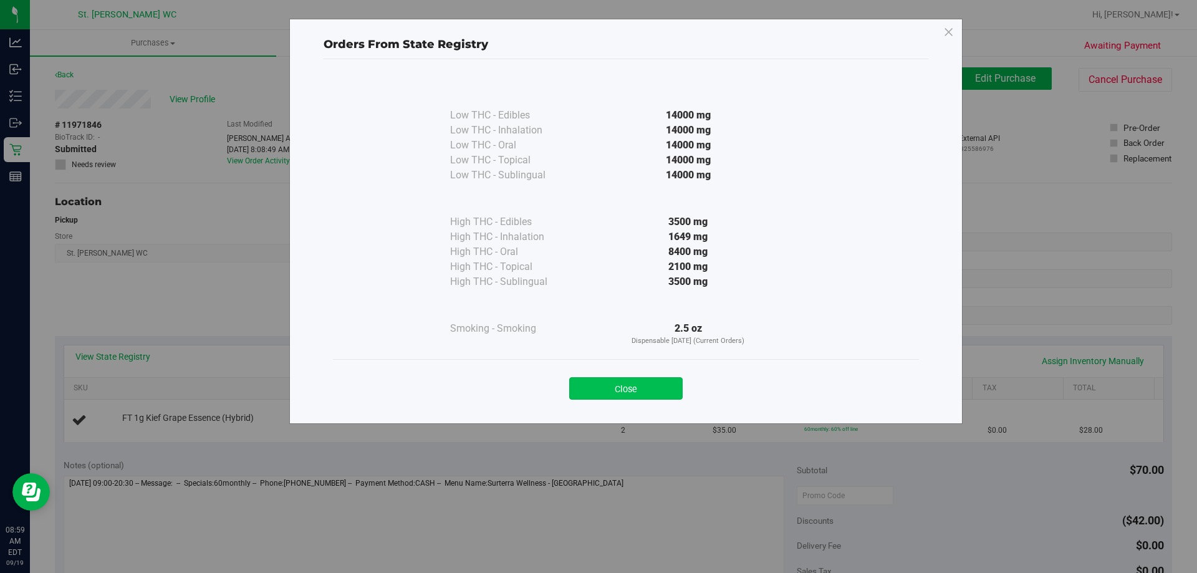
click at [625, 390] on button "Close" at bounding box center [625, 388] width 113 height 22
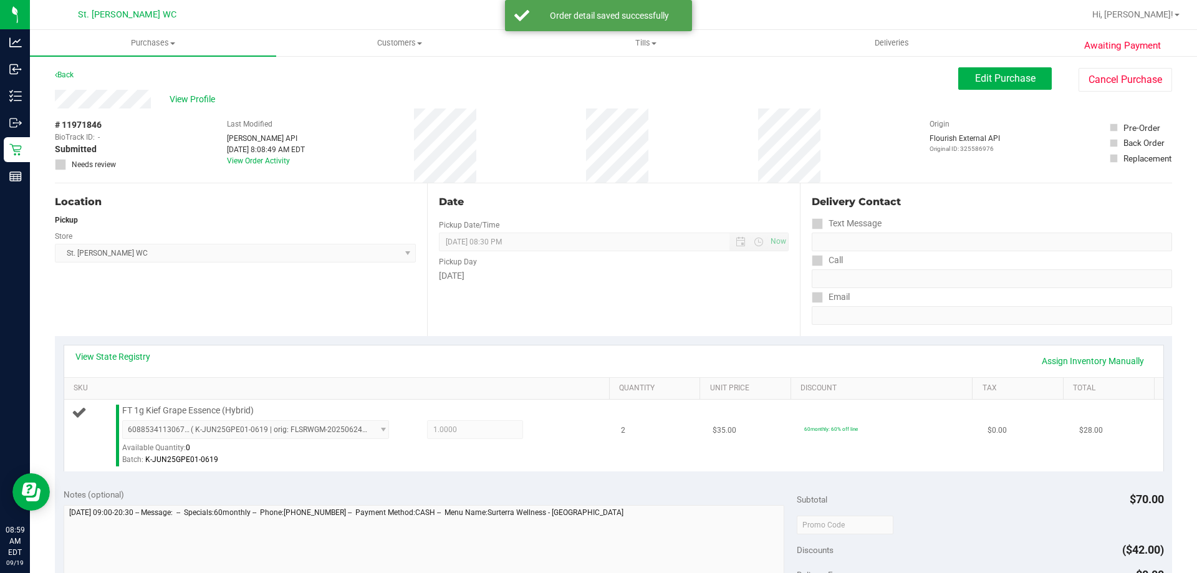
click at [206, 409] on span "FT 1g Kief Grape Essence (Hybrid)" at bounding box center [188, 411] width 132 height 12
copy div "FT 1g Kief Grape Essence (Hybrid)"
click at [218, 309] on div "Location Pickup Store St. Pete WC Select Store Bonita Springs WC Boynton Beach …" at bounding box center [241, 259] width 372 height 153
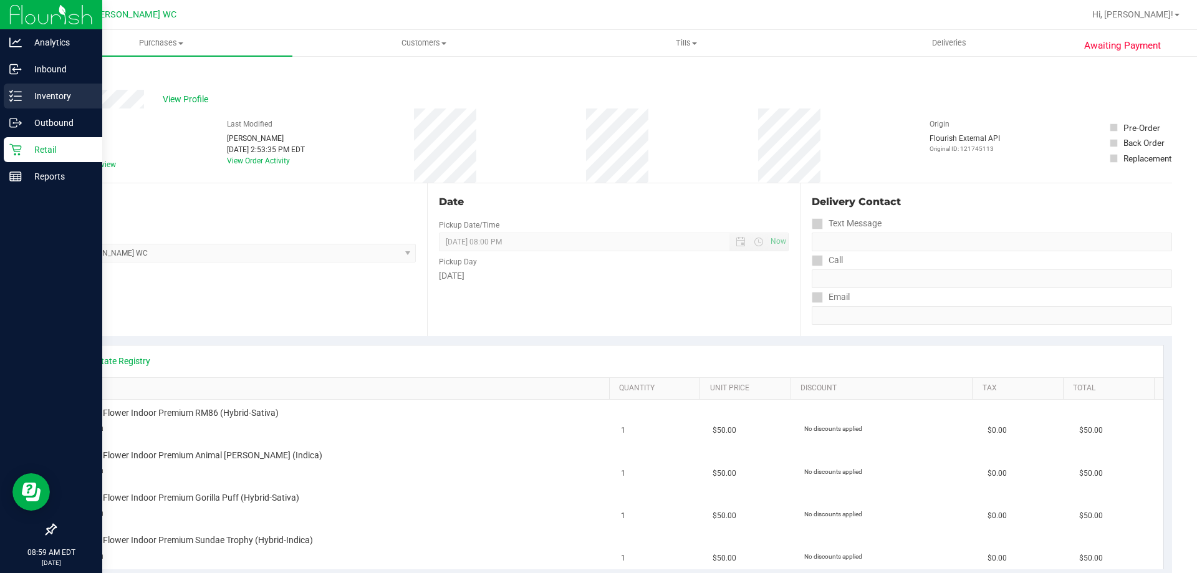
click at [28, 92] on p "Inventory" at bounding box center [59, 96] width 75 height 15
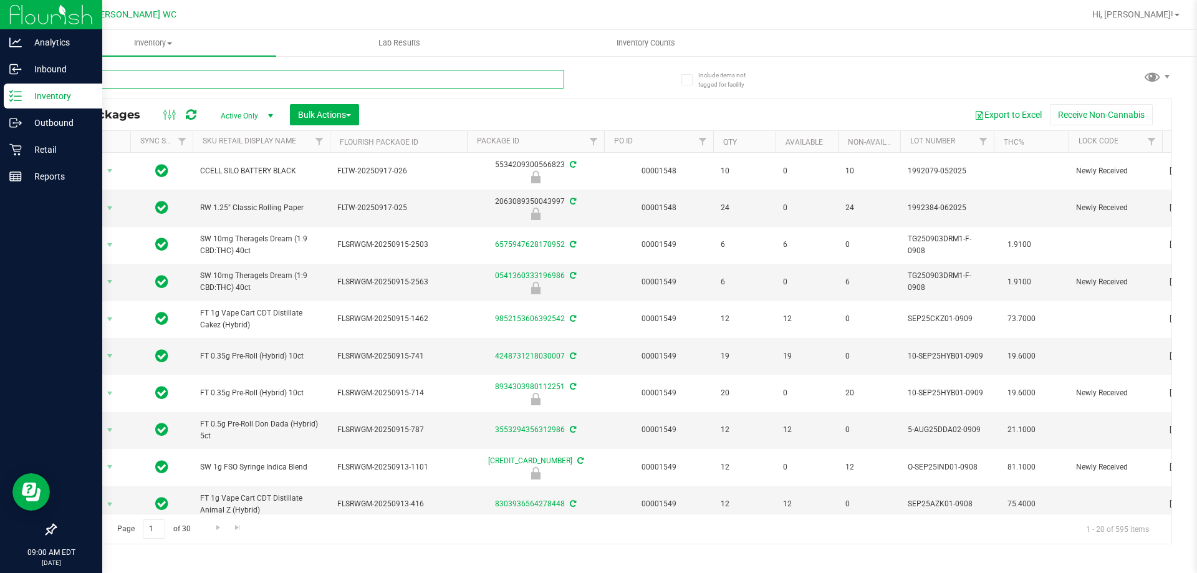
click at [225, 87] on input "text" at bounding box center [309, 79] width 509 height 19
paste input "FT 1g Kief Grape Essence (Hybrid)"
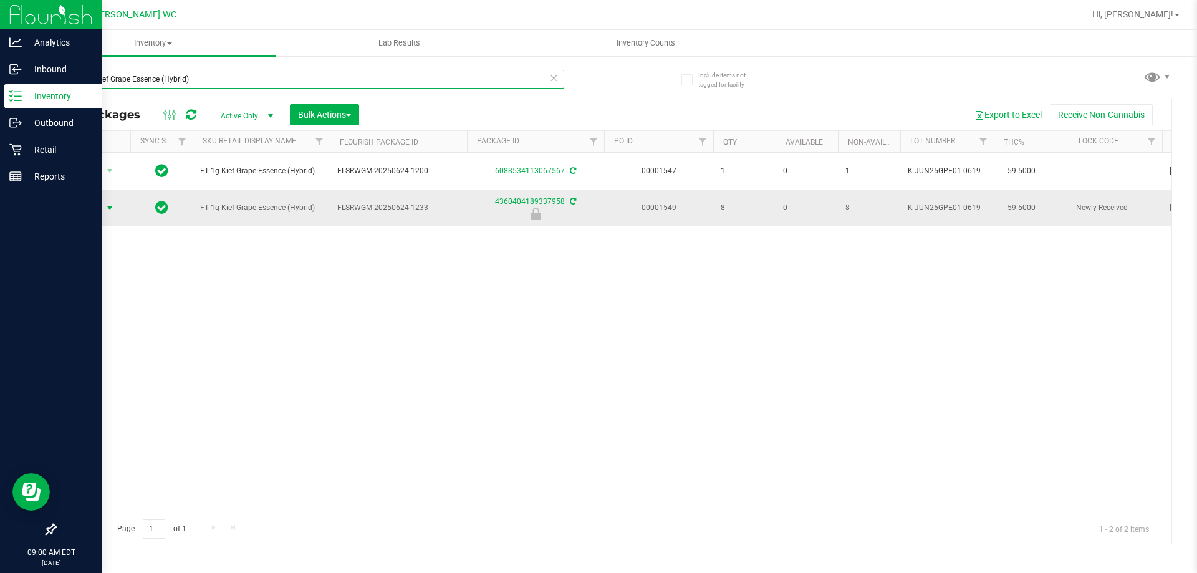
type input "FT 1g Kief Grape Essence (Hybrid)"
click at [108, 206] on span "select" at bounding box center [110, 208] width 10 height 10
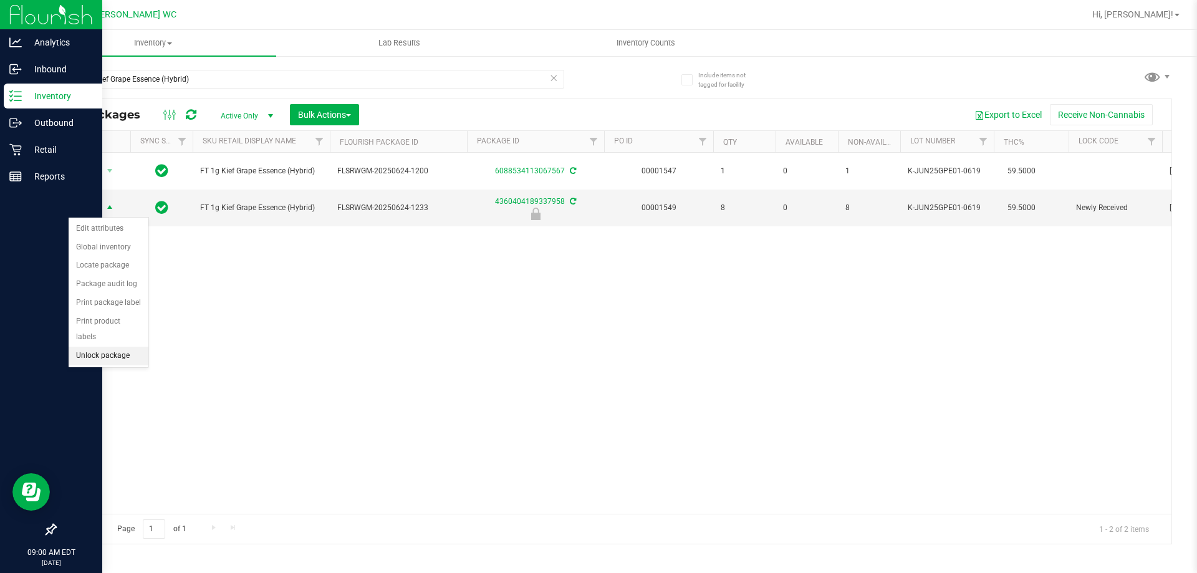
click at [102, 347] on li "Unlock package" at bounding box center [109, 356] width 80 height 19
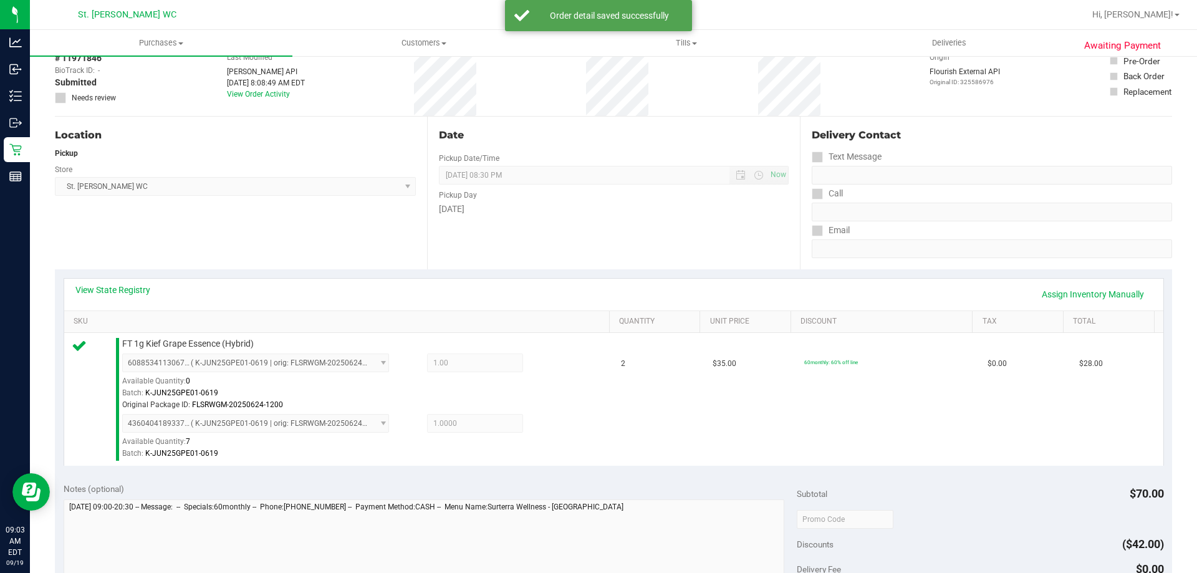
scroll to position [187, 0]
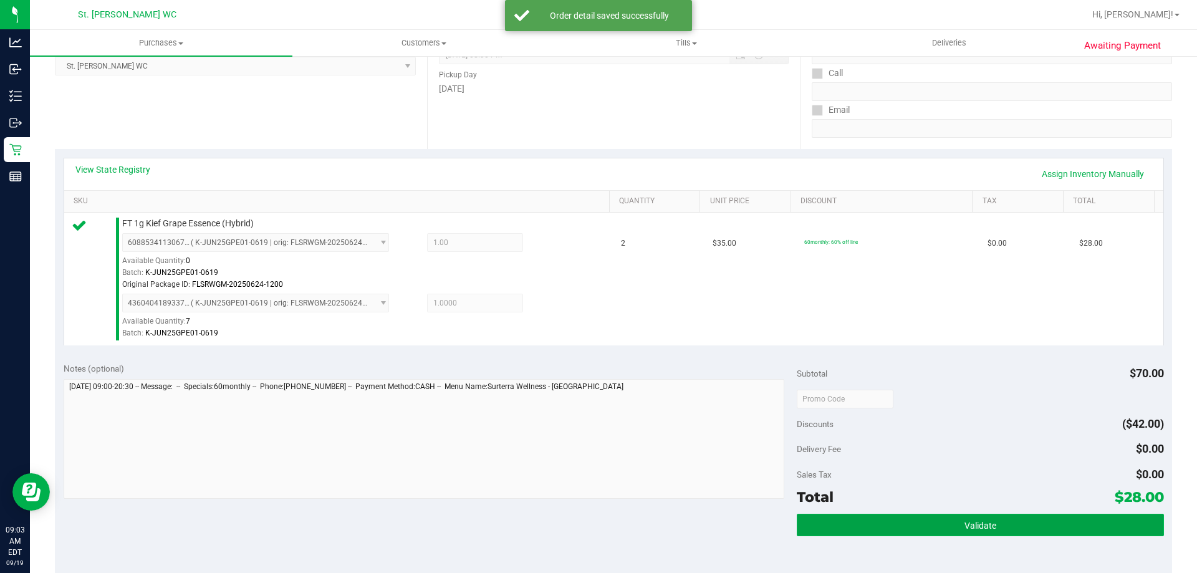
click at [991, 515] on button "Validate" at bounding box center [980, 525] width 367 height 22
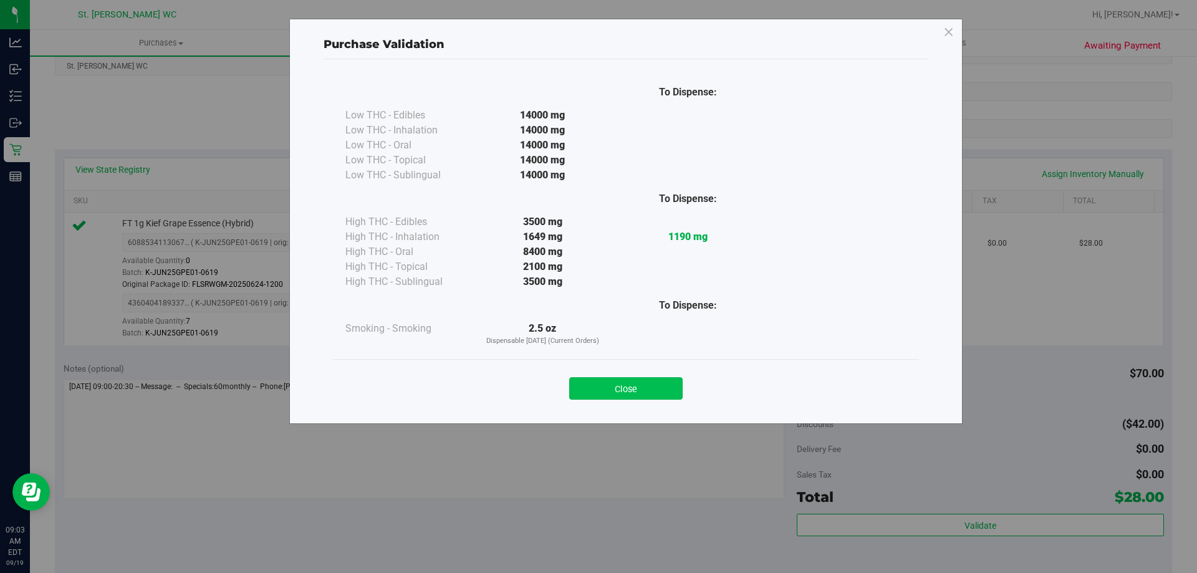
click at [623, 386] on button "Close" at bounding box center [625, 388] width 113 height 22
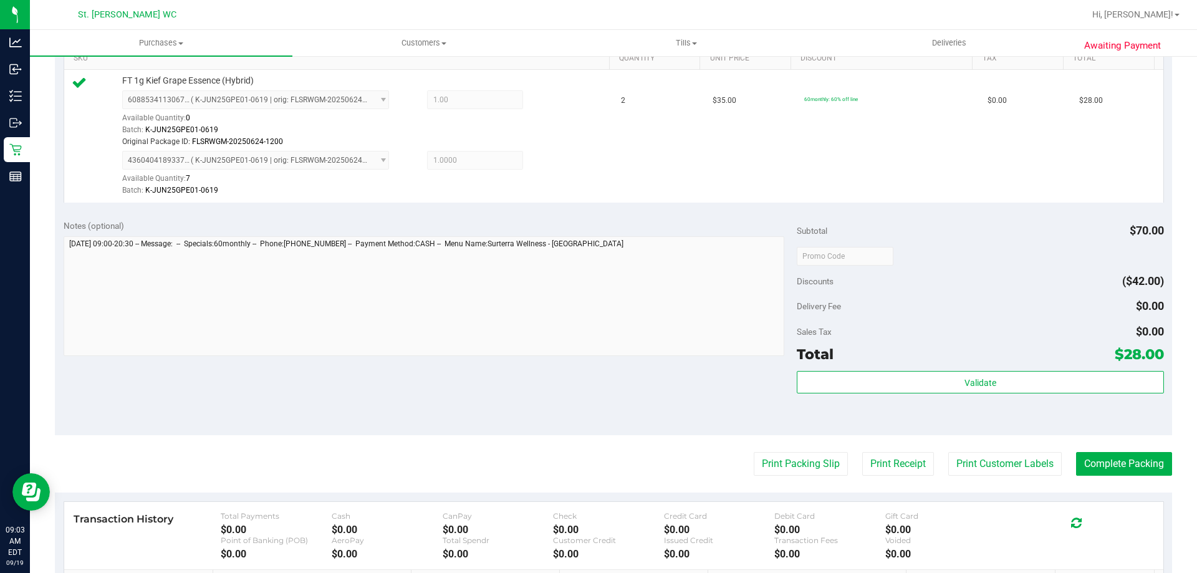
scroll to position [436, 0]
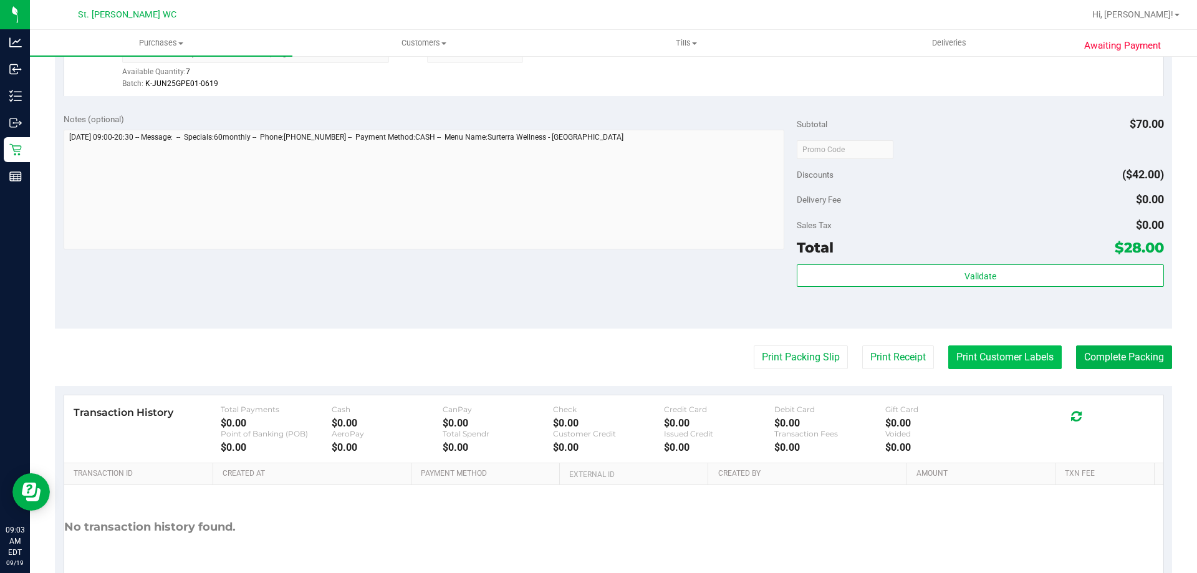
click at [1010, 365] on button "Print Customer Labels" at bounding box center [1004, 357] width 113 height 24
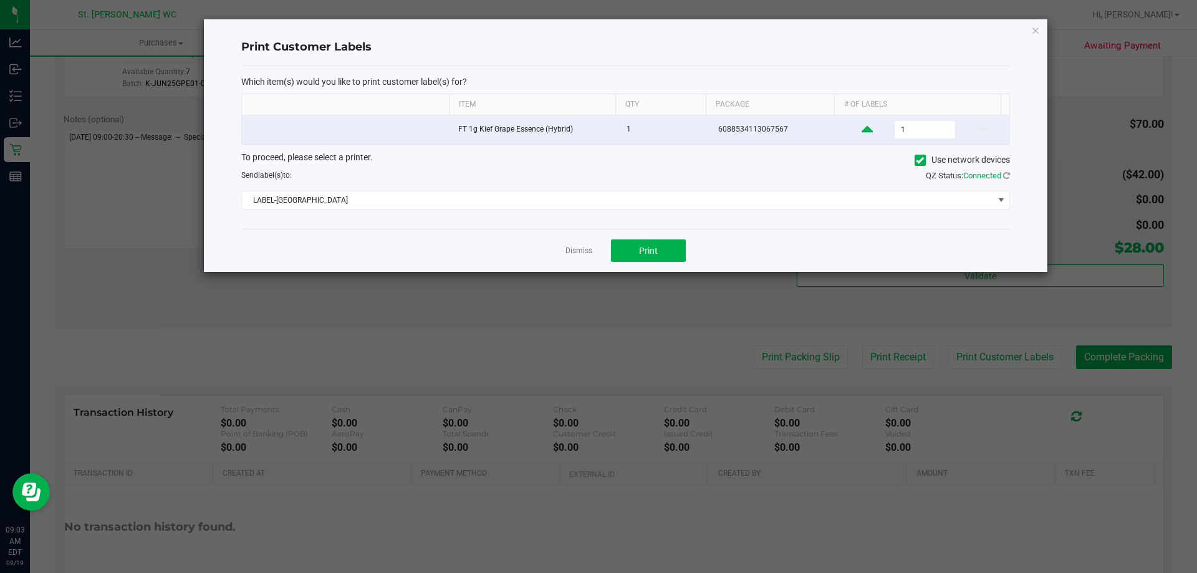
click at [861, 127] on icon at bounding box center [866, 130] width 11 height 16
type input "2"
click at [660, 247] on button "Print" at bounding box center [648, 250] width 75 height 22
click at [577, 249] on link "Dismiss" at bounding box center [578, 251] width 27 height 11
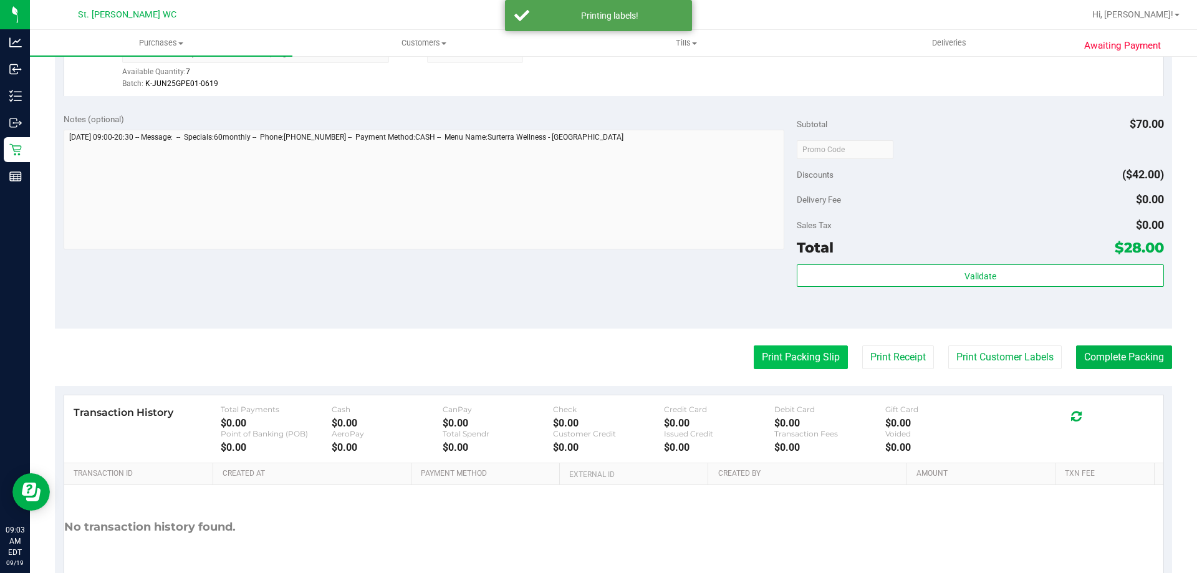
click at [783, 354] on button "Print Packing Slip" at bounding box center [801, 357] width 94 height 24
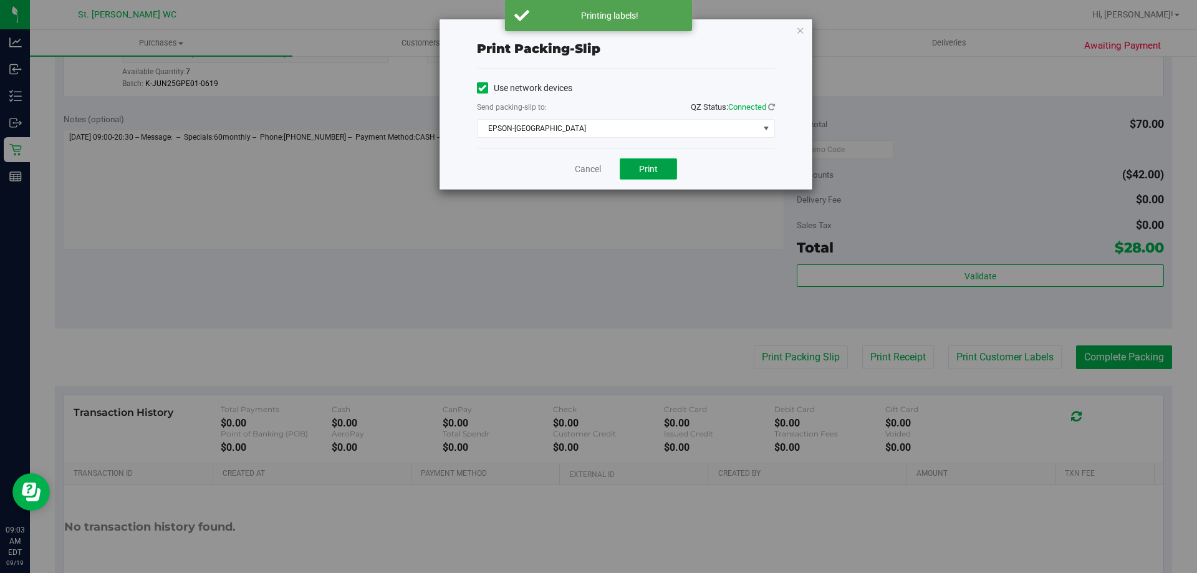
click at [662, 166] on button "Print" at bounding box center [648, 168] width 57 height 21
click at [588, 168] on link "Cancel" at bounding box center [588, 169] width 26 height 13
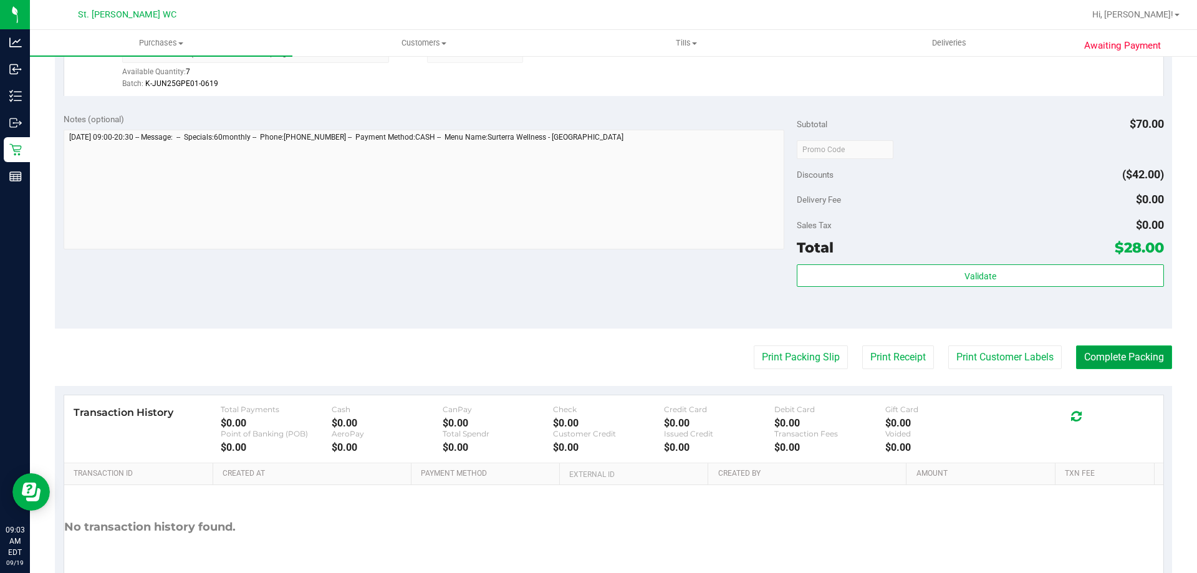
click at [1135, 367] on button "Complete Packing" at bounding box center [1124, 357] width 96 height 24
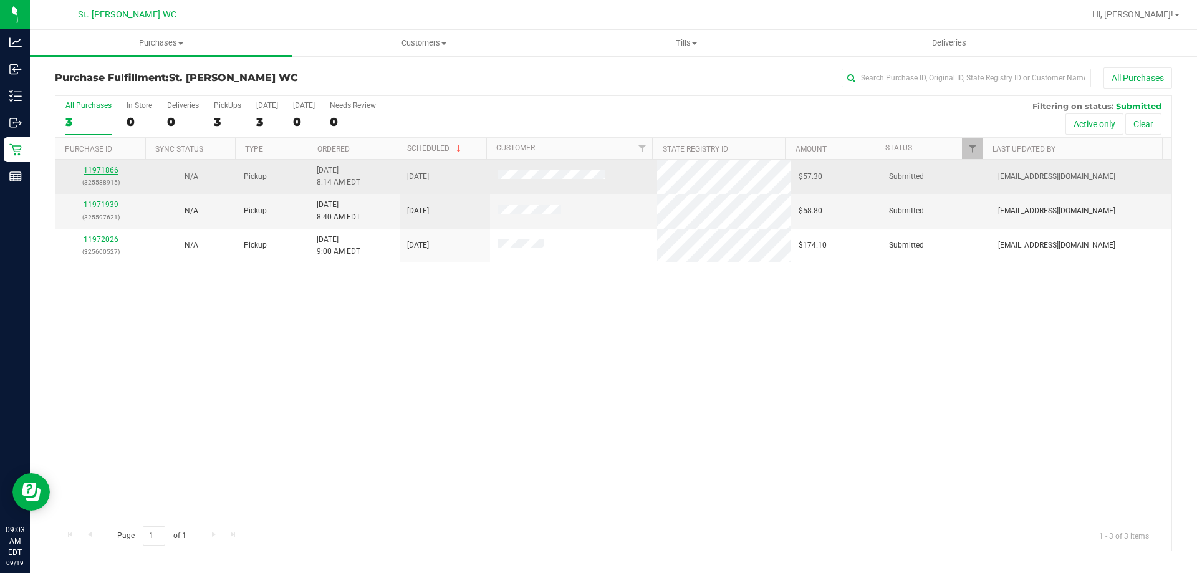
click at [110, 169] on link "11971866" at bounding box center [101, 170] width 35 height 9
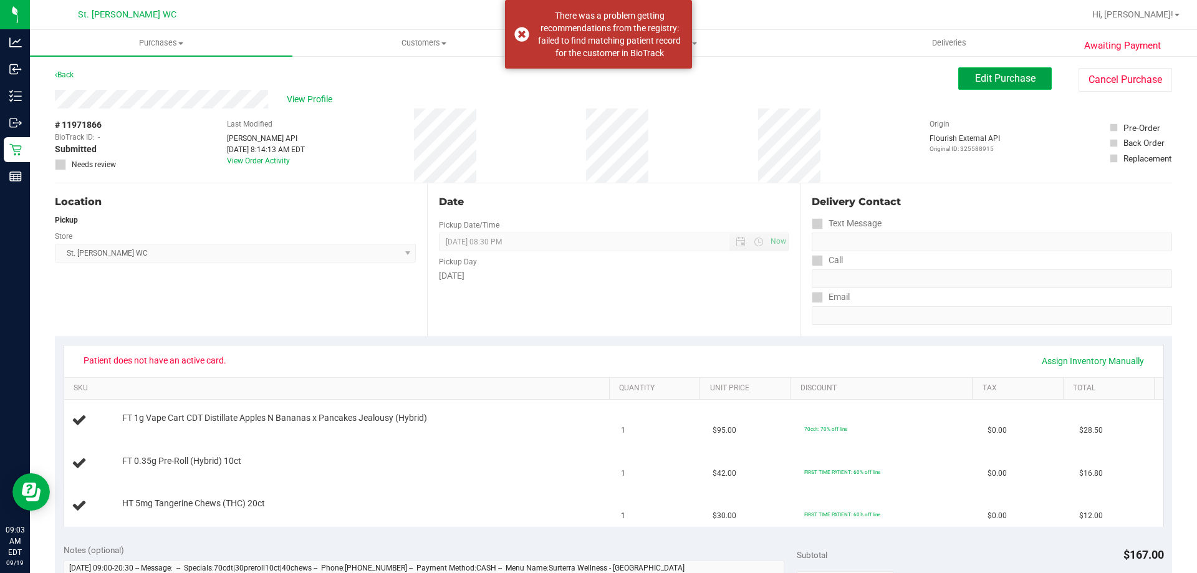
click at [958, 89] on button "Edit Purchase" at bounding box center [1005, 78] width 94 height 22
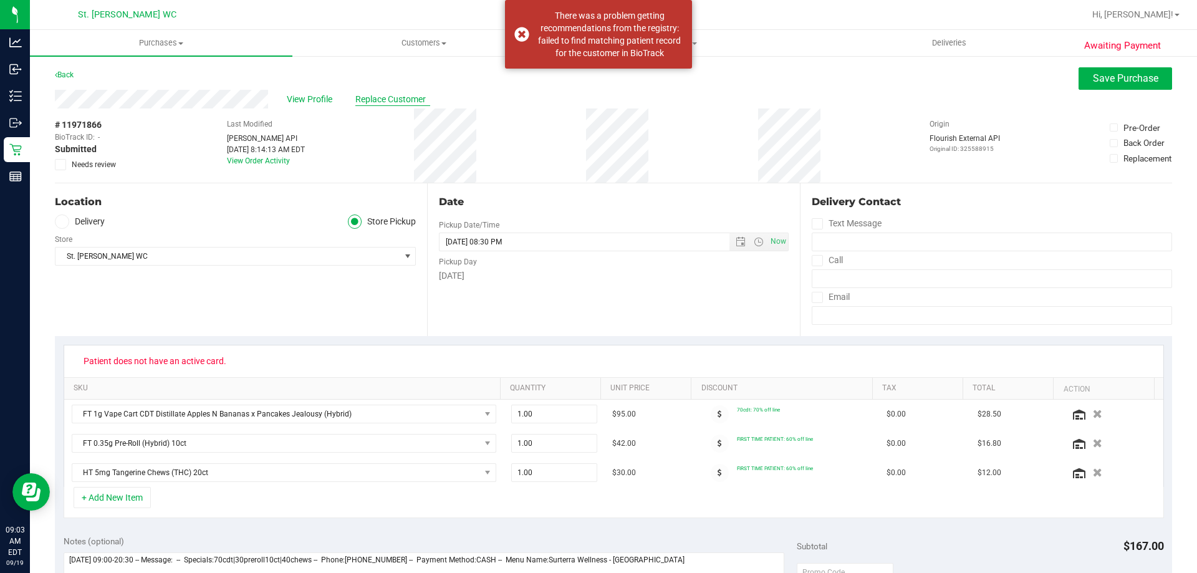
click at [373, 101] on span "Replace Customer" at bounding box center [392, 99] width 75 height 13
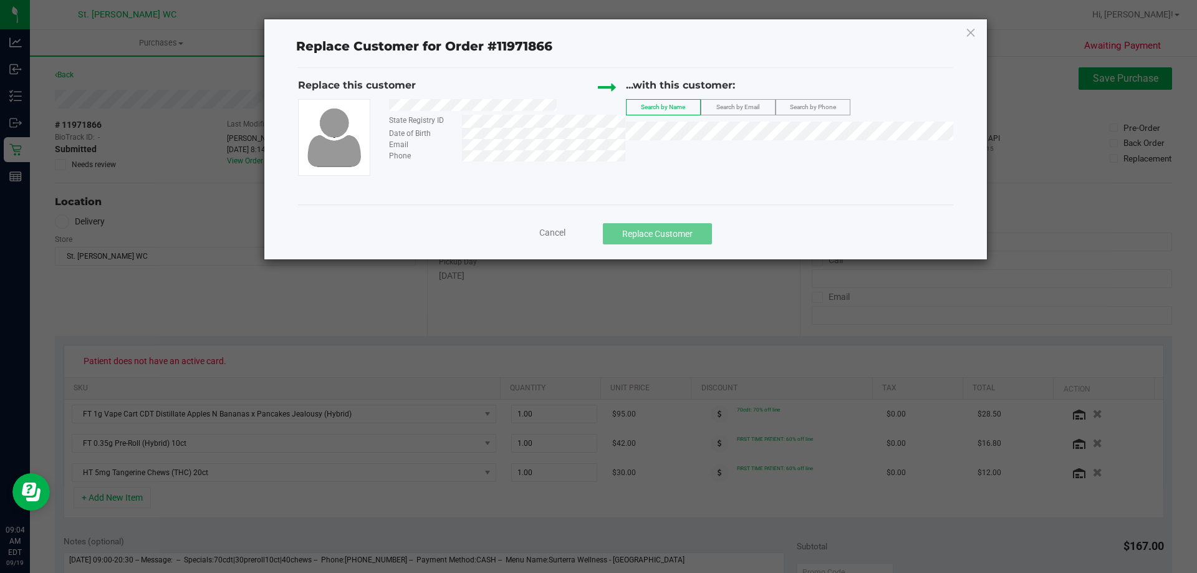
click at [739, 110] on span "Search by Email" at bounding box center [737, 106] width 43 height 7
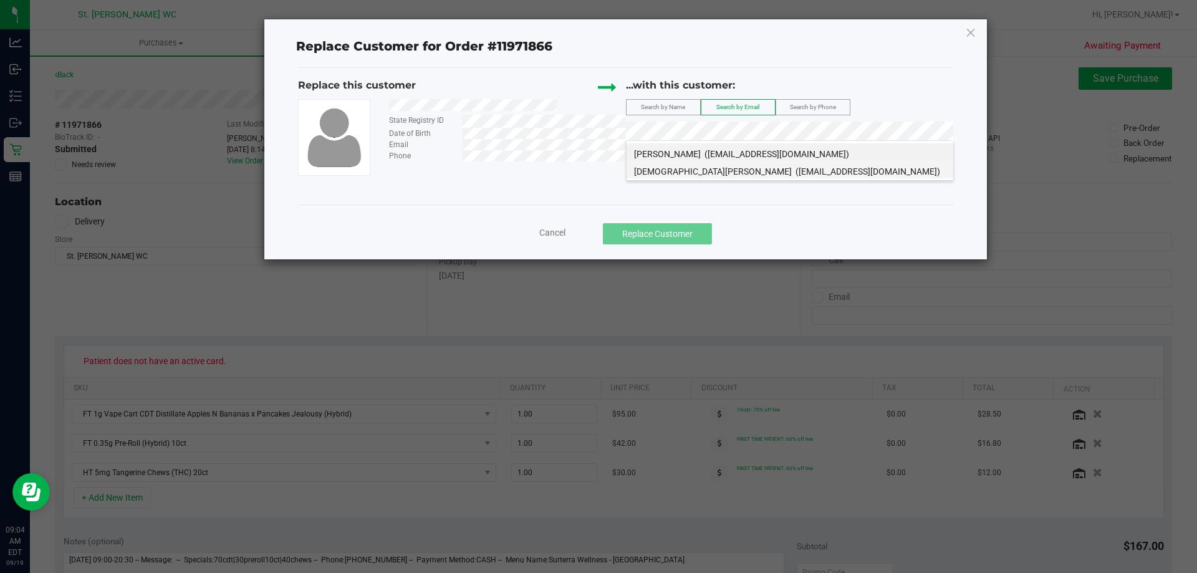
click at [641, 173] on span "KRISTEN CELONA-JAHN" at bounding box center [713, 171] width 158 height 10
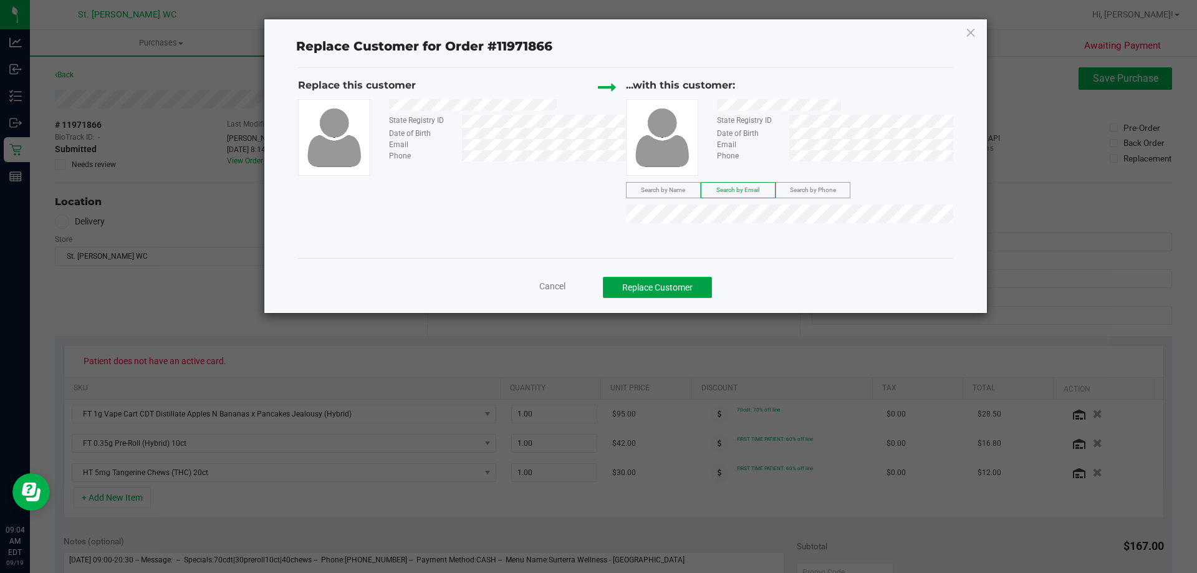
click at [640, 286] on button "Replace Customer" at bounding box center [657, 287] width 109 height 21
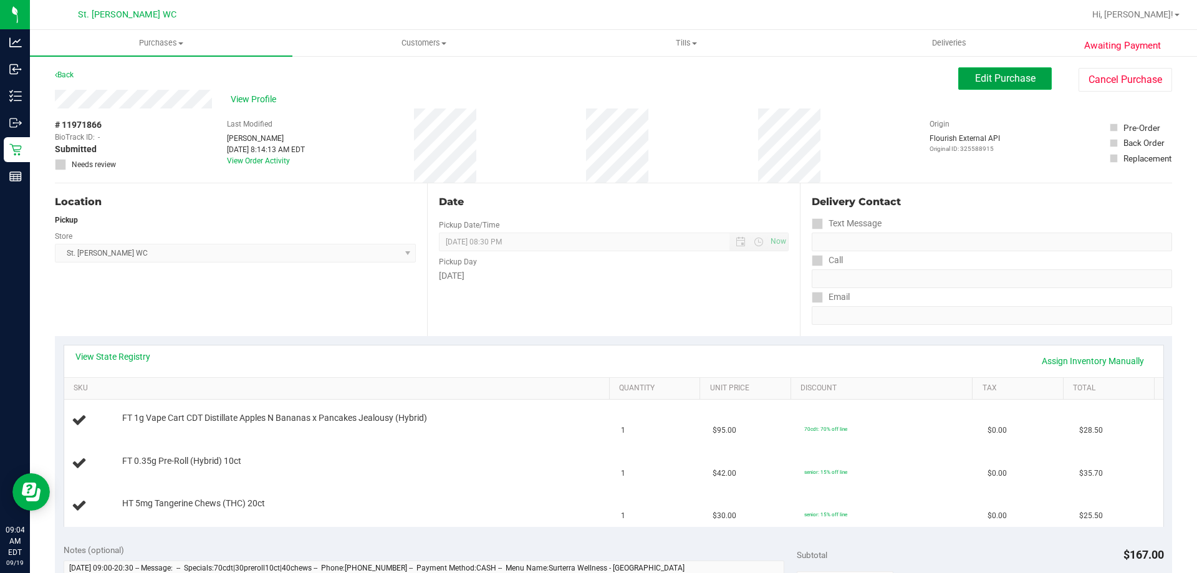
click at [1018, 73] on span "Edit Purchase" at bounding box center [1005, 78] width 60 height 12
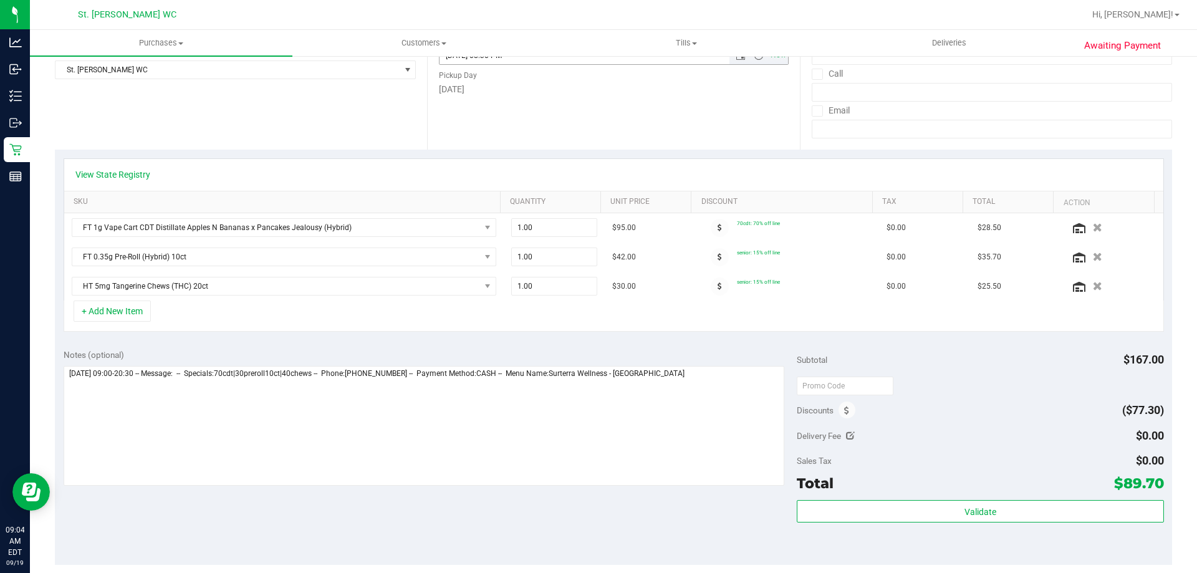
scroll to position [187, 0]
click at [711, 254] on span at bounding box center [720, 256] width 18 height 18
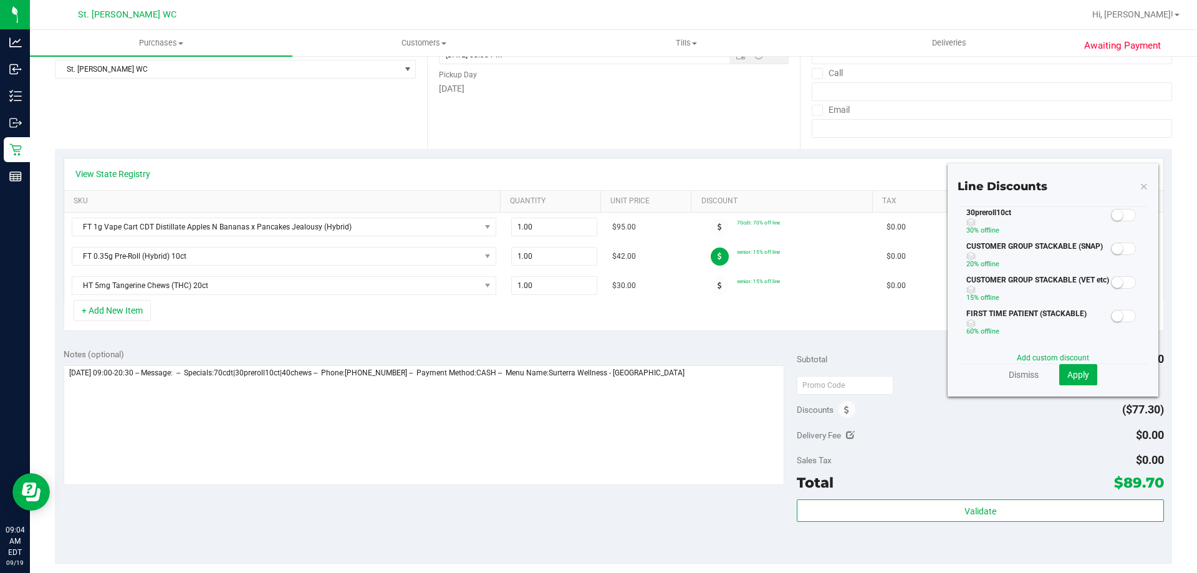
click at [1111, 219] on small at bounding box center [1116, 214] width 11 height 11
click at [1070, 371] on span "Apply" at bounding box center [1078, 375] width 22 height 10
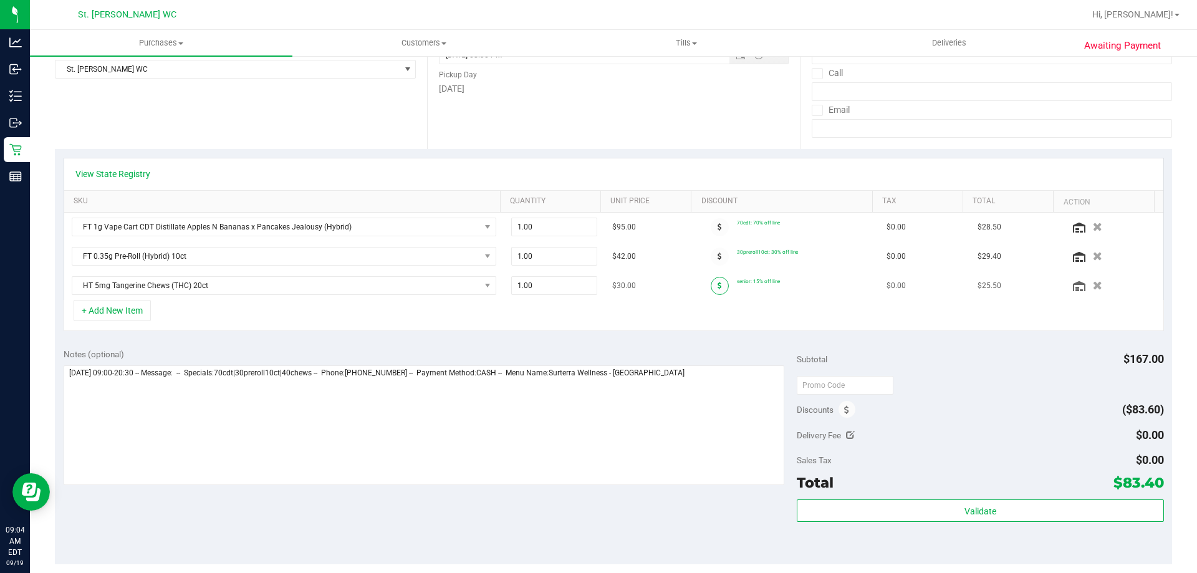
click at [717, 286] on icon at bounding box center [719, 285] width 4 height 7
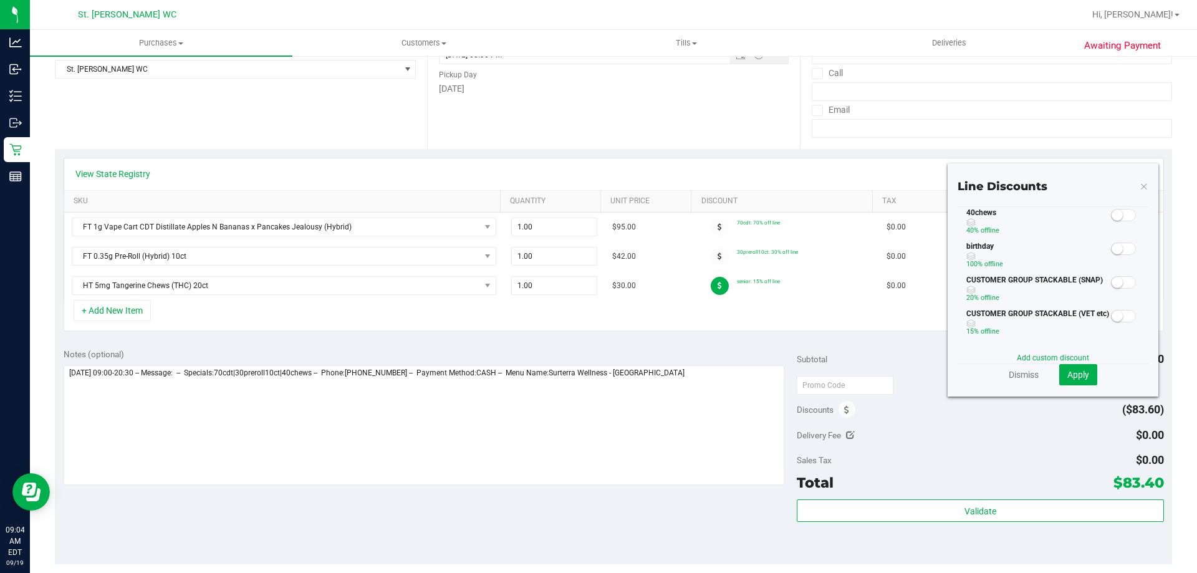
click at [1111, 218] on small at bounding box center [1116, 214] width 11 height 11
click at [1067, 377] on span "Apply" at bounding box center [1078, 375] width 22 height 10
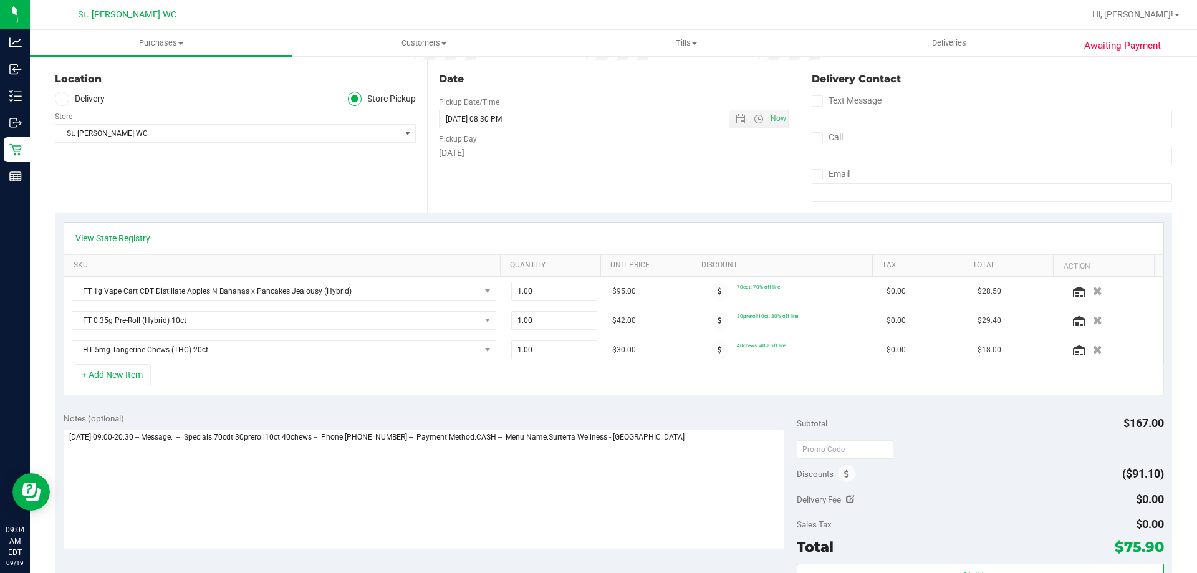
scroll to position [0, 0]
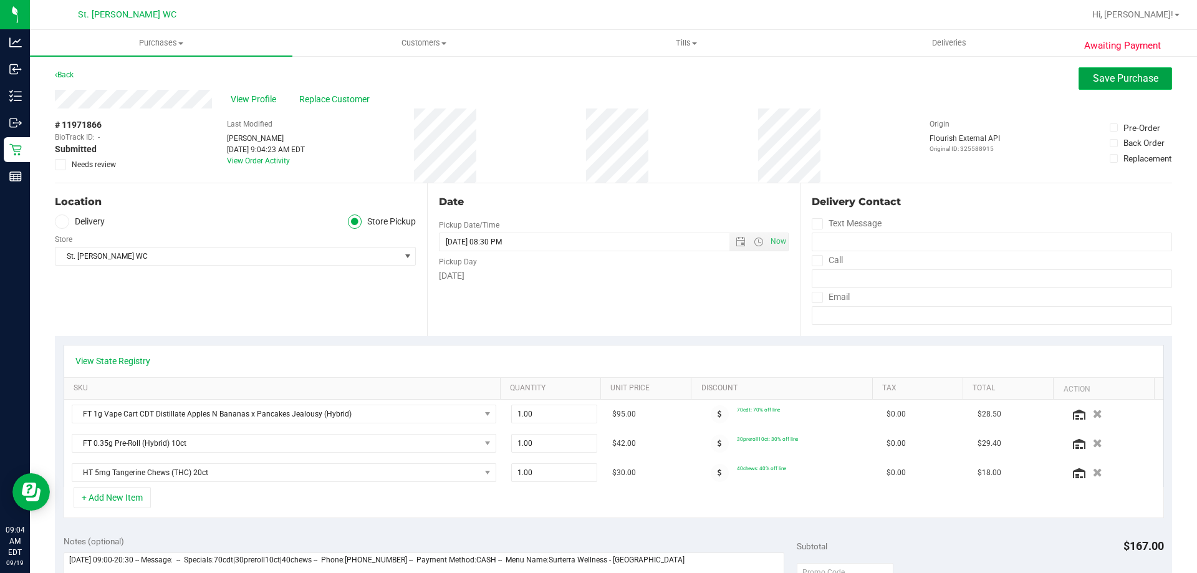
click at [1088, 84] on button "Save Purchase" at bounding box center [1125, 78] width 94 height 22
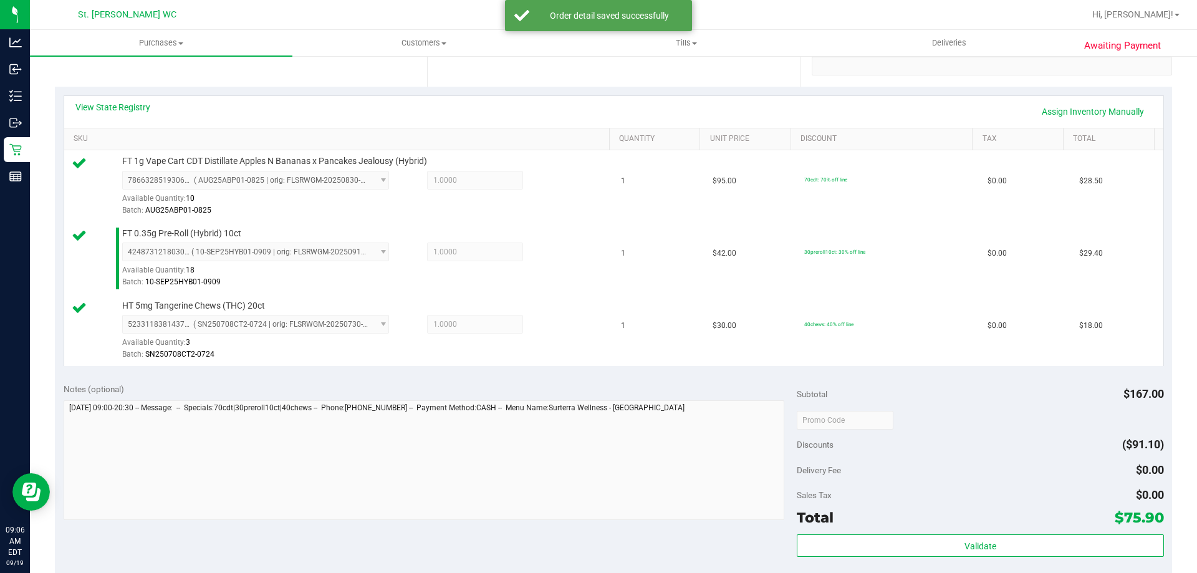
scroll to position [374, 0]
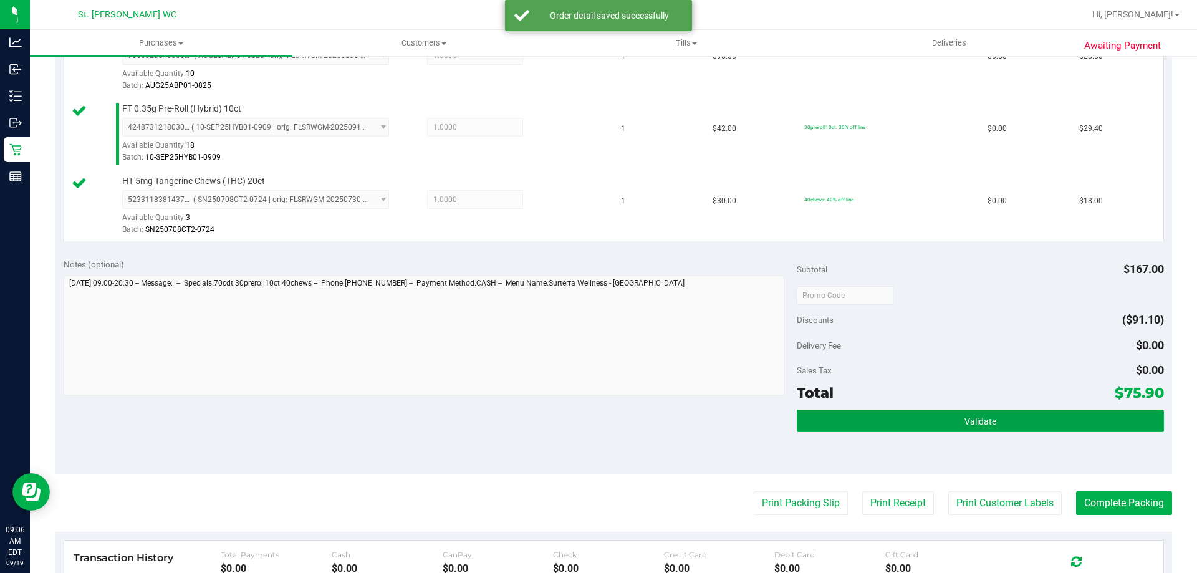
click at [976, 411] on button "Validate" at bounding box center [980, 421] width 367 height 22
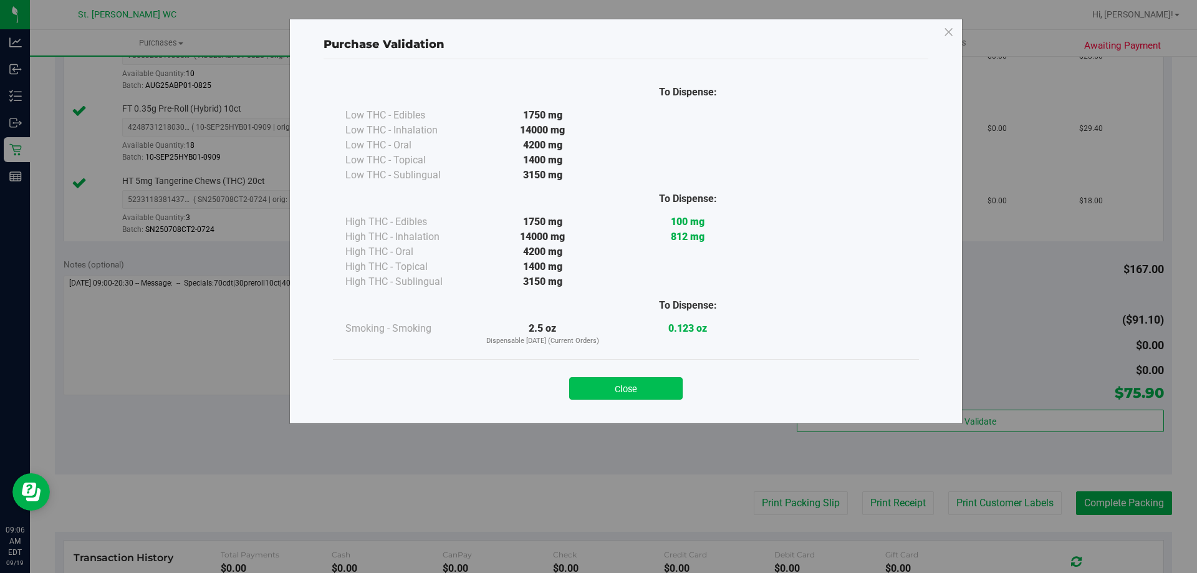
click at [636, 392] on button "Close" at bounding box center [625, 388] width 113 height 22
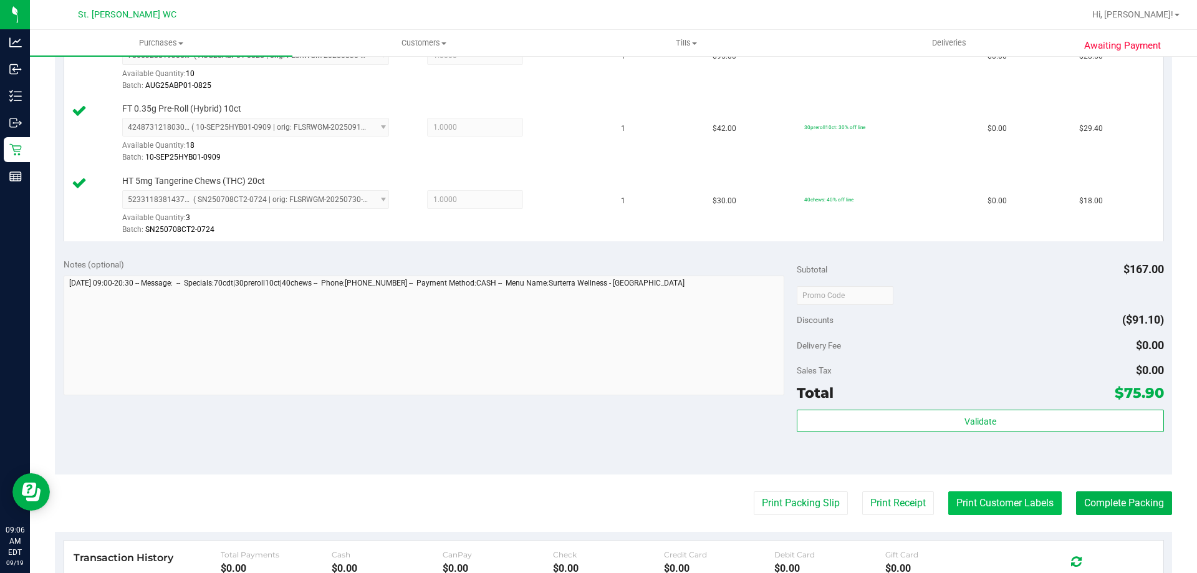
click at [973, 503] on button "Print Customer Labels" at bounding box center [1004, 503] width 113 height 24
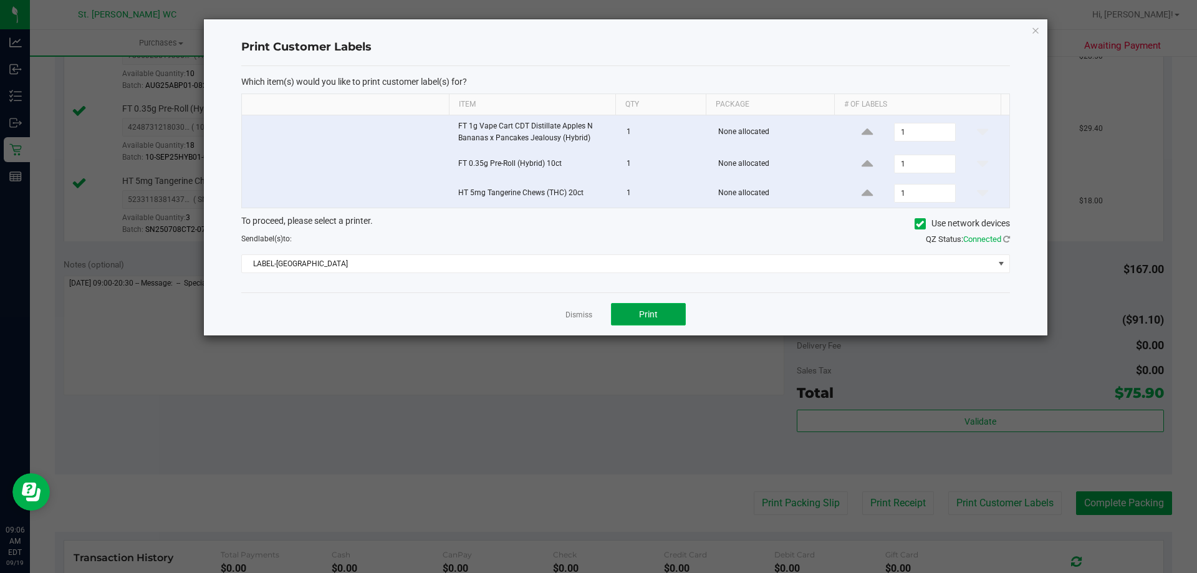
click at [650, 317] on span "Print" at bounding box center [648, 314] width 19 height 10
click at [577, 312] on link "Dismiss" at bounding box center [578, 315] width 27 height 11
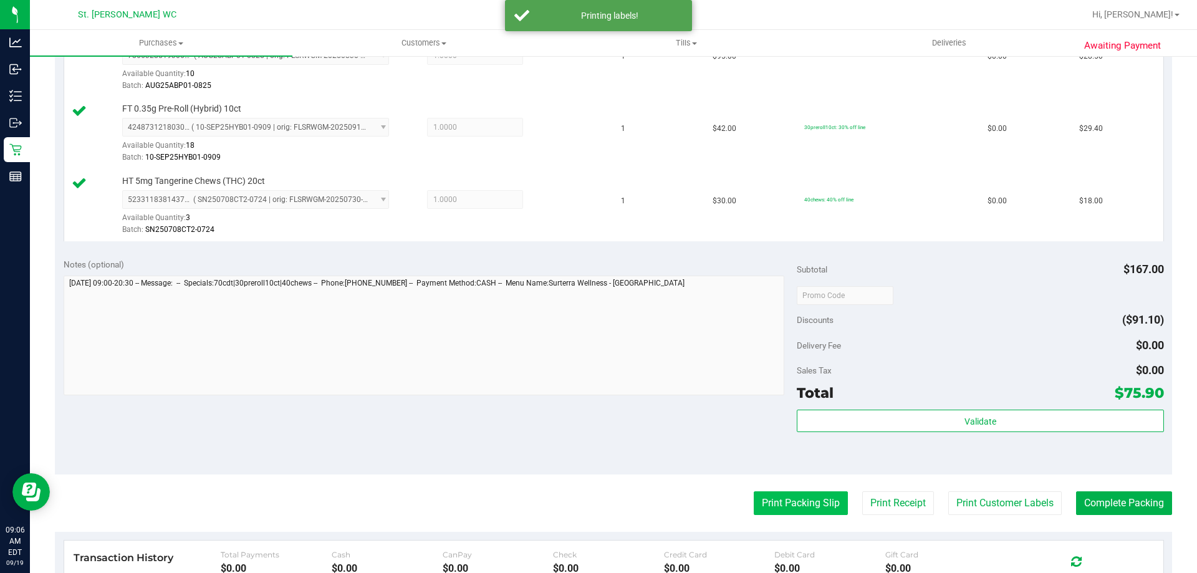
click at [799, 510] on button "Print Packing Slip" at bounding box center [801, 503] width 94 height 24
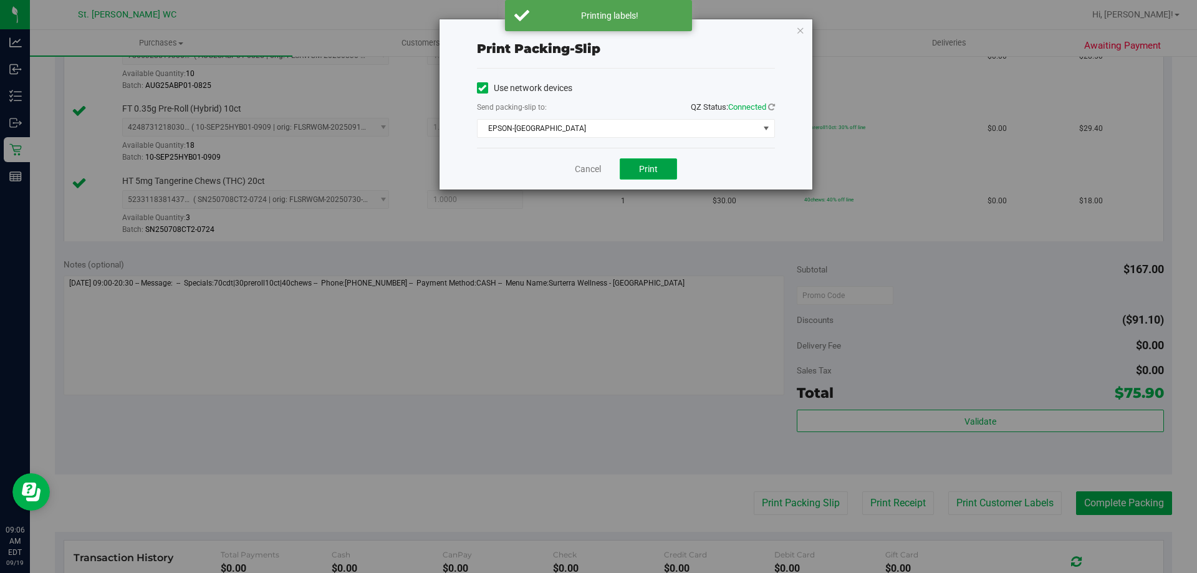
click at [646, 175] on button "Print" at bounding box center [648, 168] width 57 height 21
click at [589, 169] on link "Cancel" at bounding box center [588, 169] width 26 height 13
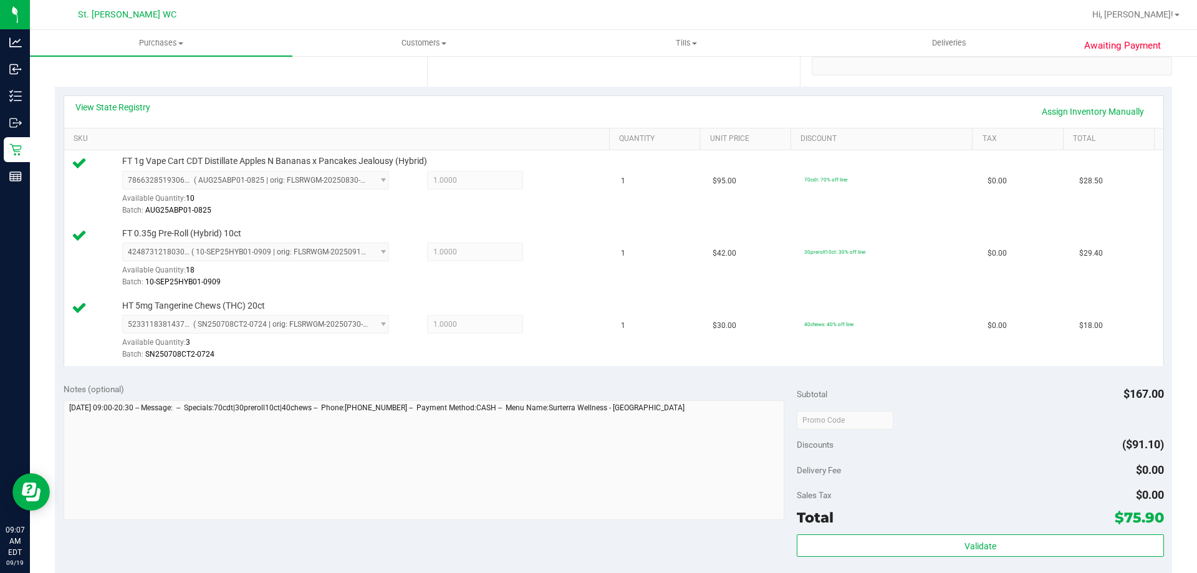
scroll to position [499, 0]
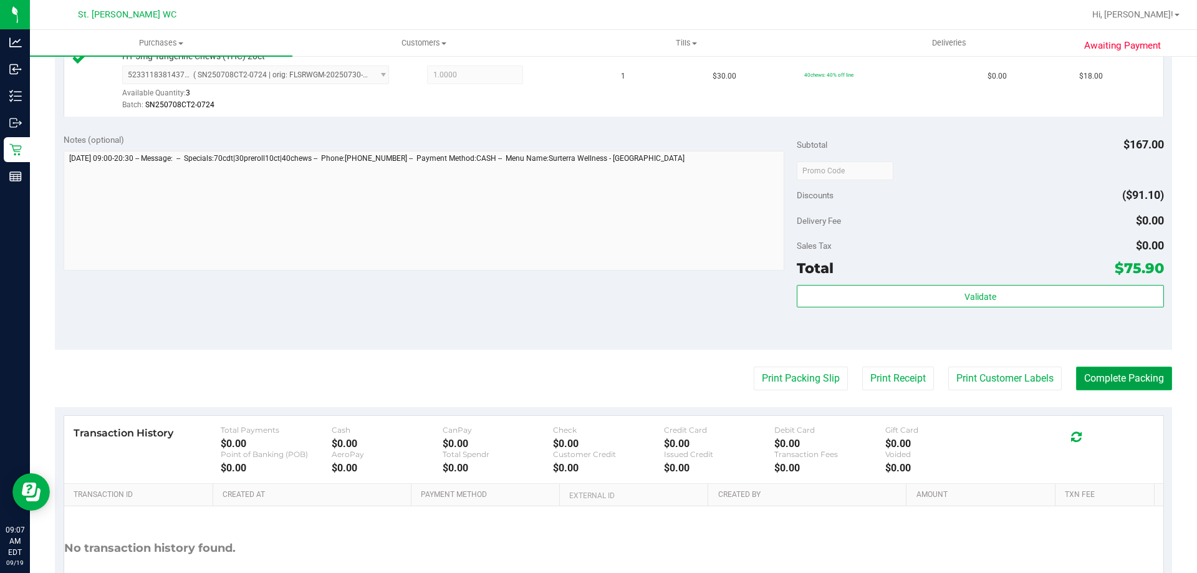
click at [1152, 374] on button "Complete Packing" at bounding box center [1124, 379] width 96 height 24
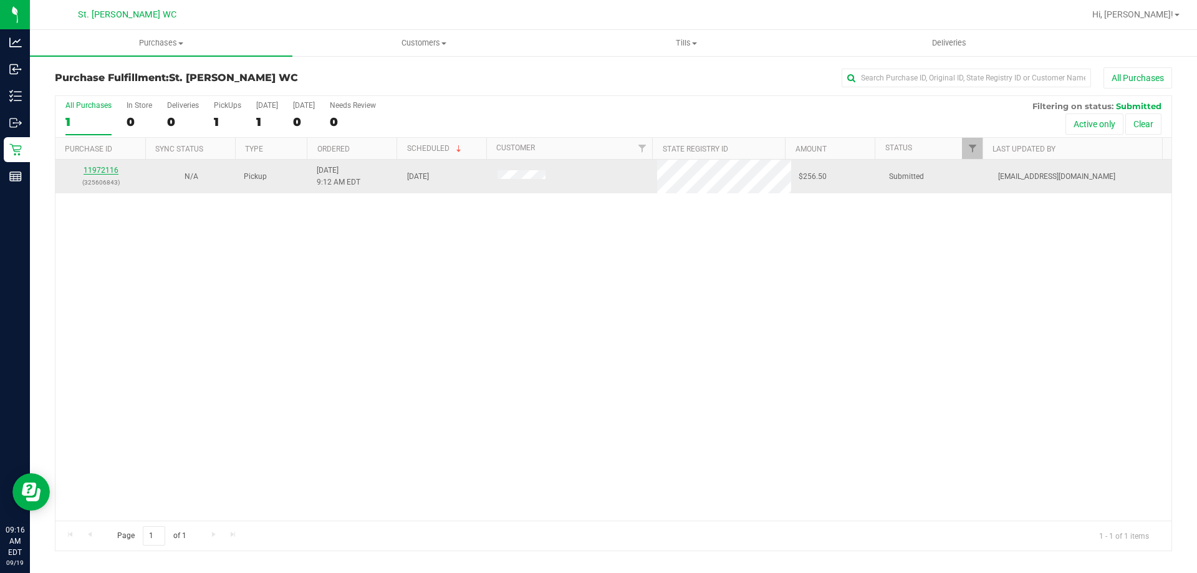
click at [97, 171] on link "11972116" at bounding box center [101, 170] width 35 height 9
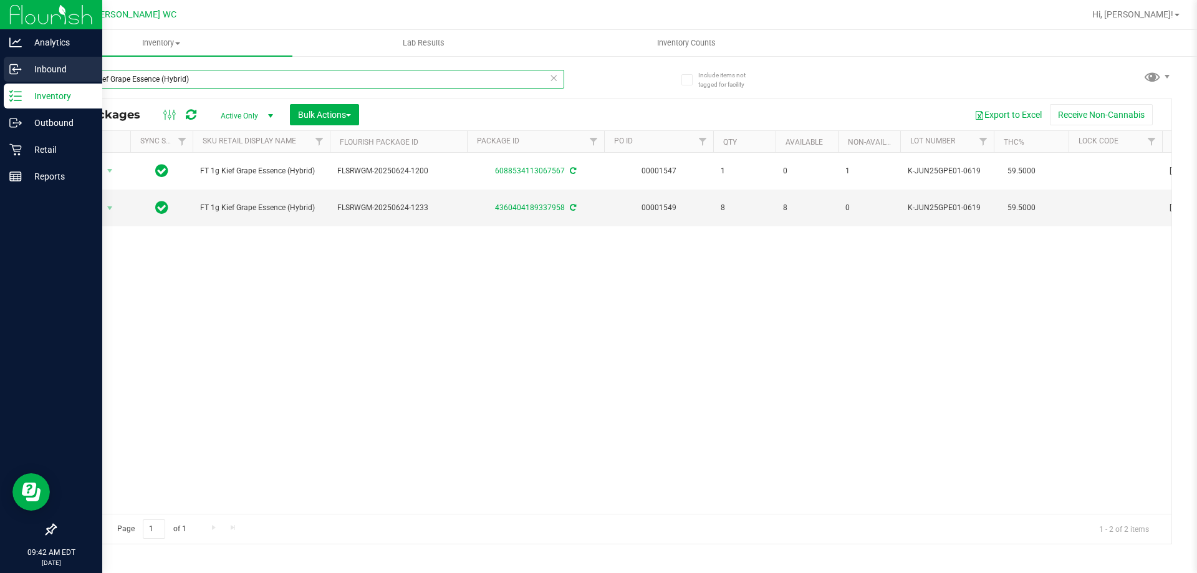
drag, startPoint x: 276, startPoint y: 77, endPoint x: 11, endPoint y: 72, distance: 265.6
click at [11, 72] on div "Analytics Inbound Inventory Outbound Retail Reports 09:42 AM EDT [DATE] 09/19 S…" at bounding box center [598, 286] width 1197 height 573
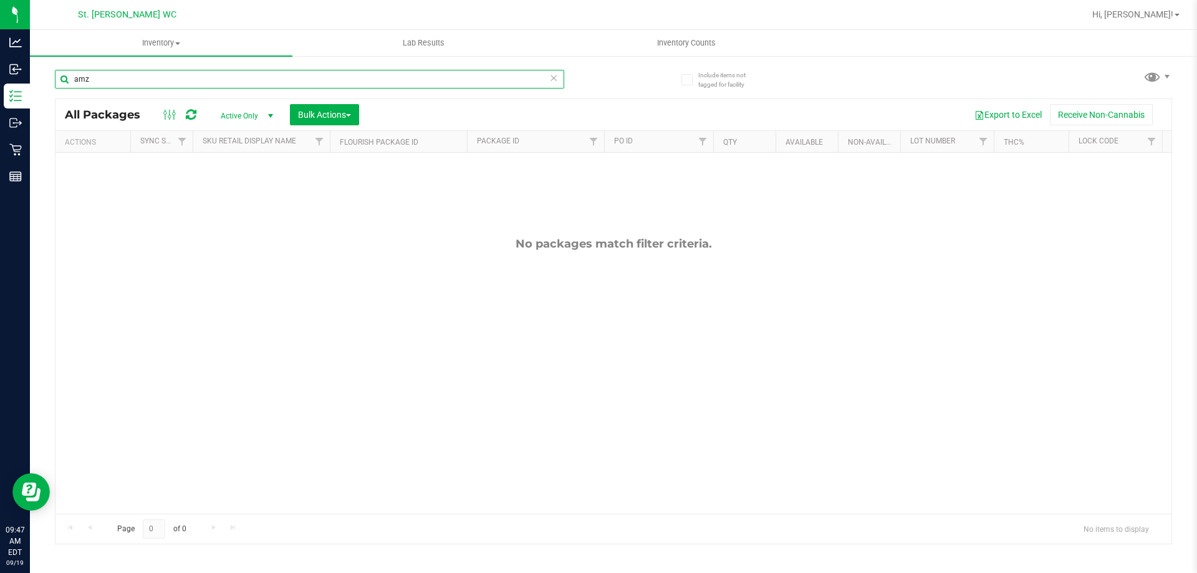
drag, startPoint x: 171, startPoint y: 84, endPoint x: 44, endPoint y: 79, distance: 126.7
click at [44, 79] on div "Include items not tagged for facility amz All Packages Active Only Active Only …" at bounding box center [613, 245] width 1167 height 380
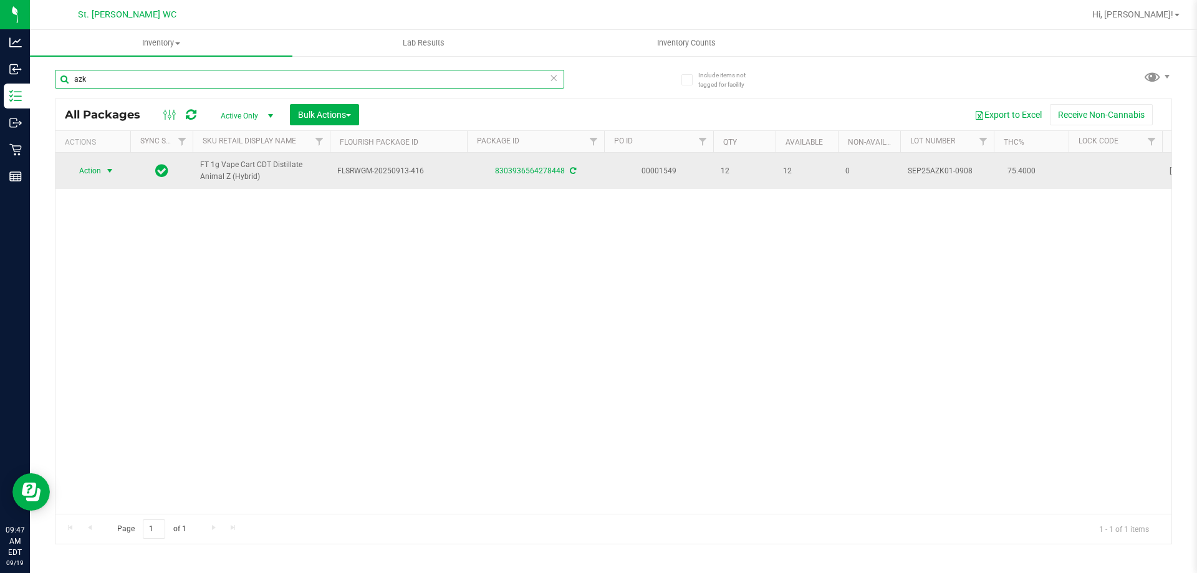
type input "azk"
click at [92, 174] on span "Action" at bounding box center [85, 170] width 34 height 17
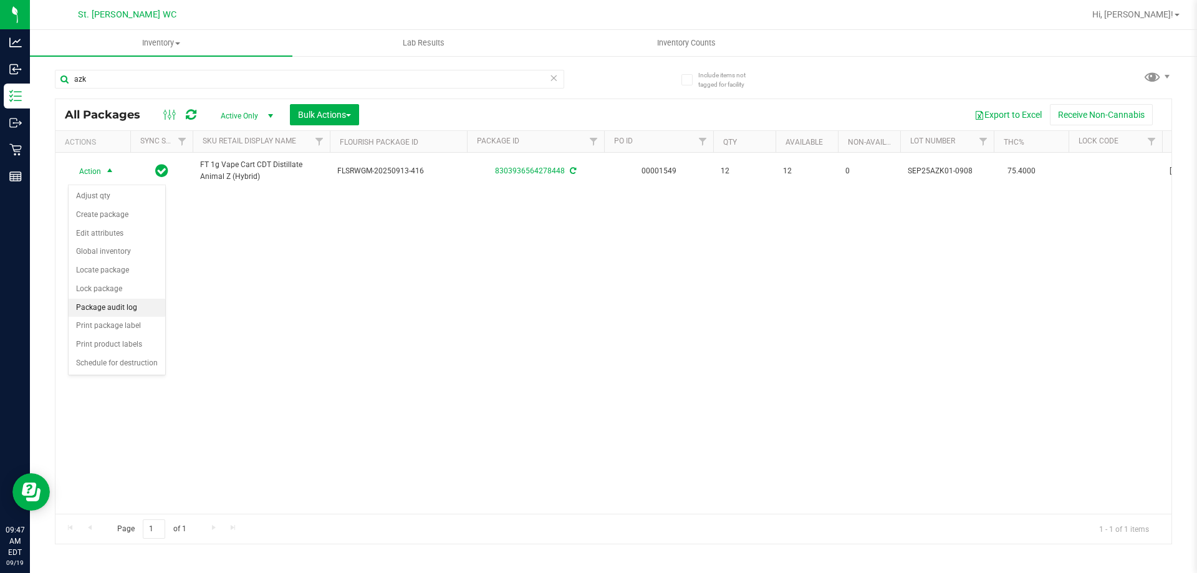
click at [105, 307] on li "Package audit log" at bounding box center [117, 308] width 97 height 19
